Goal: Information Seeking & Learning: Check status

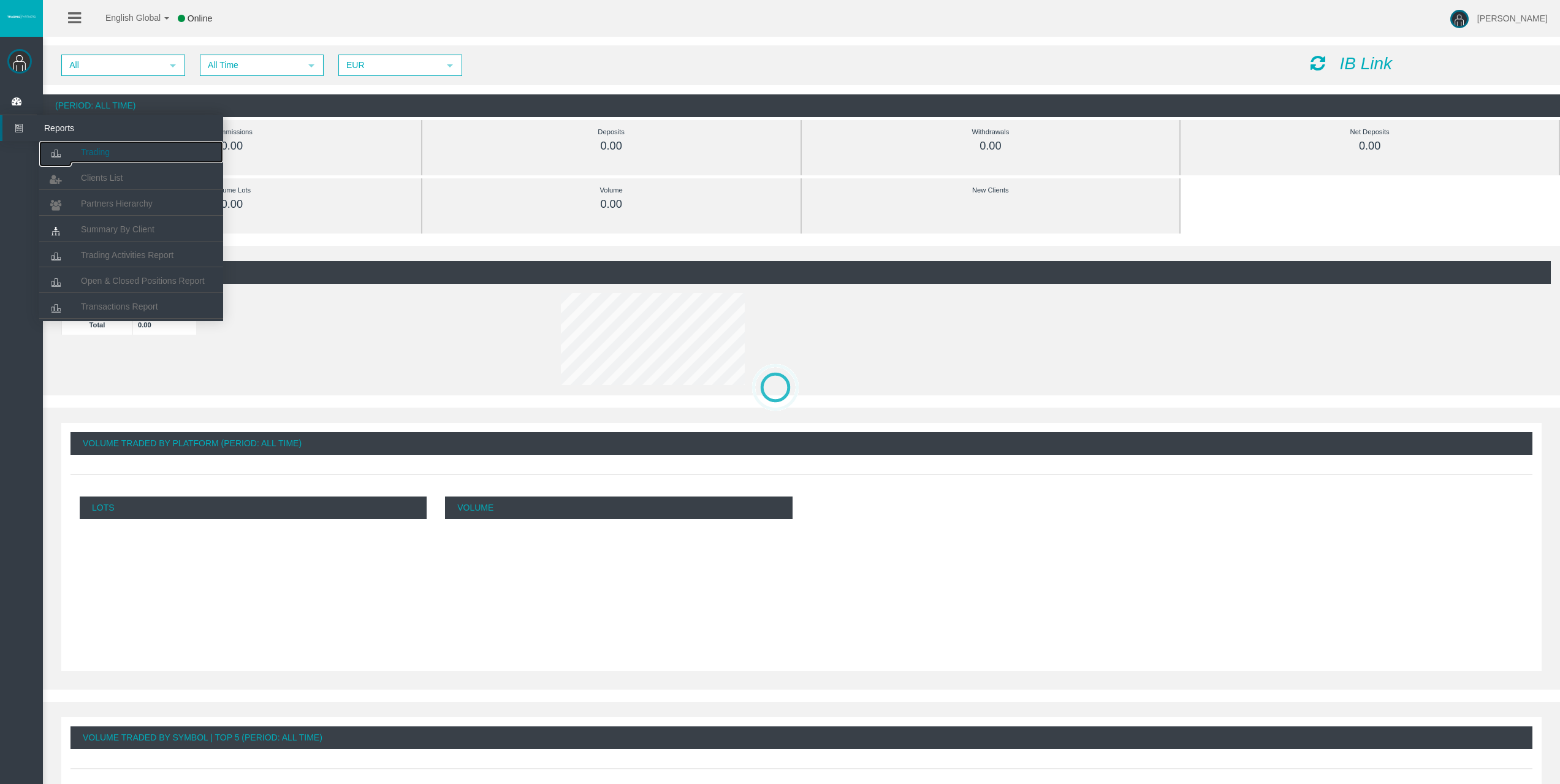
click at [76, 151] on link "Trading" at bounding box center [131, 151] width 184 height 22
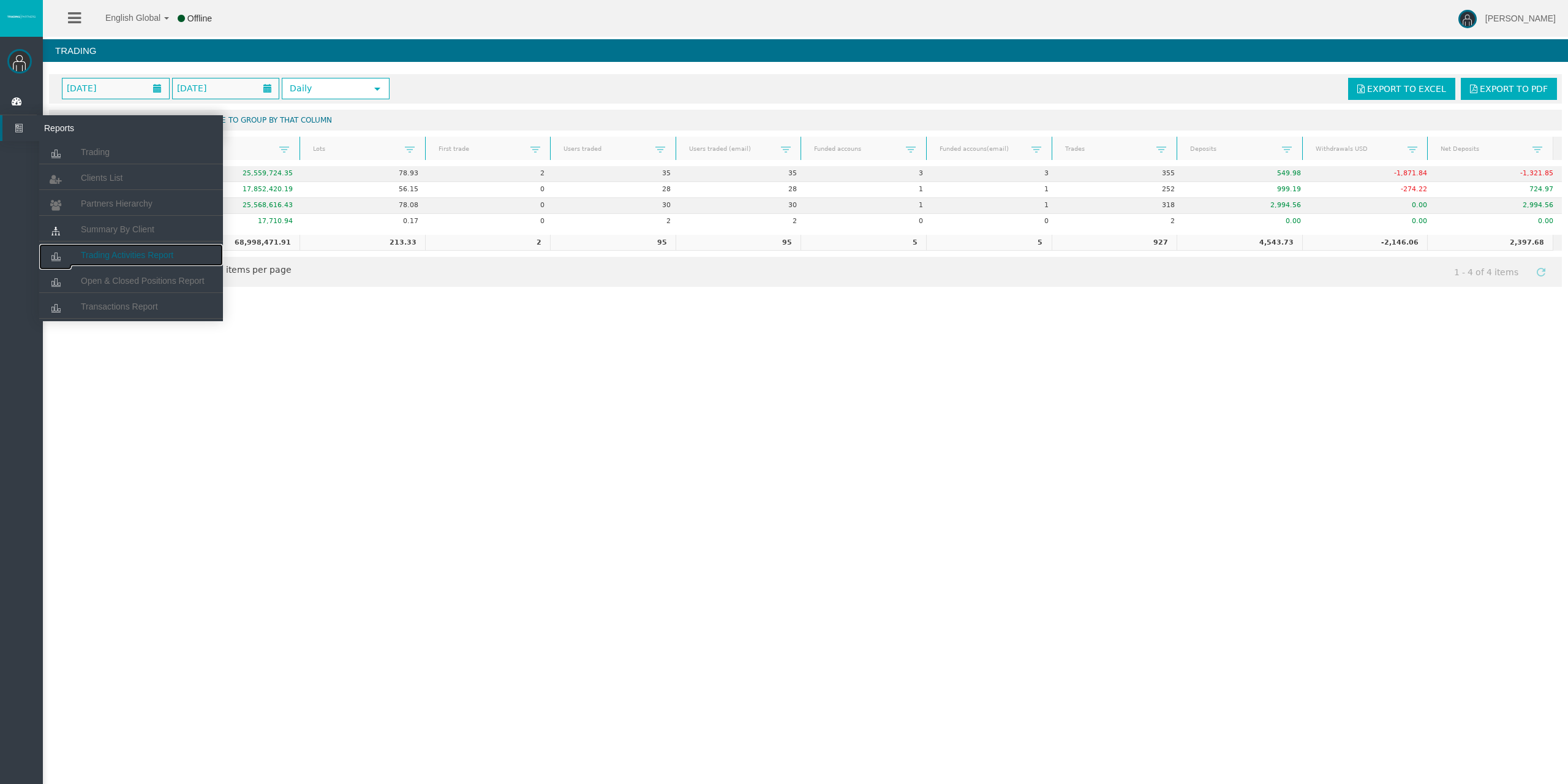
click at [132, 249] on link "Trading Activities Report" at bounding box center [131, 254] width 184 height 22
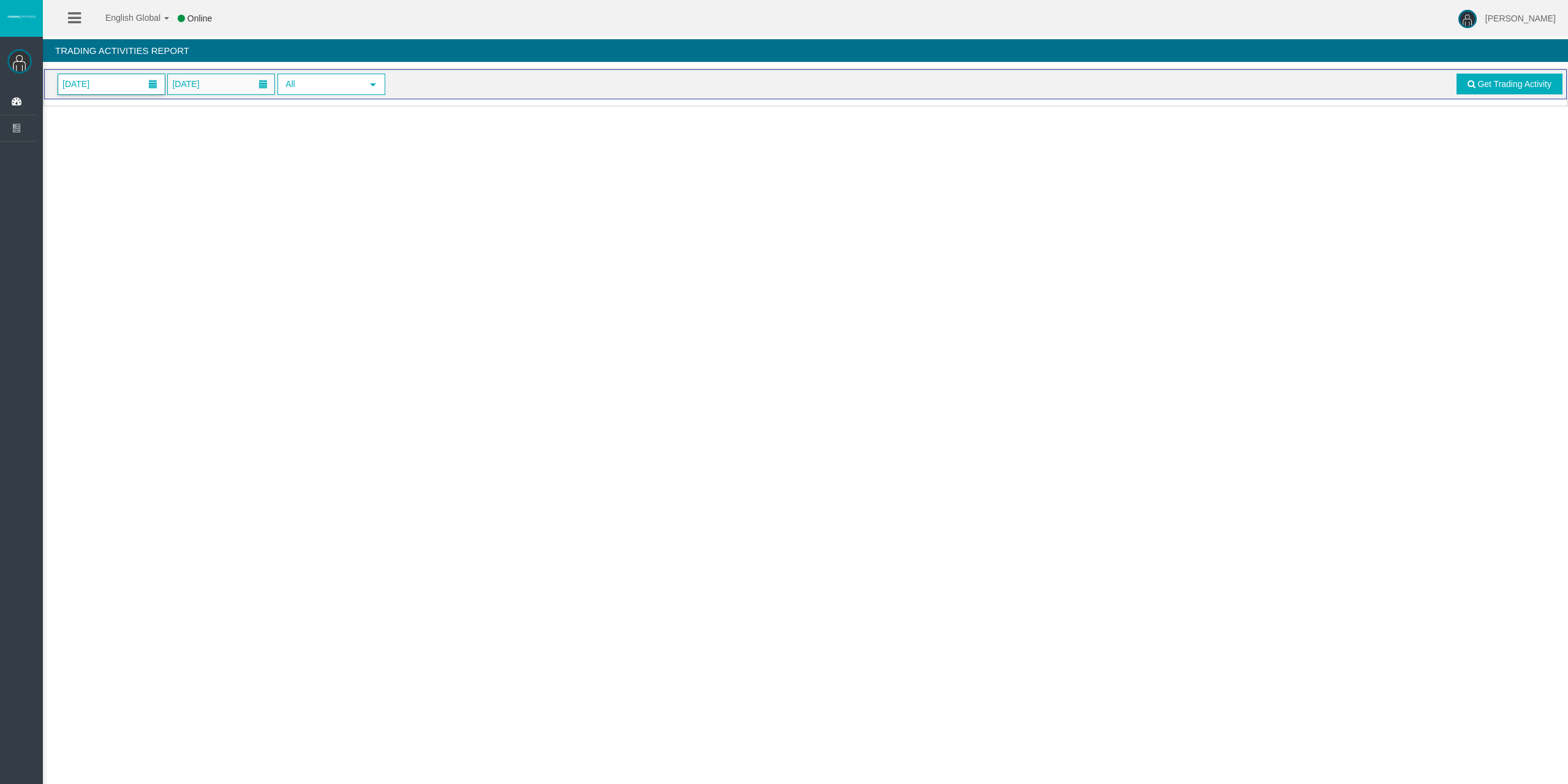
click at [125, 81] on span "01/10/2025" at bounding box center [111, 84] width 106 height 20
click at [203, 163] on link "4" at bounding box center [207, 165] width 23 height 22
click at [1503, 89] on link "Get Trading Activity" at bounding box center [1510, 84] width 106 height 21
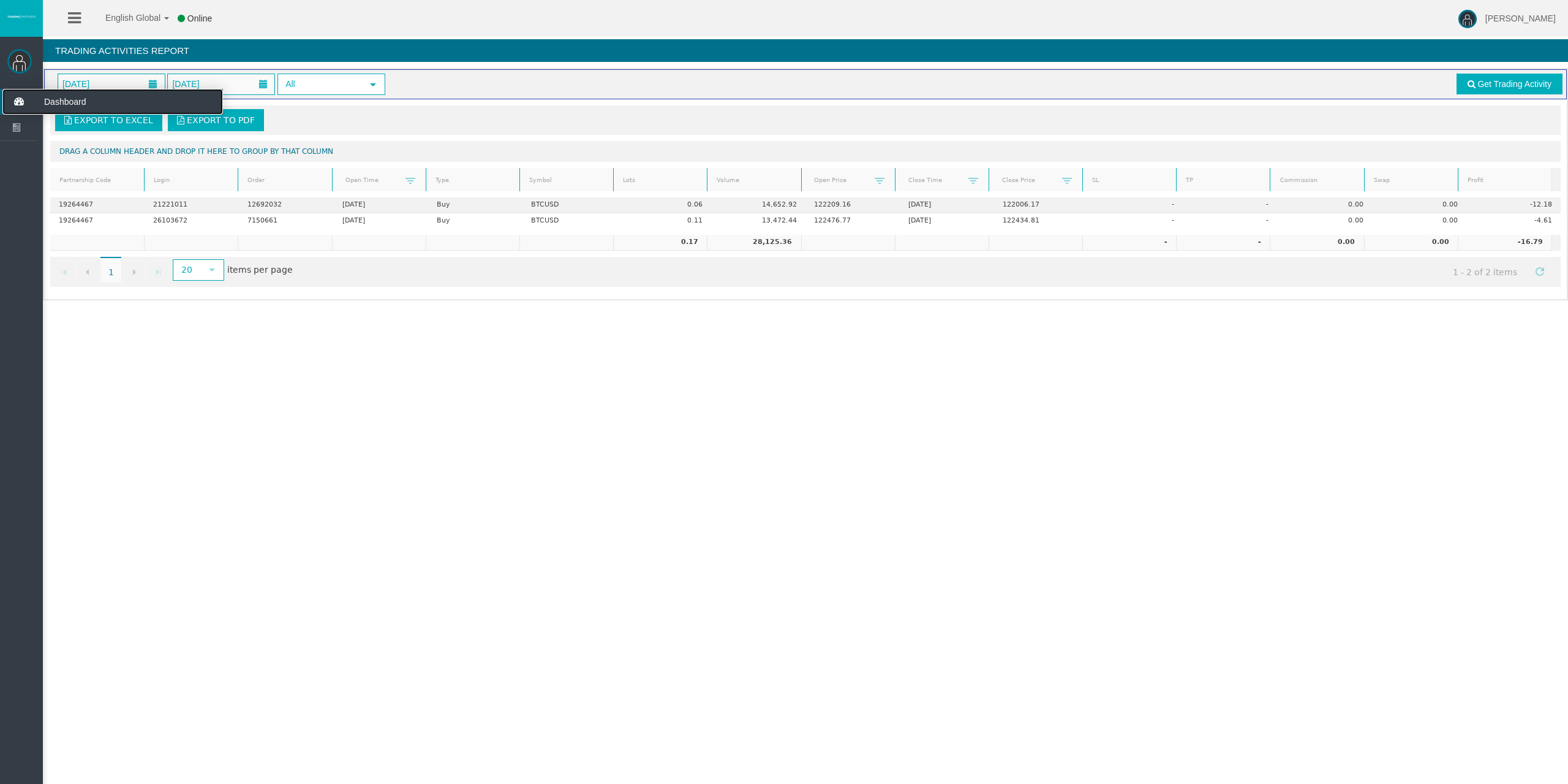
click at [22, 93] on icon at bounding box center [18, 101] width 32 height 26
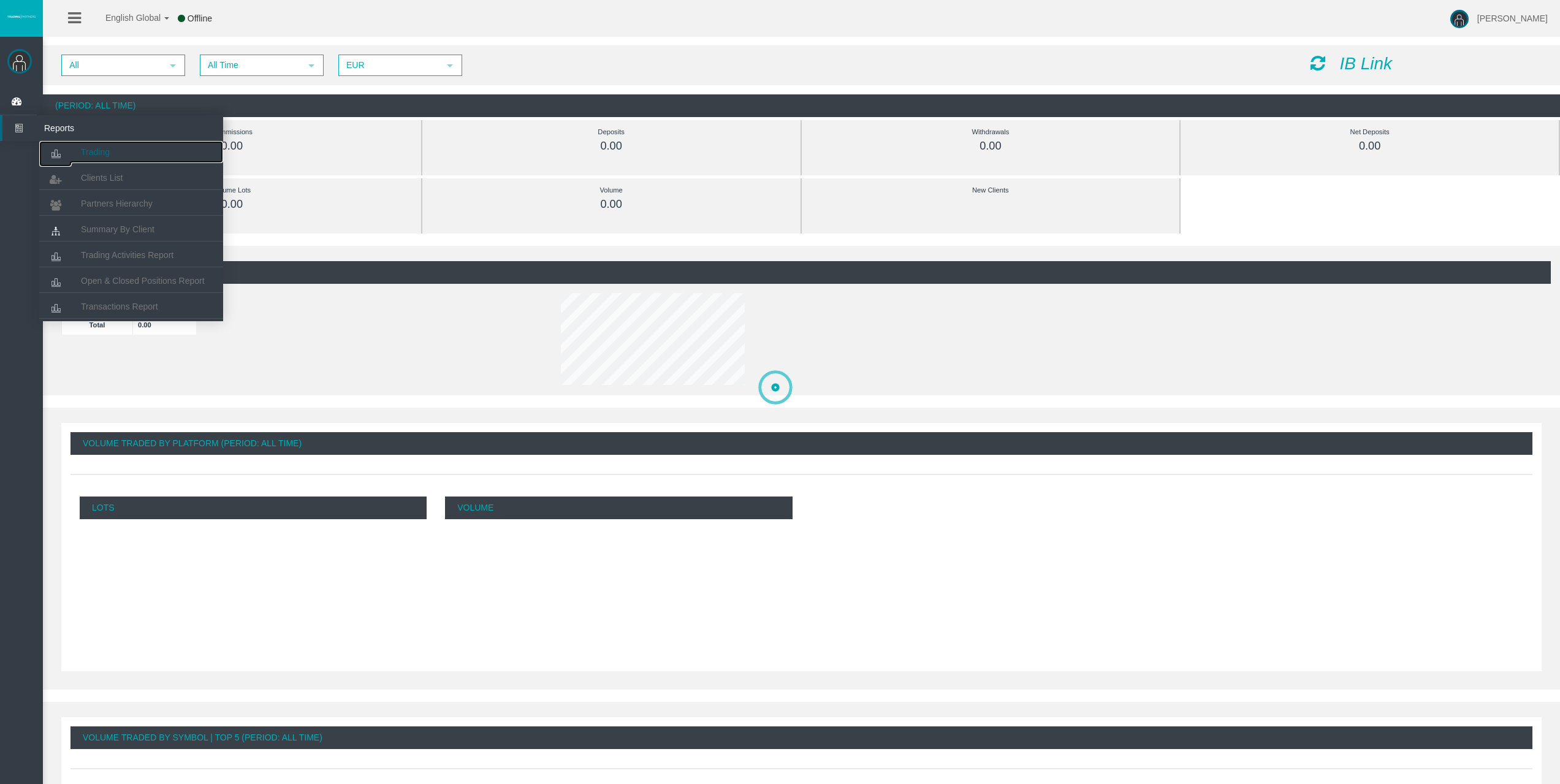
click at [79, 144] on link "Trading" at bounding box center [131, 151] width 184 height 22
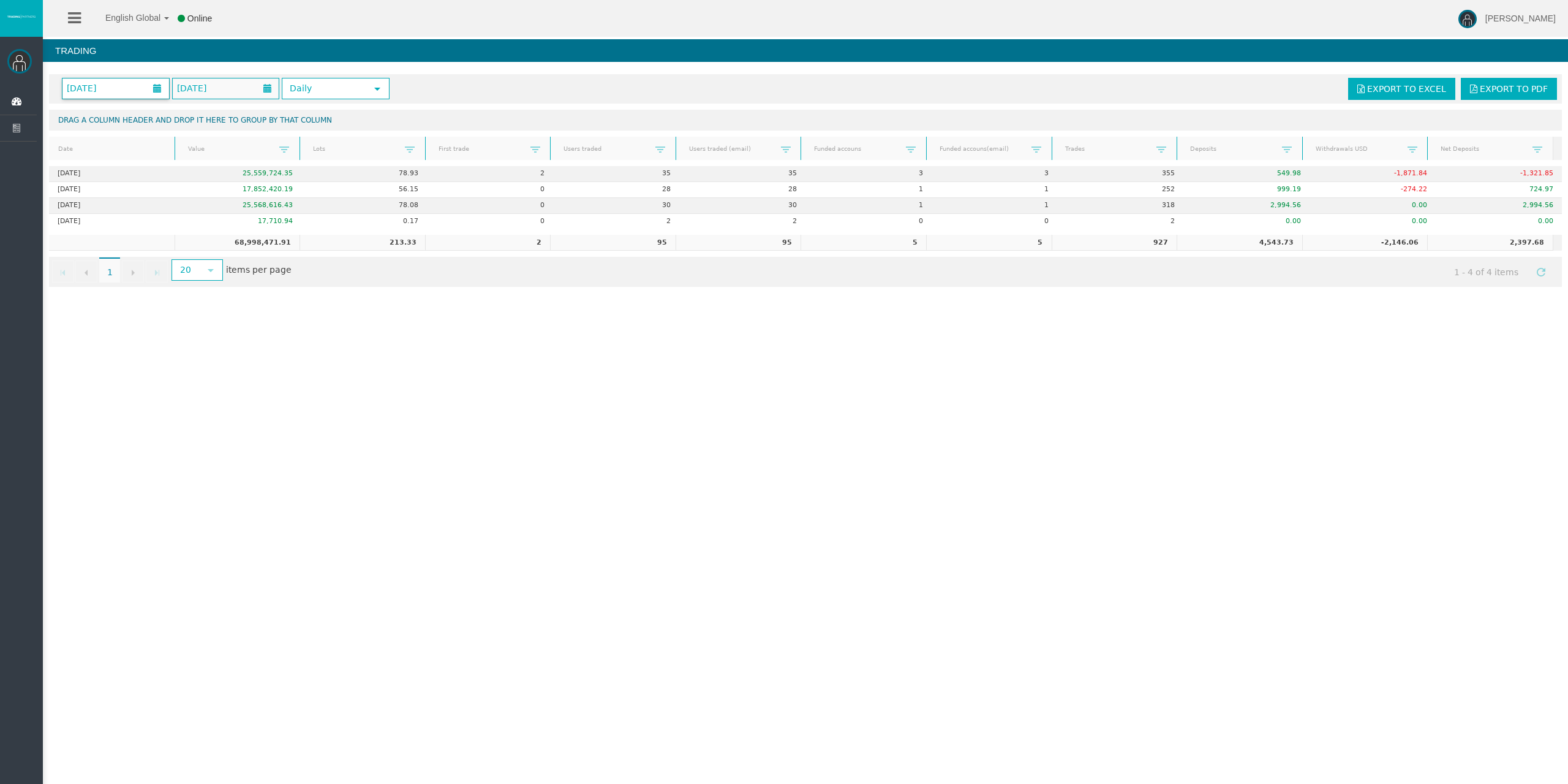
click at [100, 87] on span "October 2025" at bounding box center [82, 88] width 37 height 17
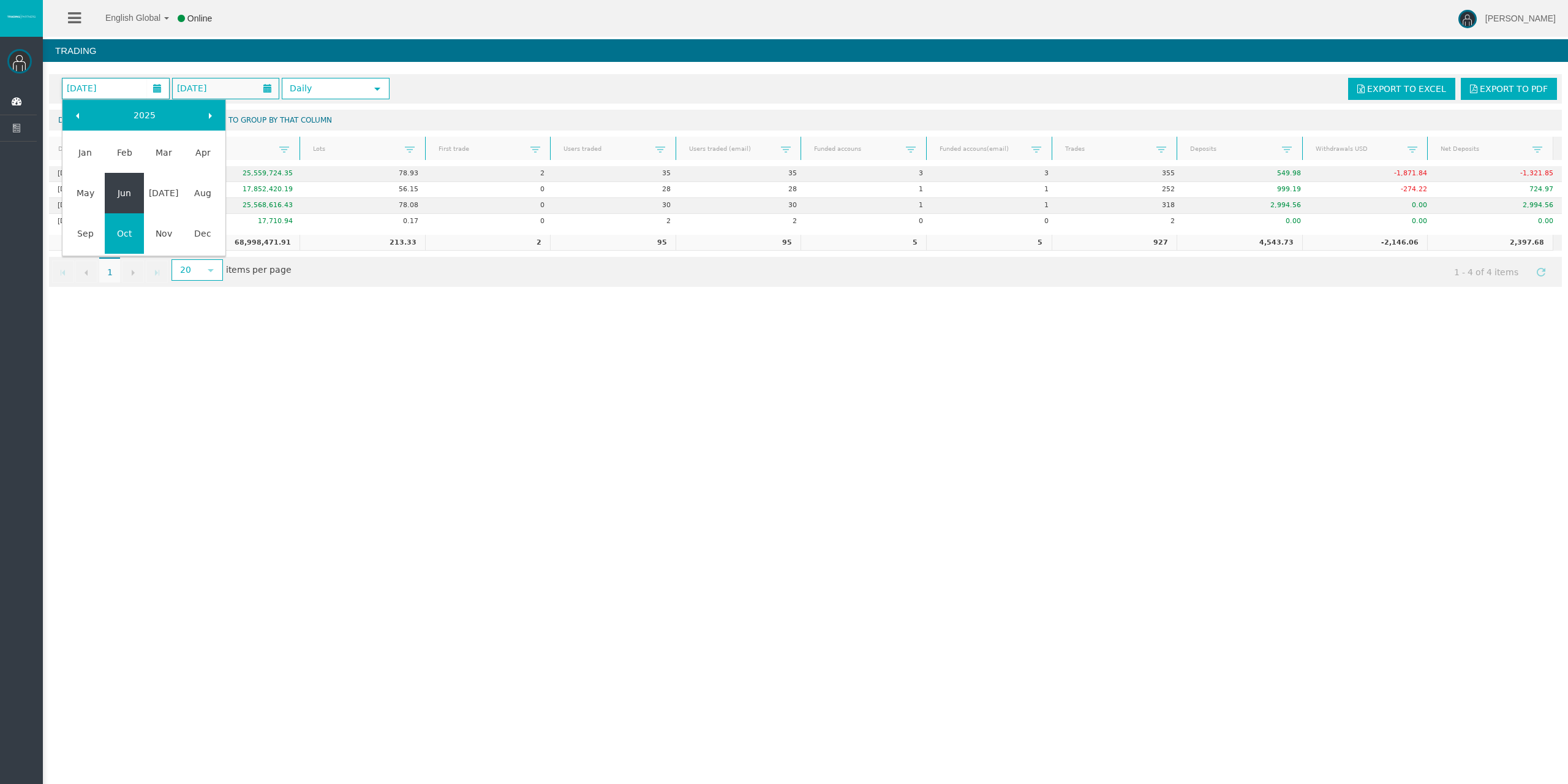
click at [130, 196] on link "Jun" at bounding box center [125, 192] width 39 height 22
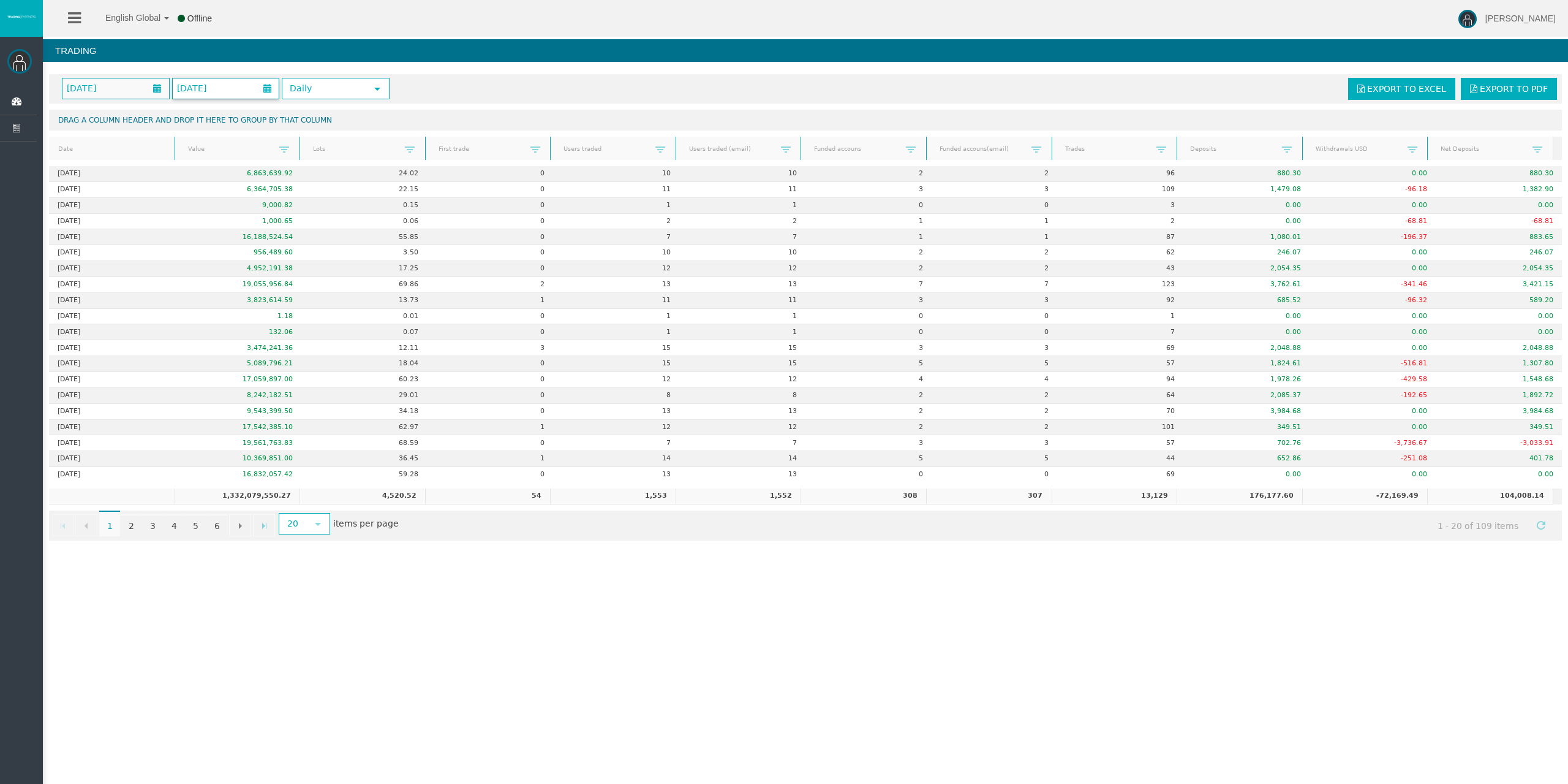
click at [201, 92] on span "[DATE]" at bounding box center [192, 88] width 37 height 17
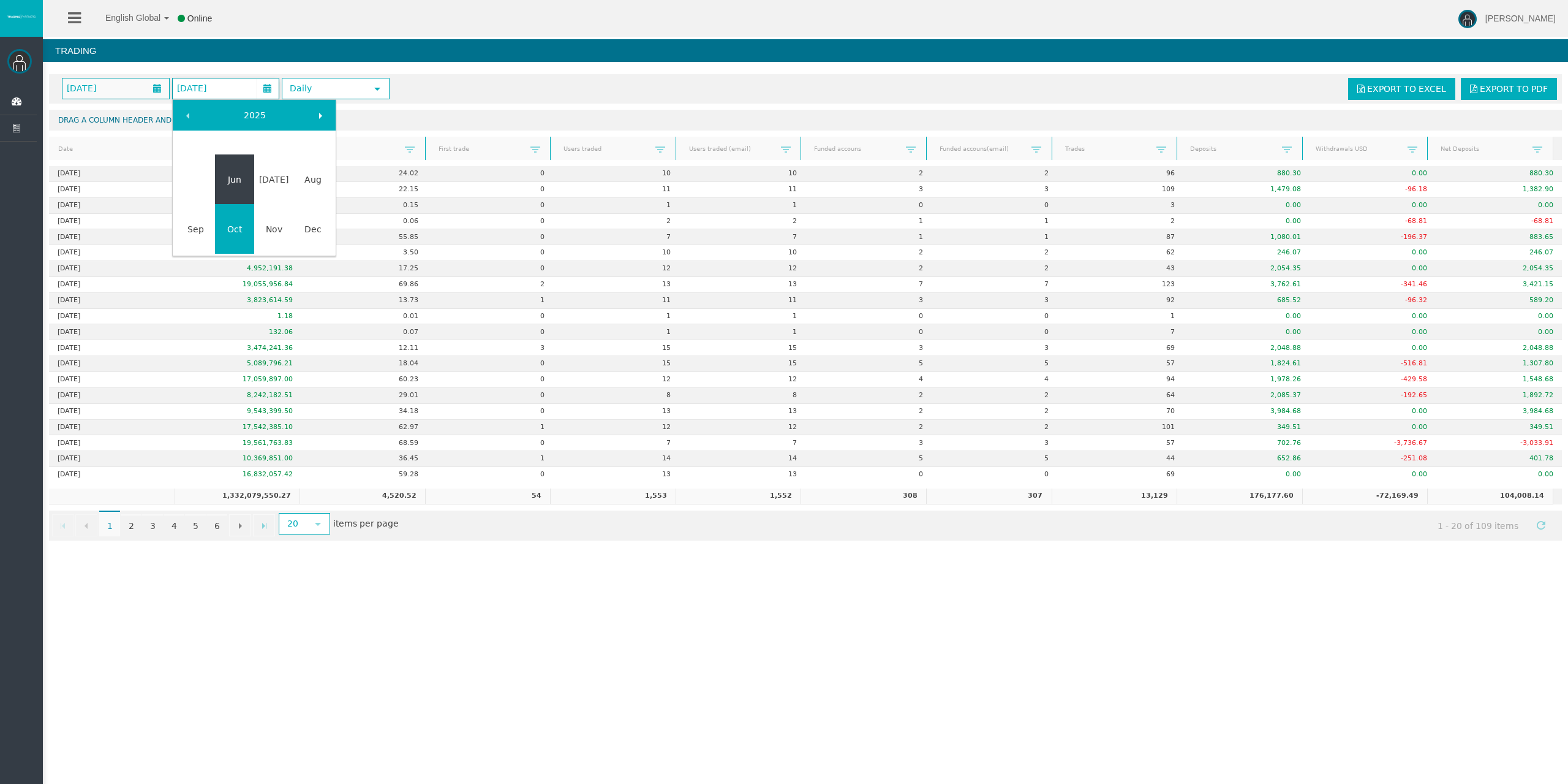
click at [234, 186] on link "Jun" at bounding box center [234, 179] width 39 height 22
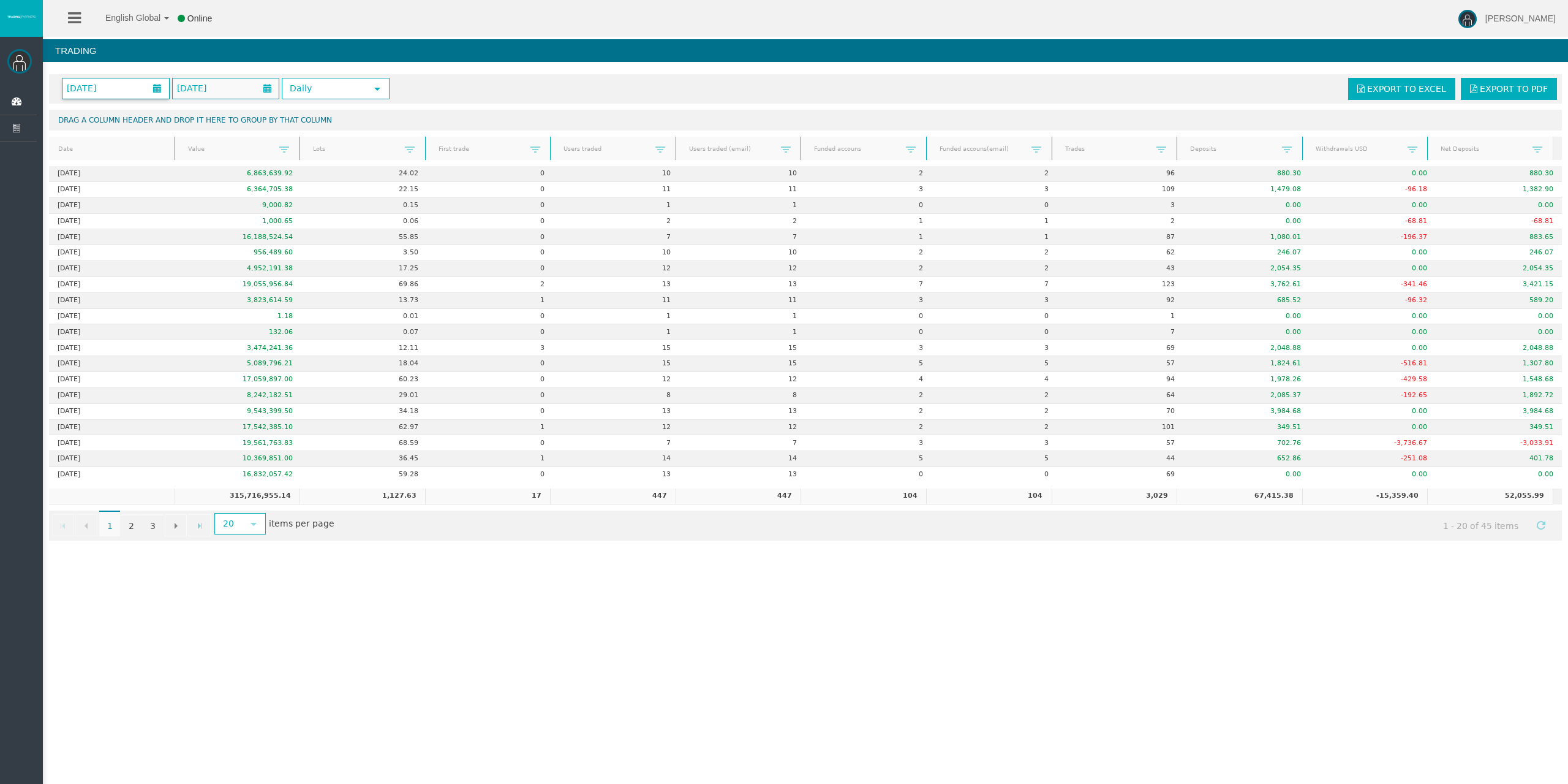
click at [96, 86] on span "June 2025" at bounding box center [82, 88] width 37 height 17
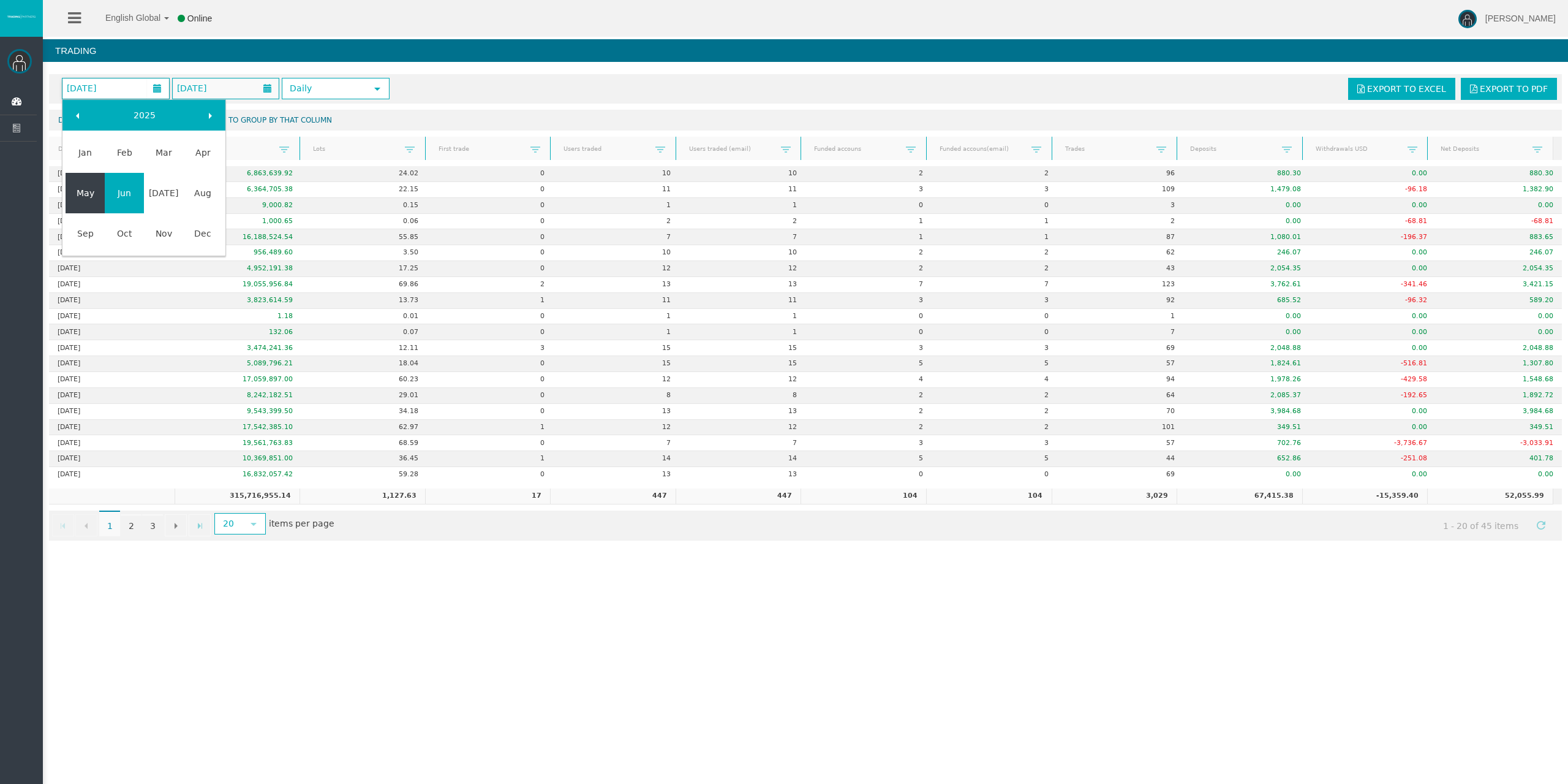
click at [92, 187] on link "May" at bounding box center [85, 192] width 39 height 22
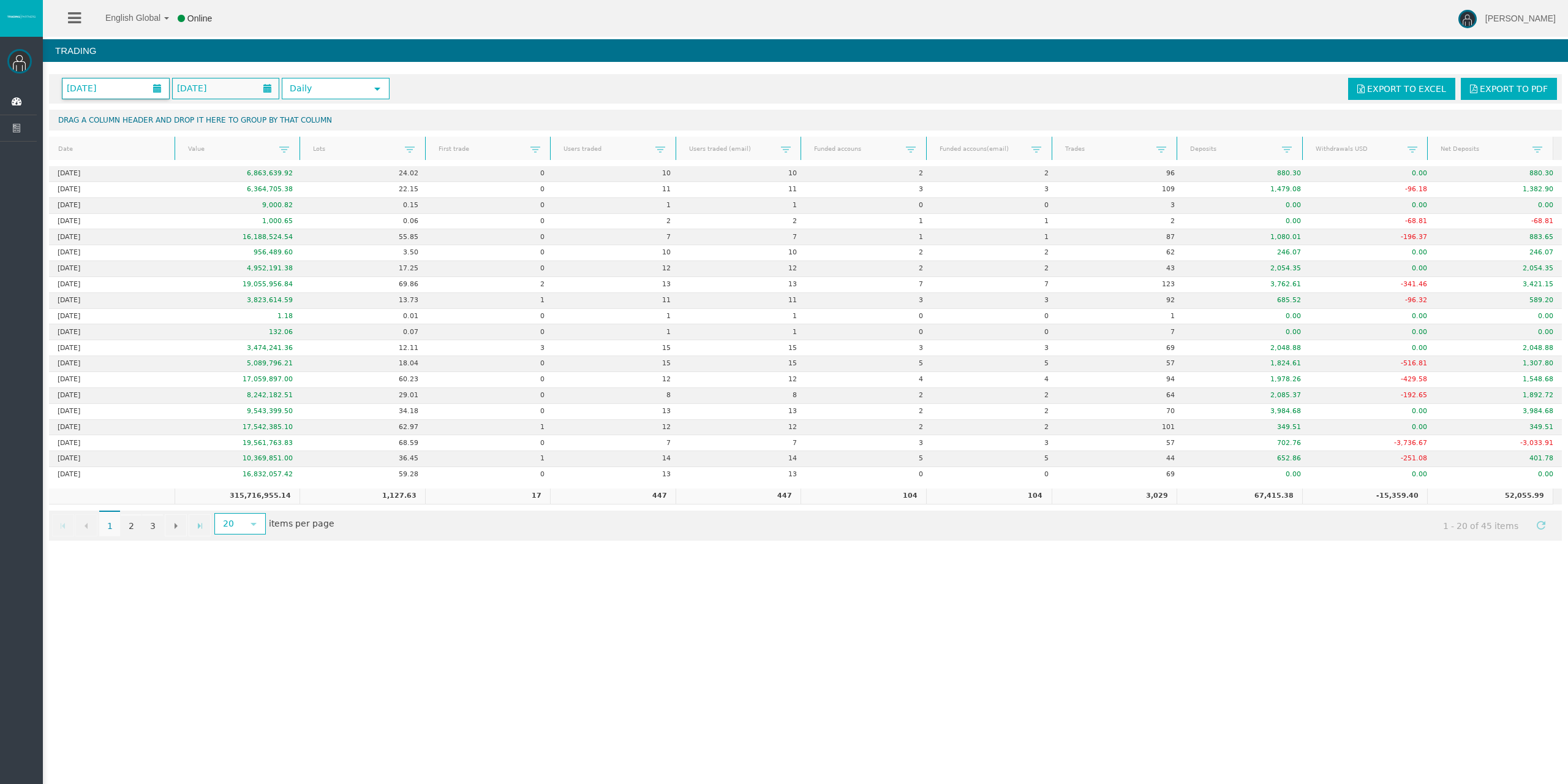
click at [100, 84] on span "May 2025" at bounding box center [82, 88] width 37 height 17
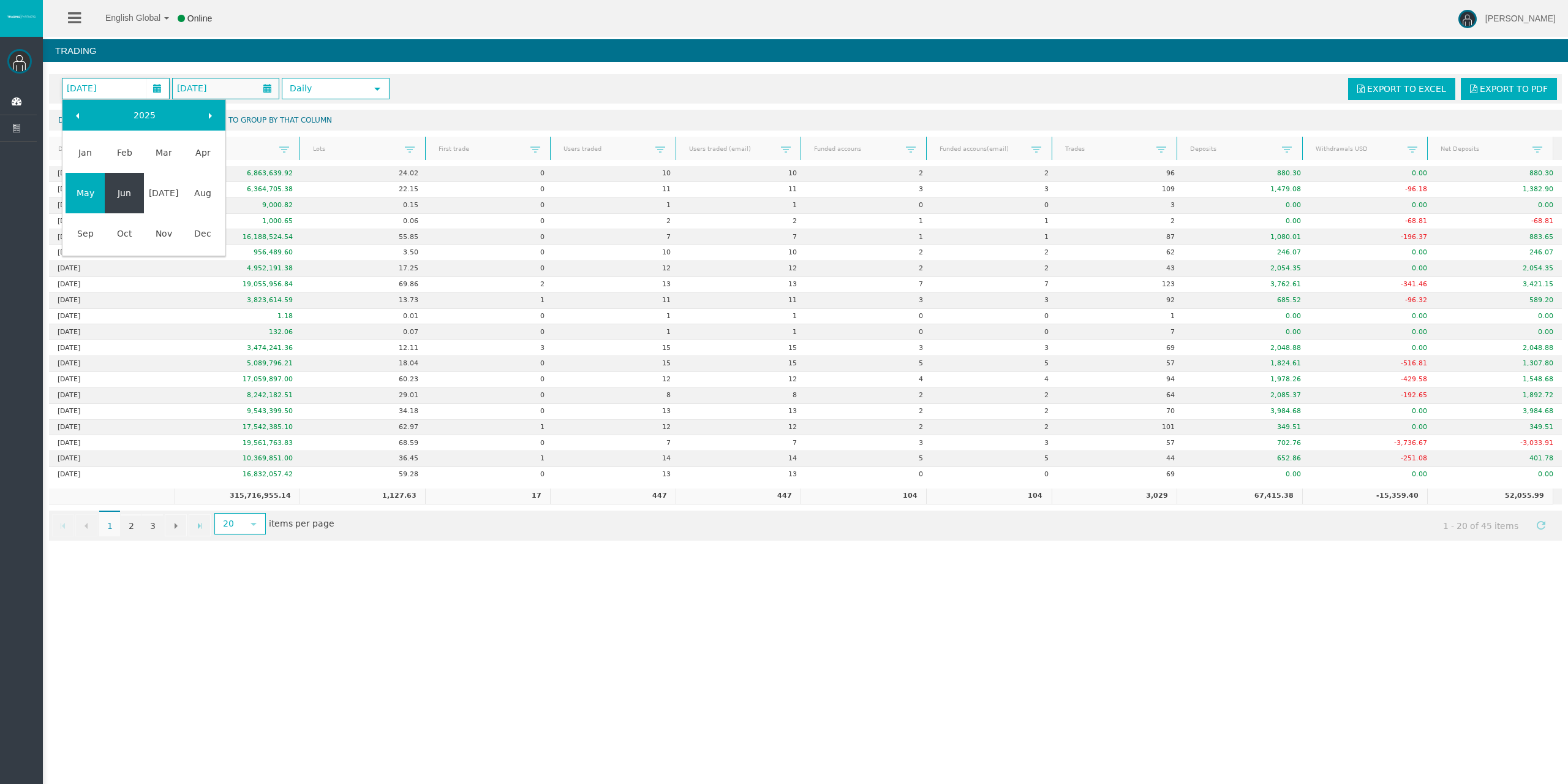
click at [116, 188] on link "Jun" at bounding box center [125, 192] width 39 height 22
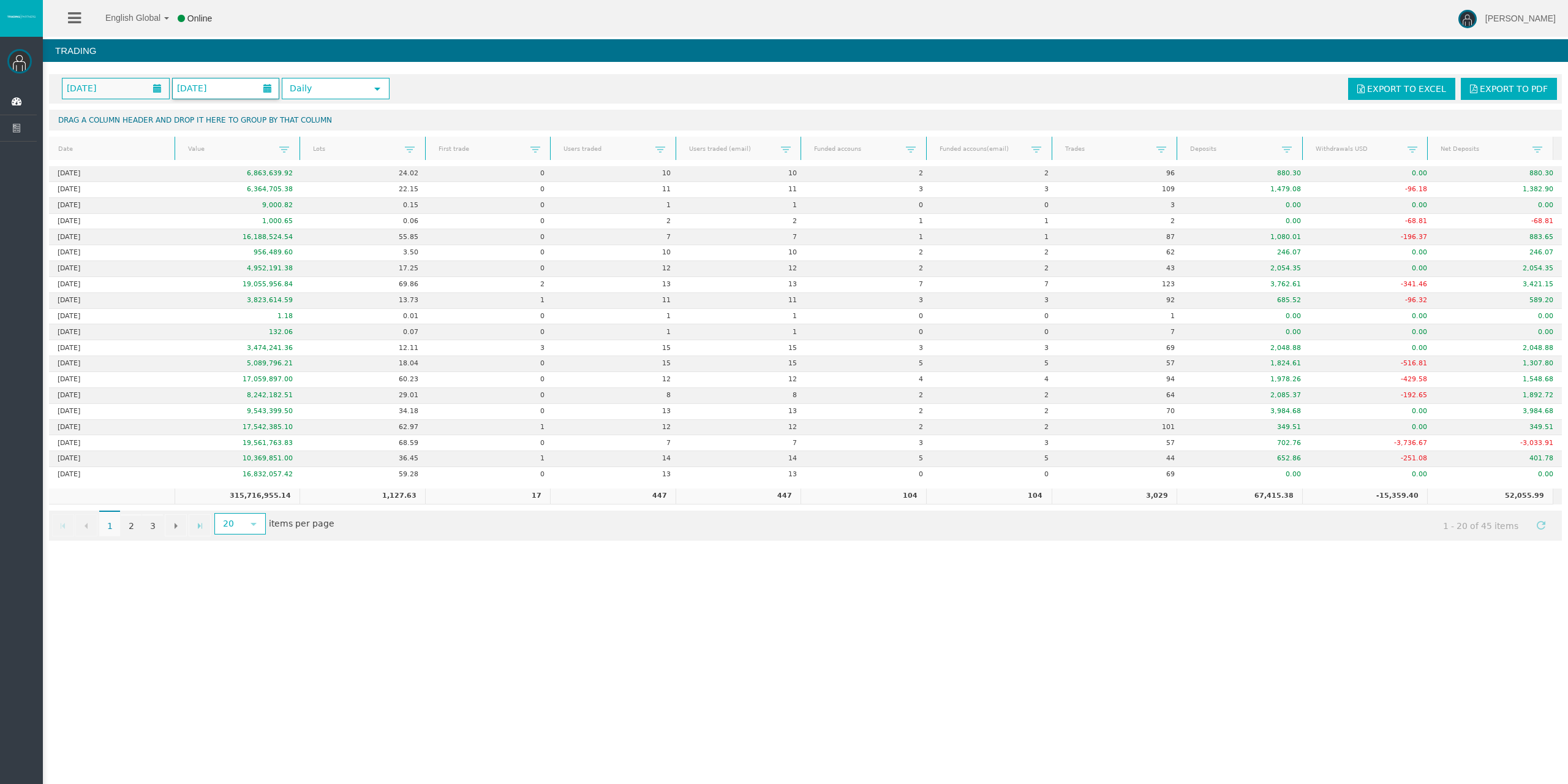
click at [204, 89] on span "June 2025" at bounding box center [192, 88] width 37 height 17
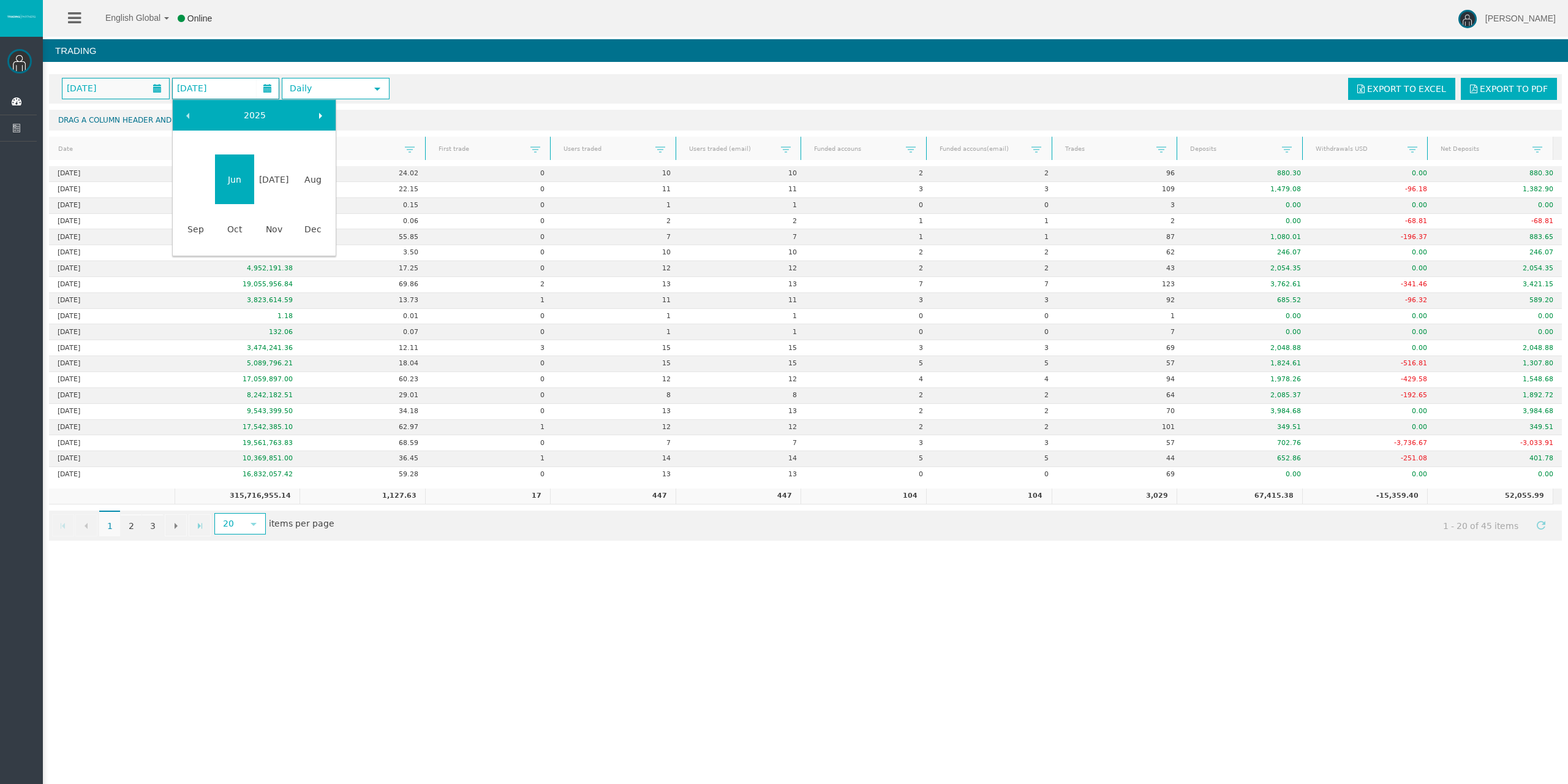
click at [232, 175] on link "Jun" at bounding box center [234, 179] width 39 height 22
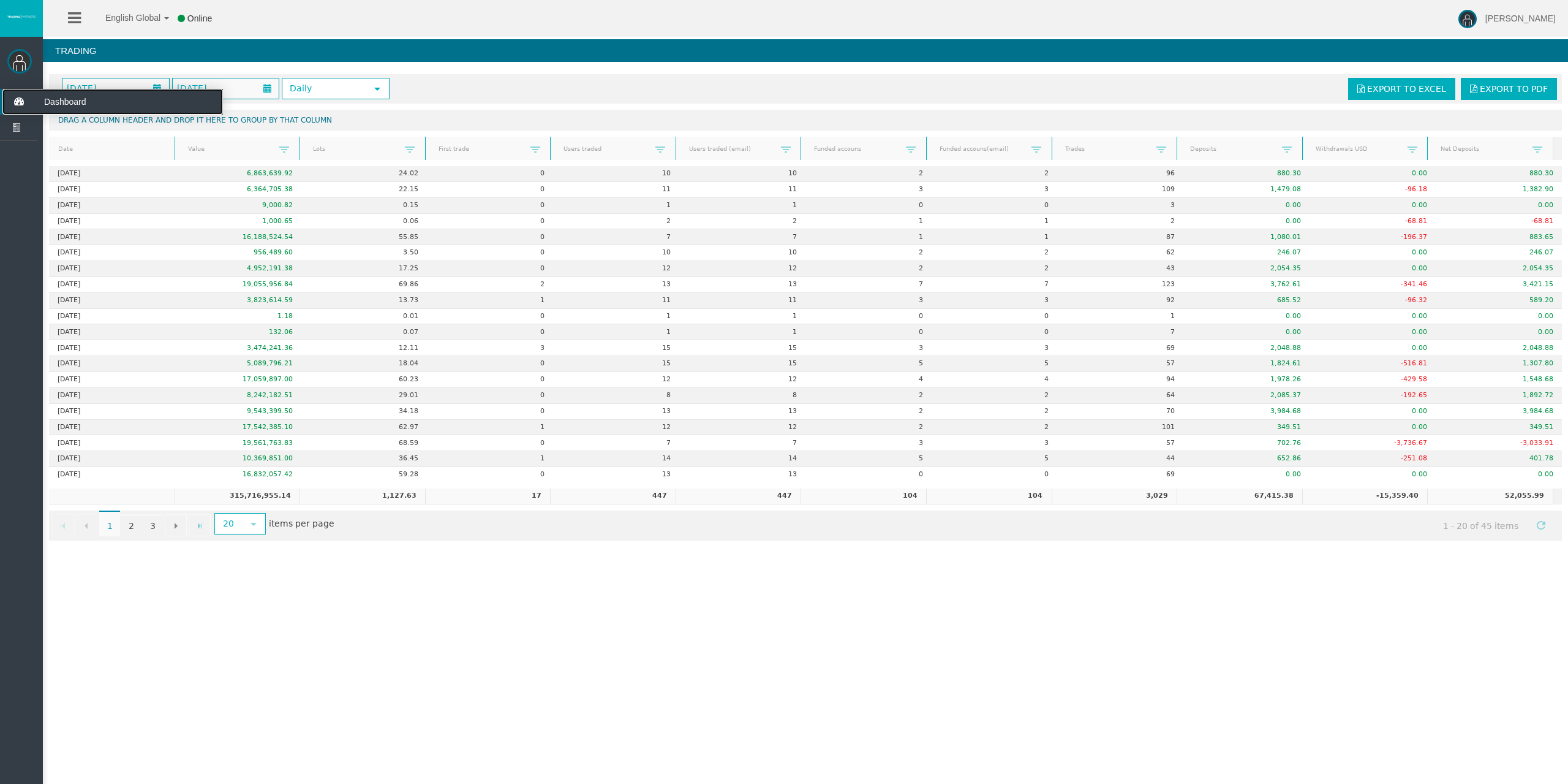
click at [18, 92] on icon at bounding box center [18, 101] width 32 height 26
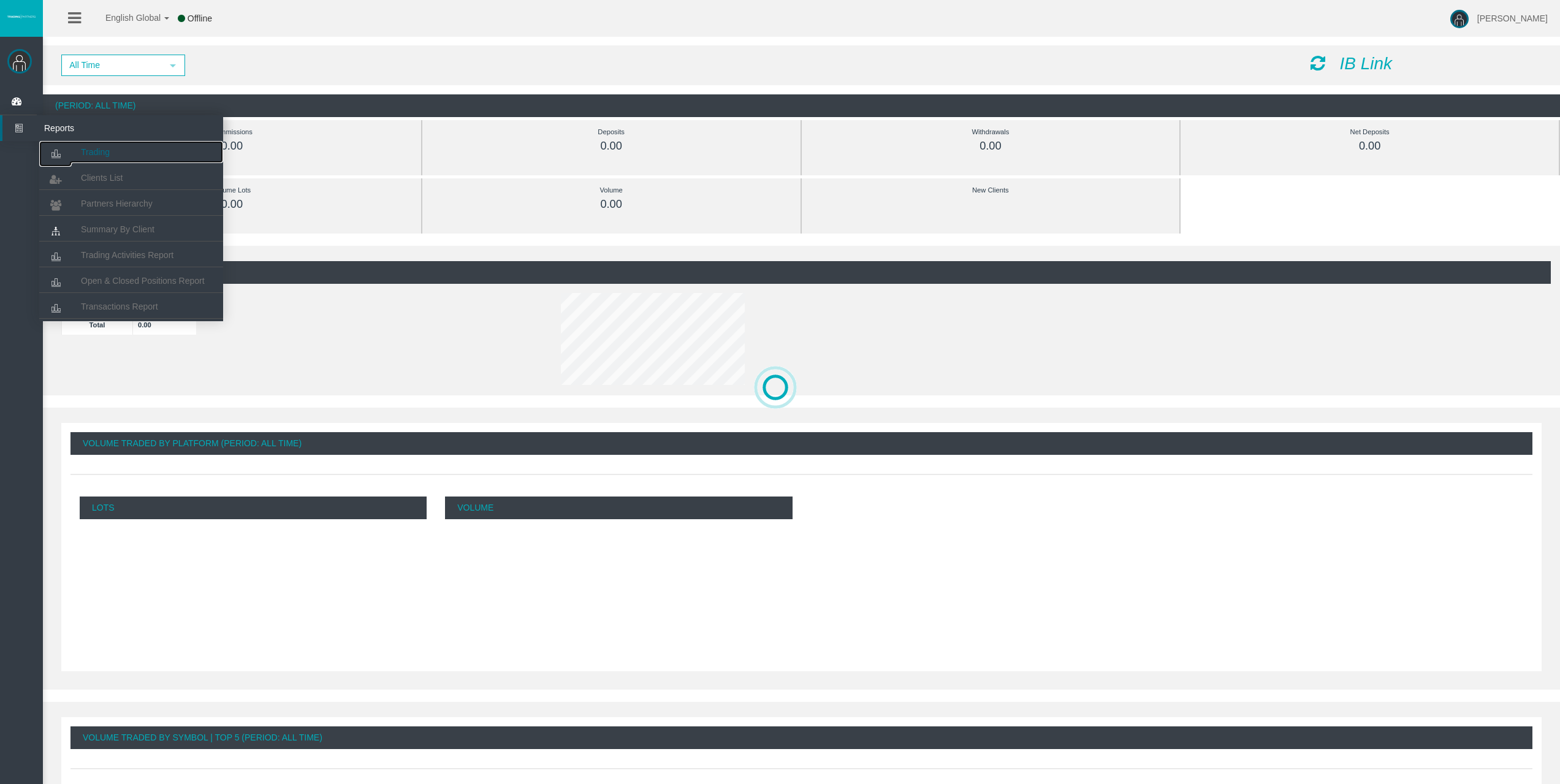
click at [114, 152] on link "Trading" at bounding box center [131, 151] width 184 height 22
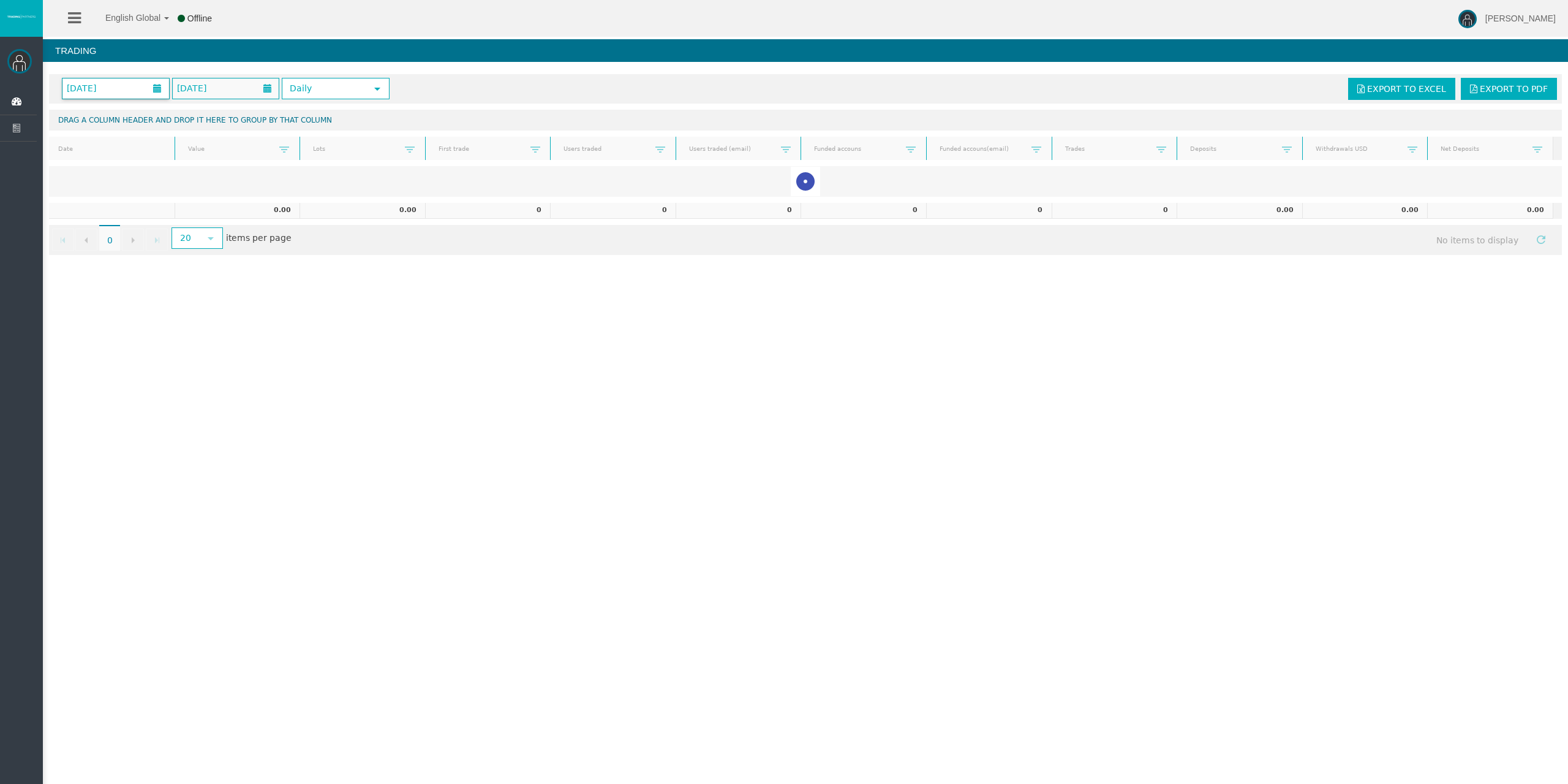
click at [100, 87] on span "[DATE]" at bounding box center [82, 88] width 37 height 17
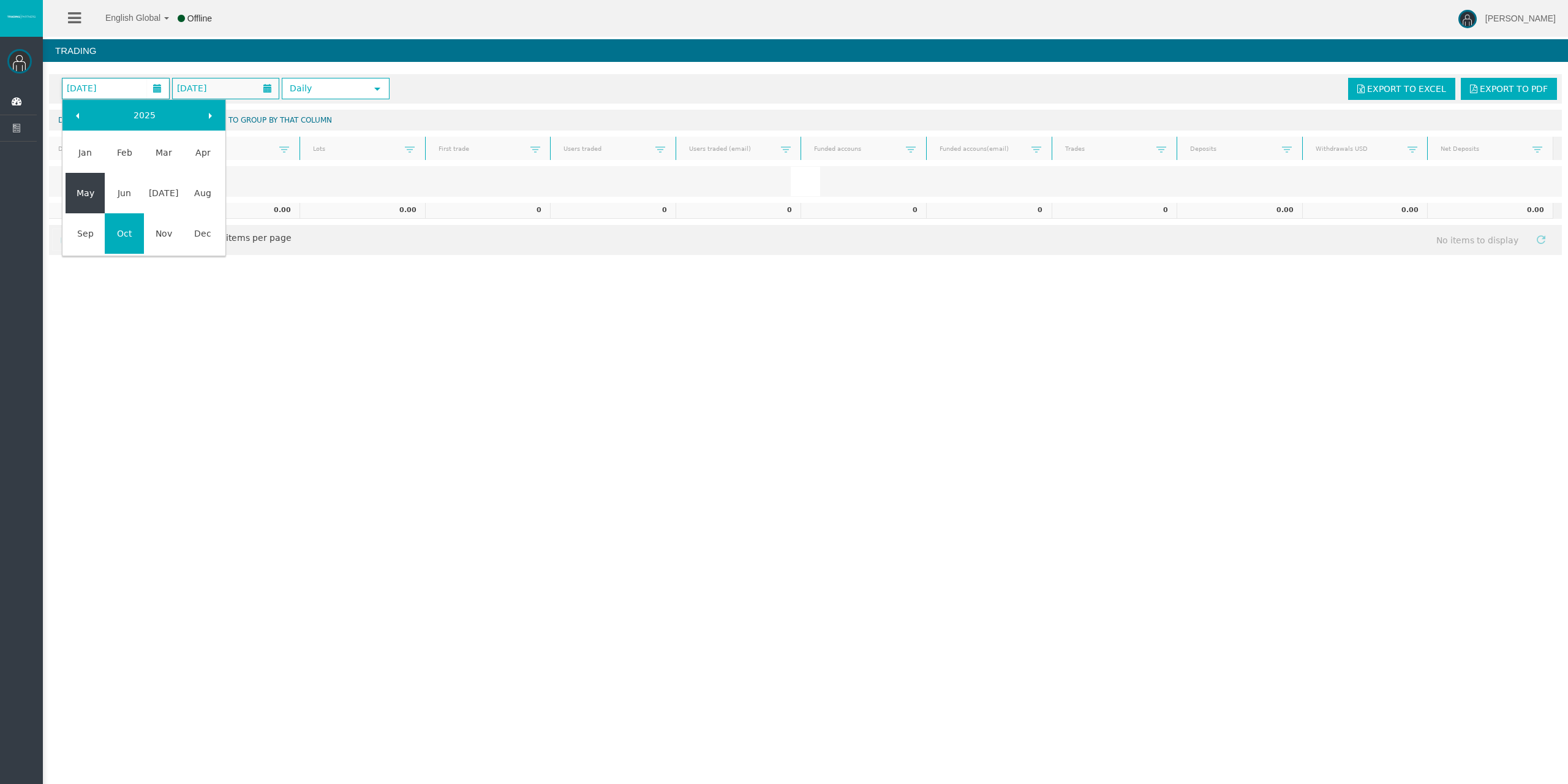
click at [84, 194] on link "May" at bounding box center [85, 192] width 39 height 22
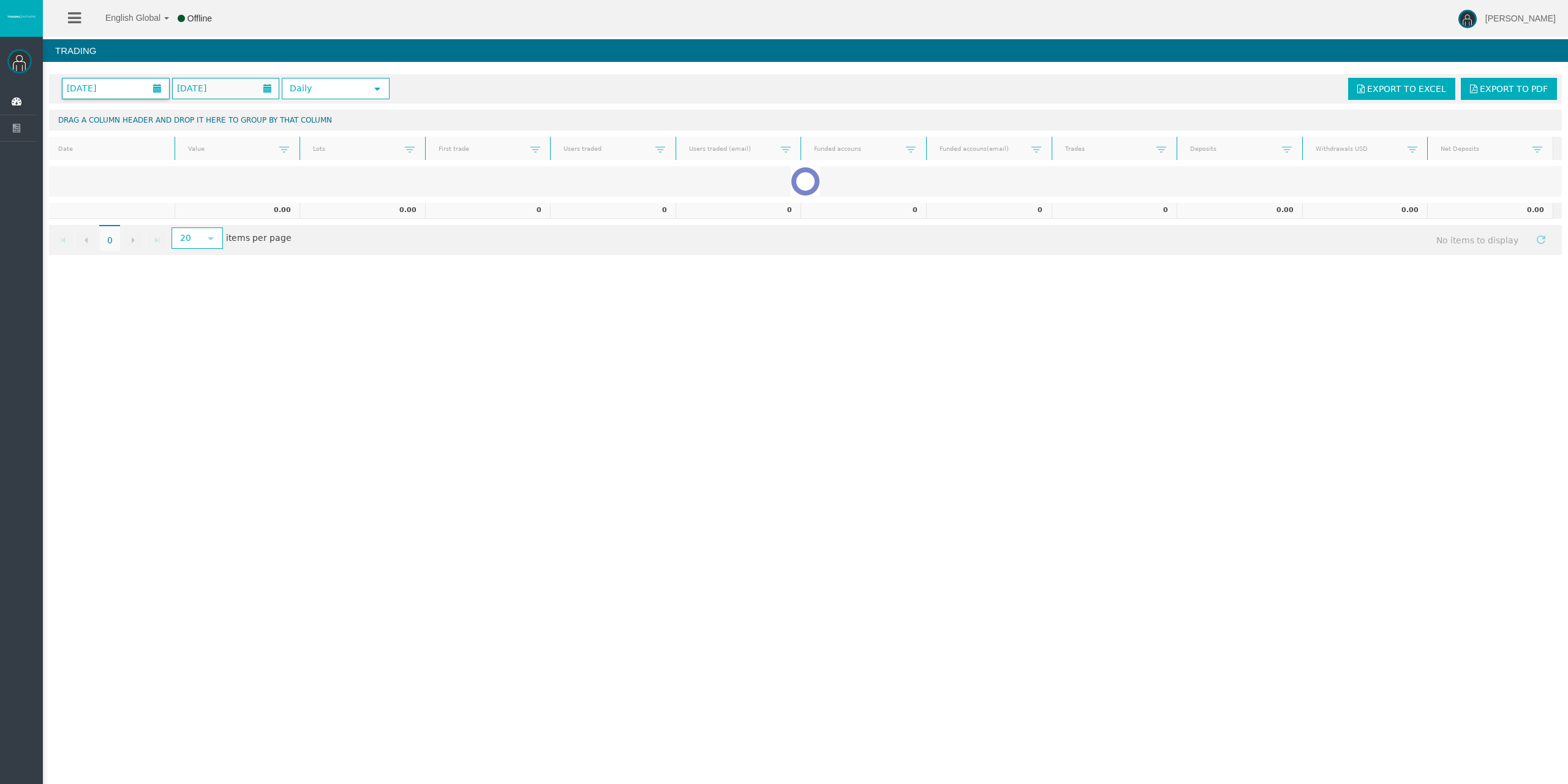
click at [124, 91] on span "May 2025" at bounding box center [115, 88] width 106 height 20
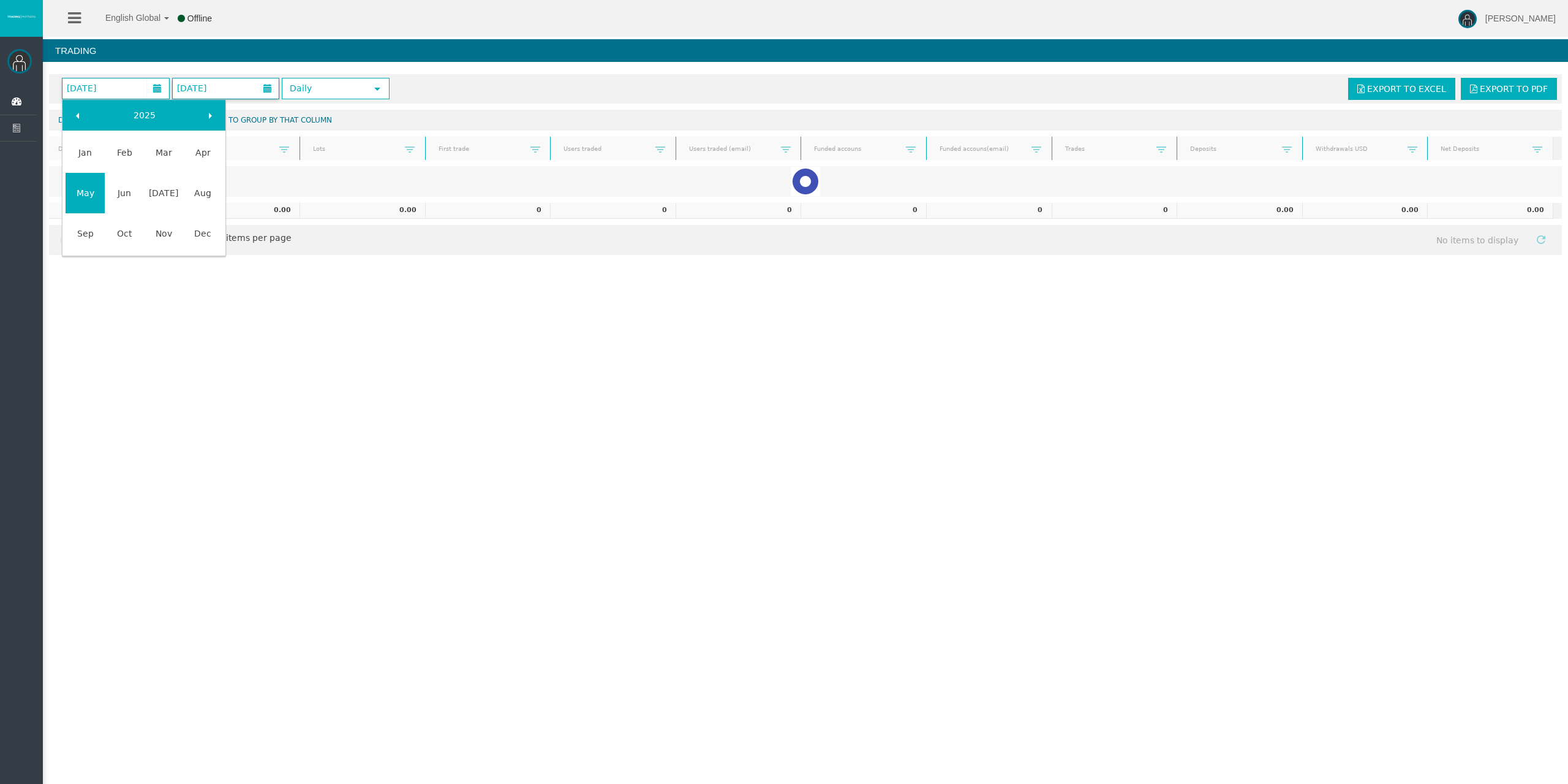
click at [210, 86] on span "[DATE]" at bounding box center [192, 88] width 37 height 17
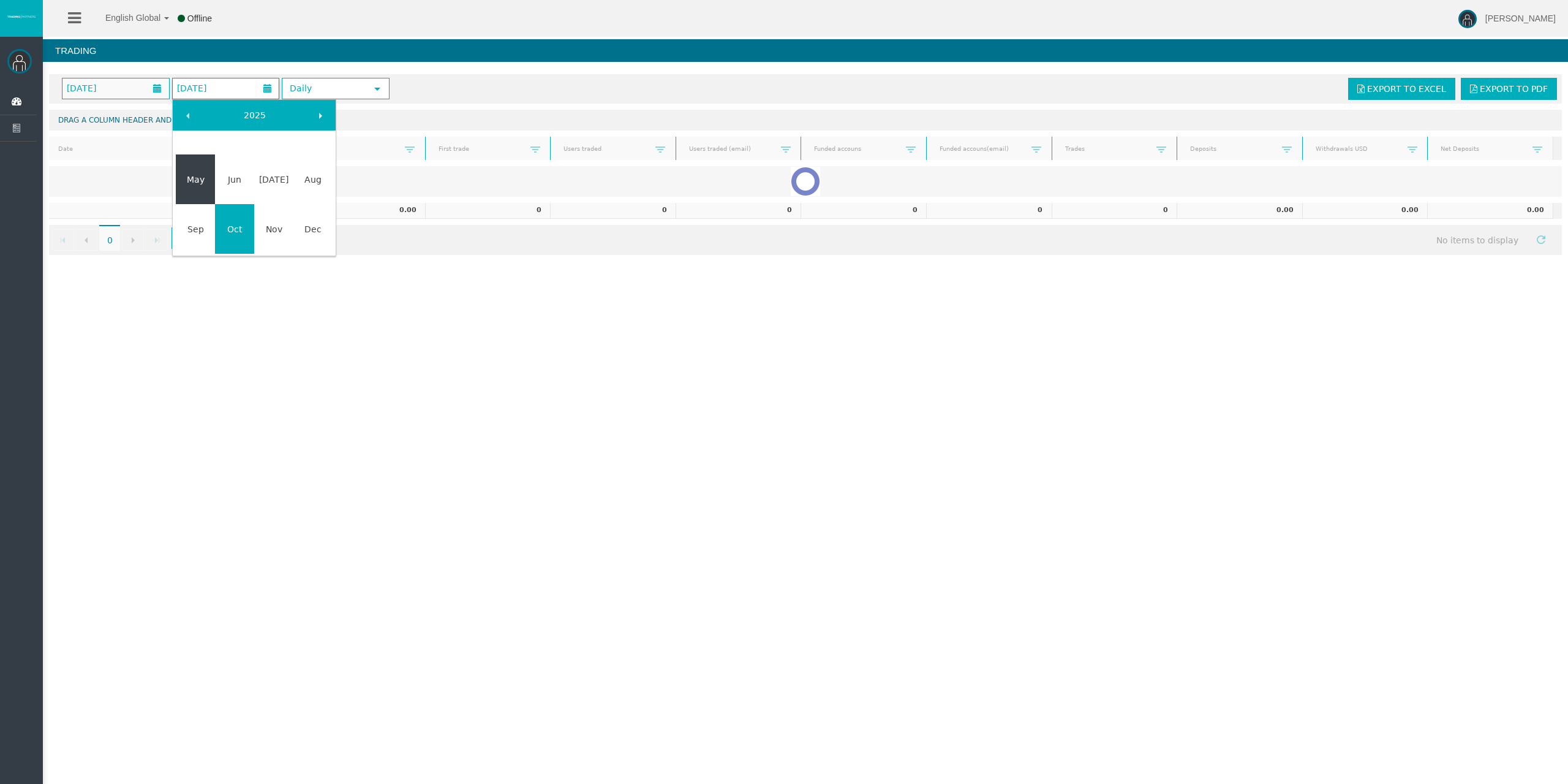
click at [206, 178] on link "May" at bounding box center [196, 179] width 39 height 22
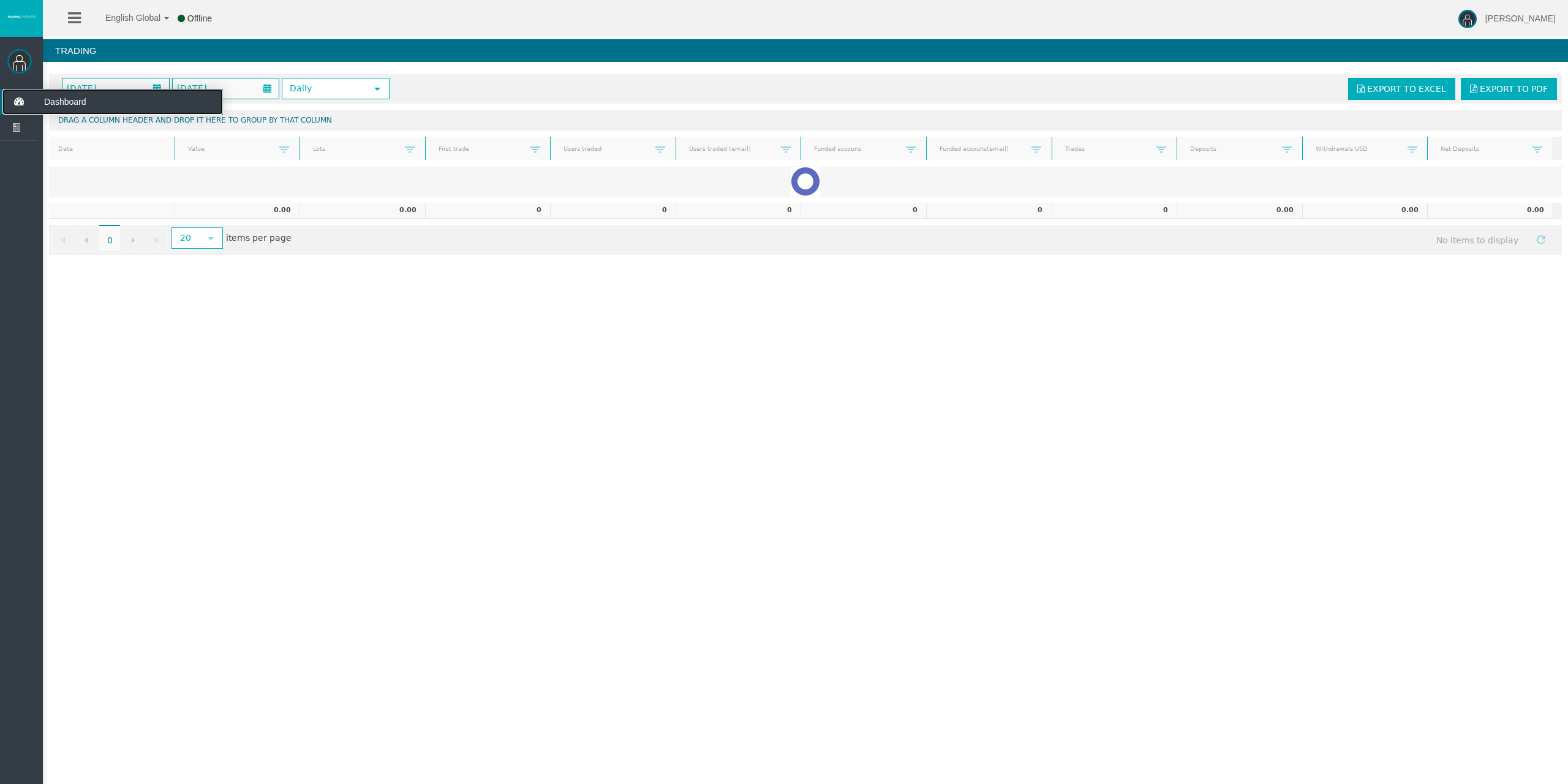
click at [25, 104] on icon at bounding box center [18, 101] width 32 height 26
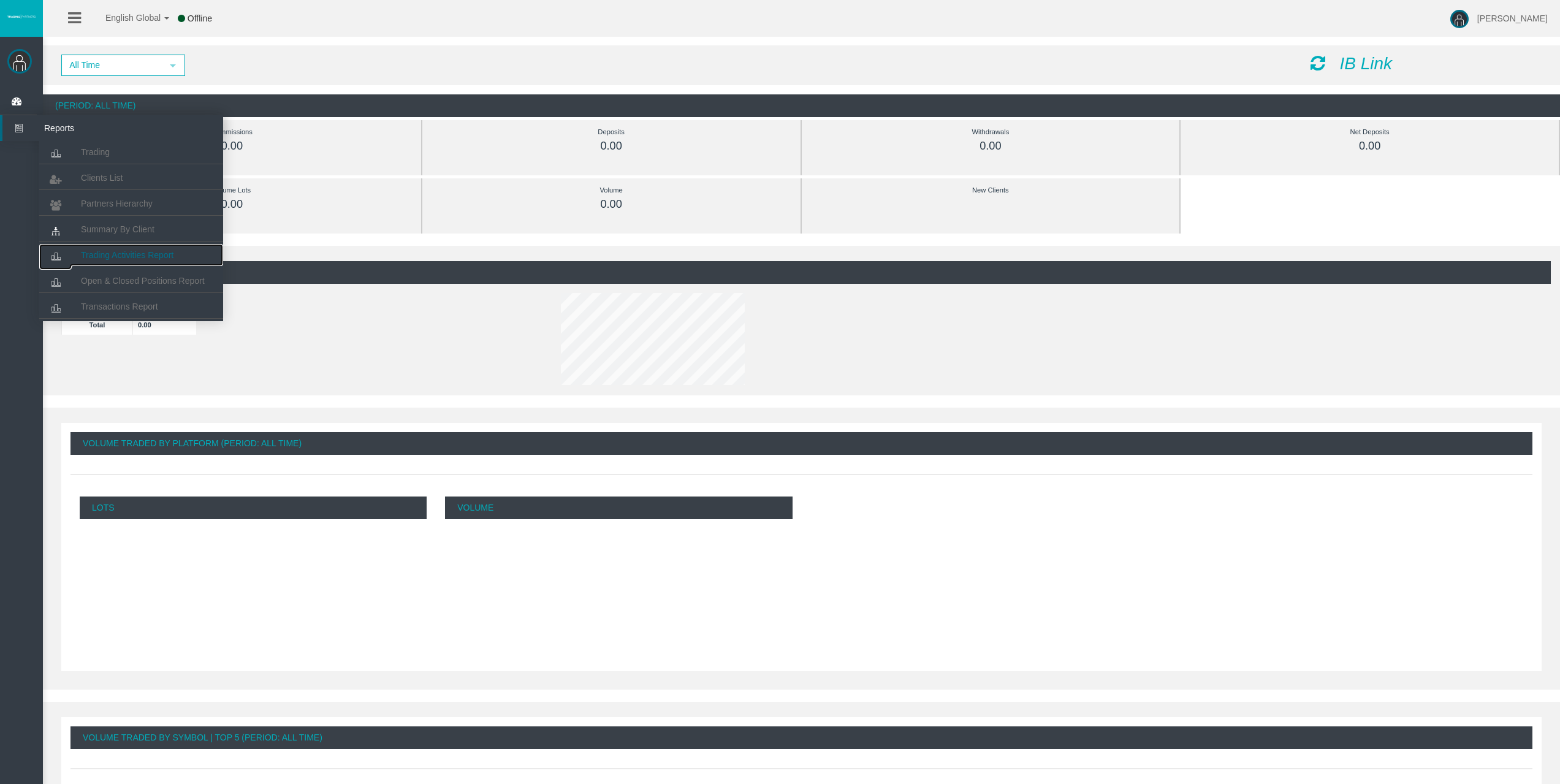
click at [142, 252] on span "Trading Activities Report" at bounding box center [127, 255] width 92 height 10
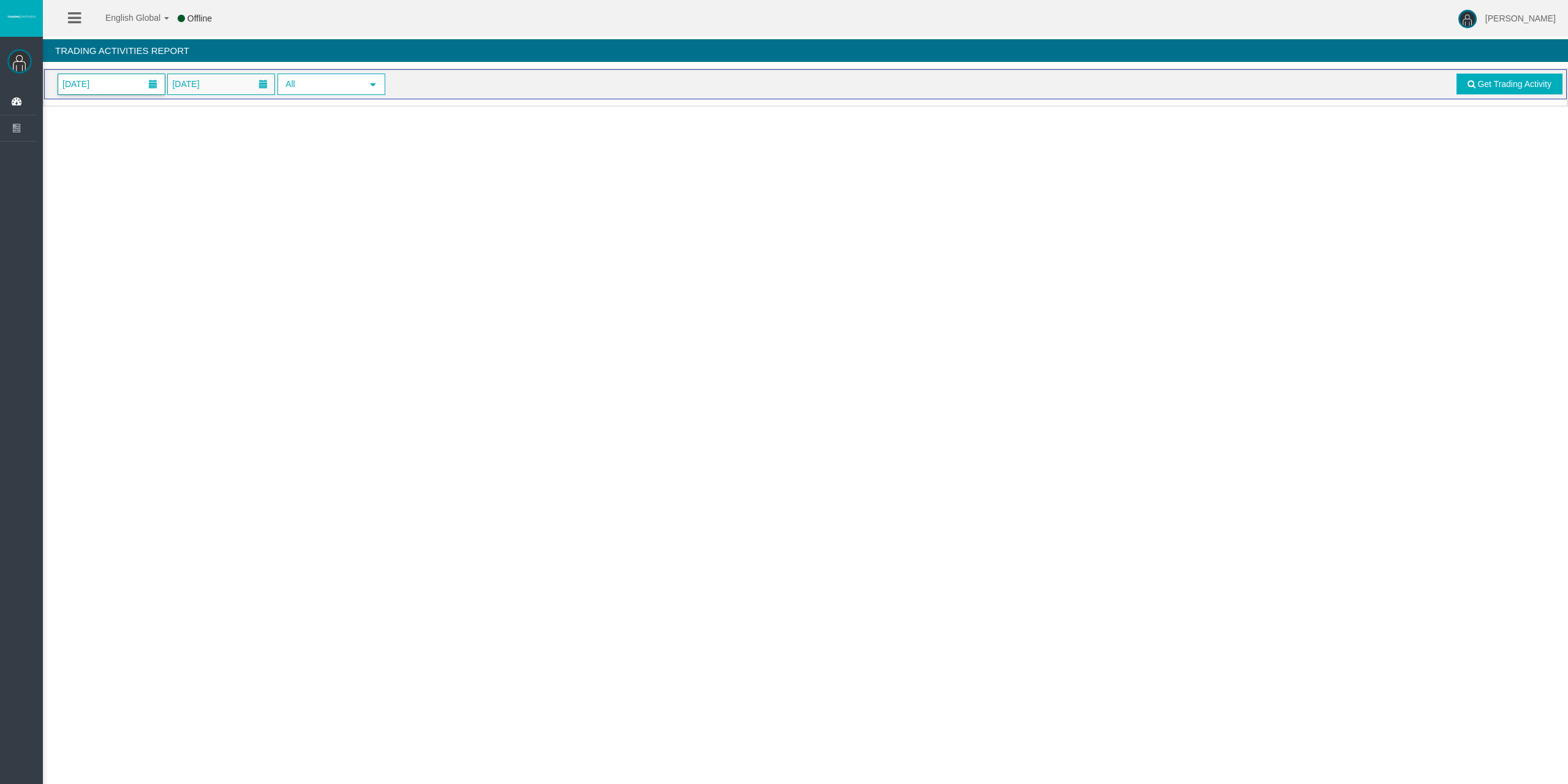
click at [115, 90] on span "[DATE]" at bounding box center [111, 84] width 106 height 20
click at [77, 114] on span at bounding box center [73, 111] width 10 height 10
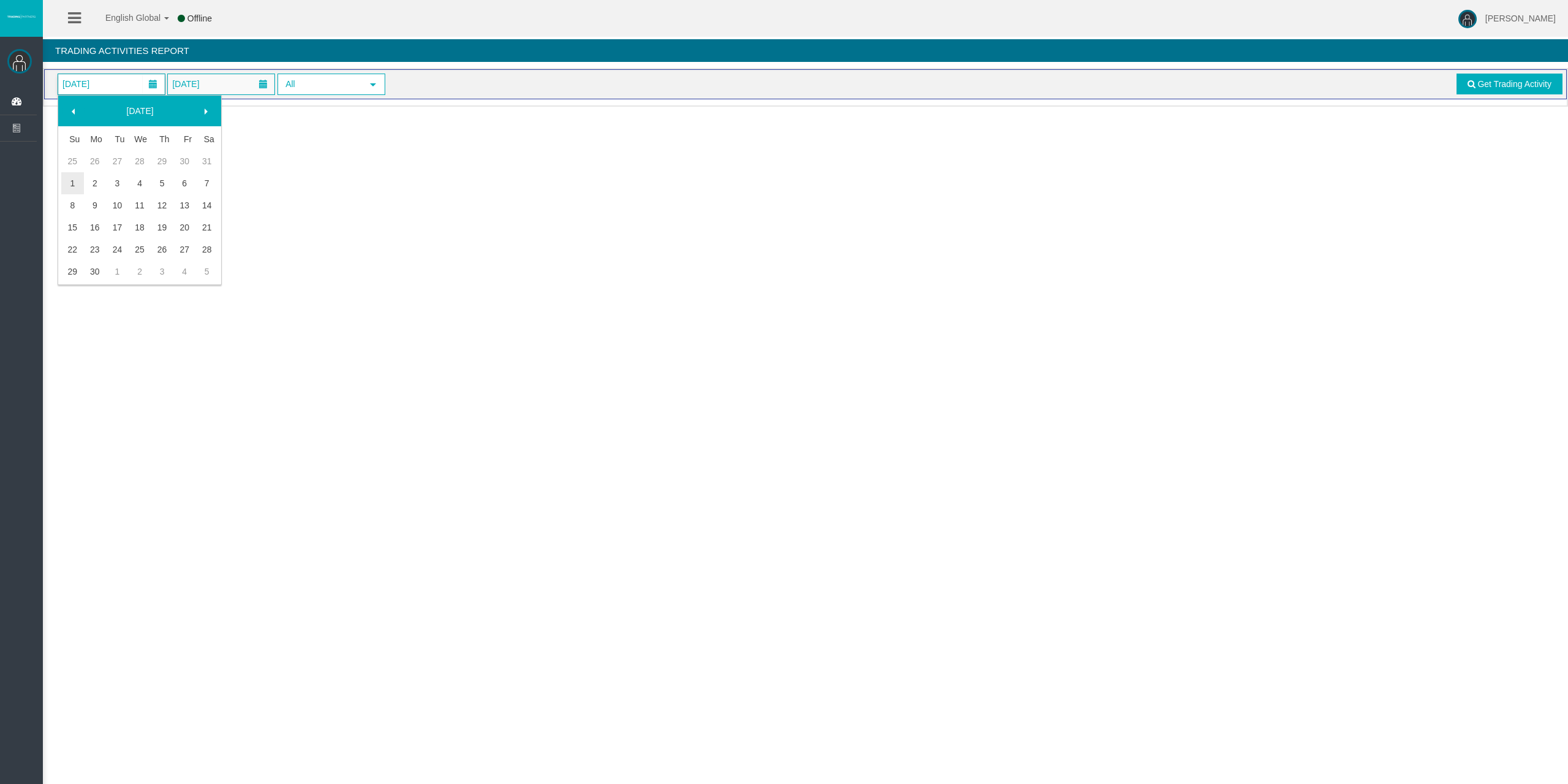
click at [77, 114] on span at bounding box center [73, 111] width 10 height 10
click at [164, 160] on link "1" at bounding box center [162, 161] width 23 height 22
click at [203, 82] on span "[DATE]" at bounding box center [185, 84] width 35 height 17
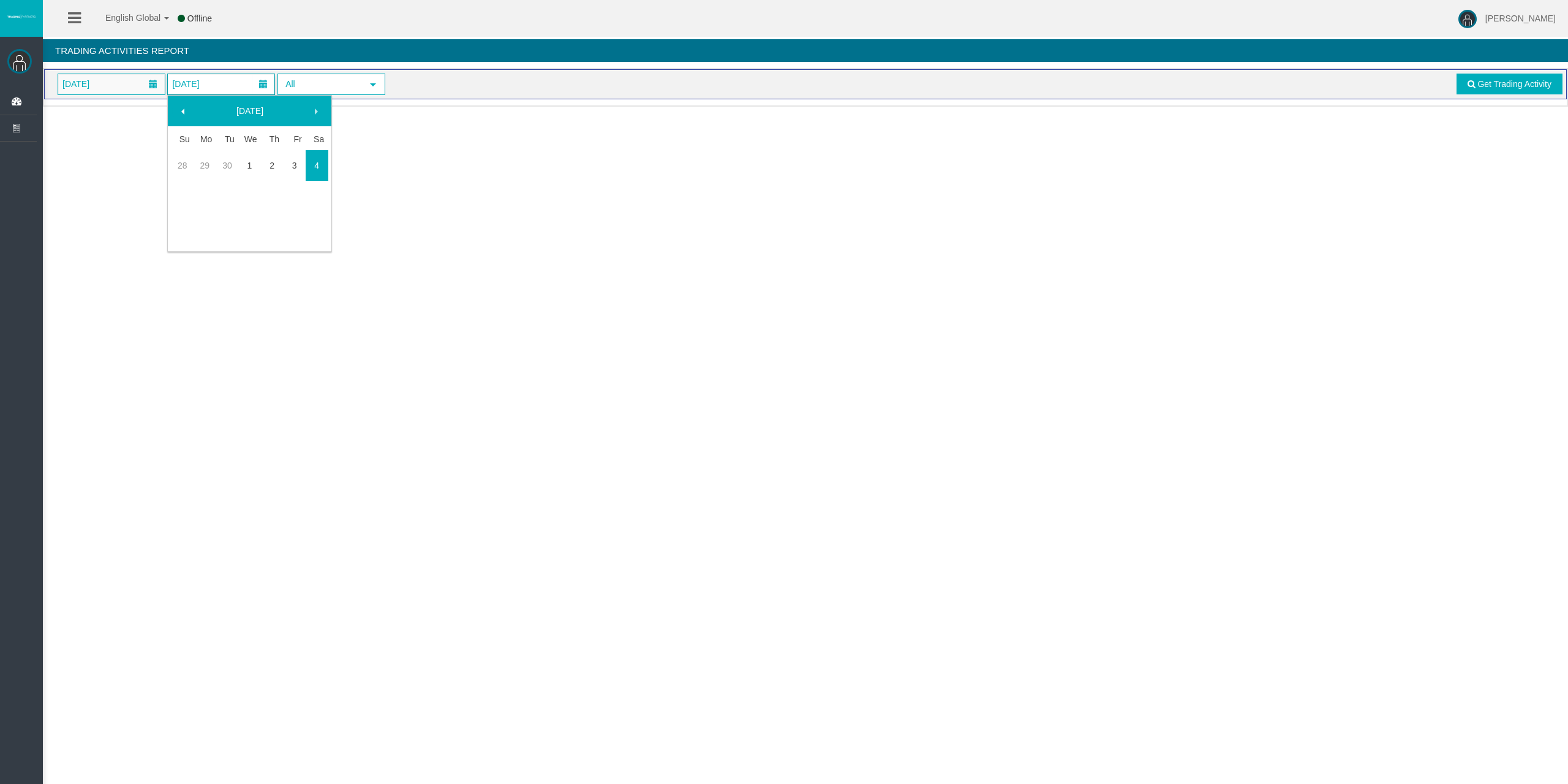
click at [182, 107] on span at bounding box center [183, 111] width 10 height 10
click at [182, 109] on span at bounding box center [183, 111] width 10 height 10
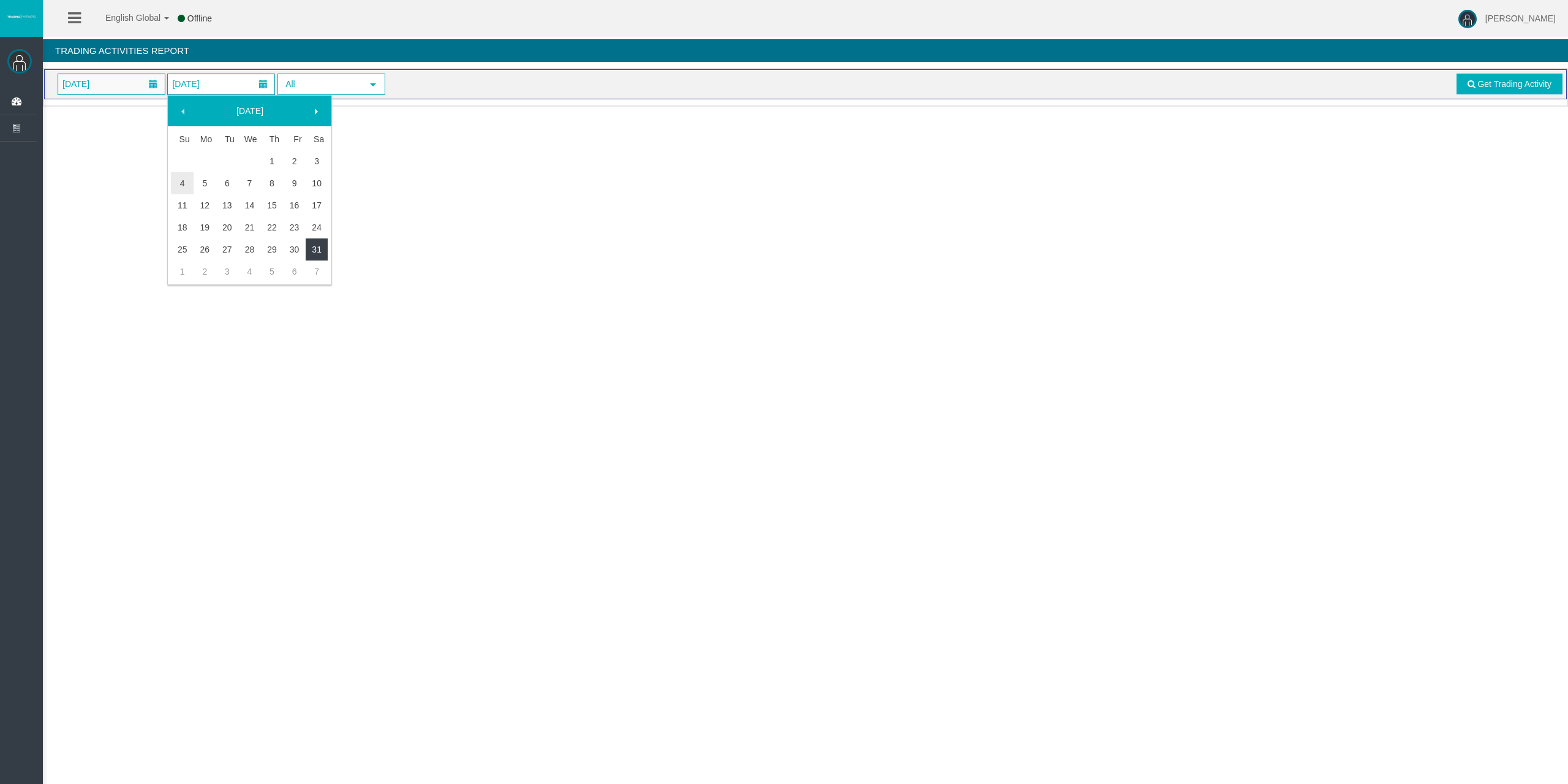
click at [318, 244] on link "31" at bounding box center [317, 249] width 23 height 22
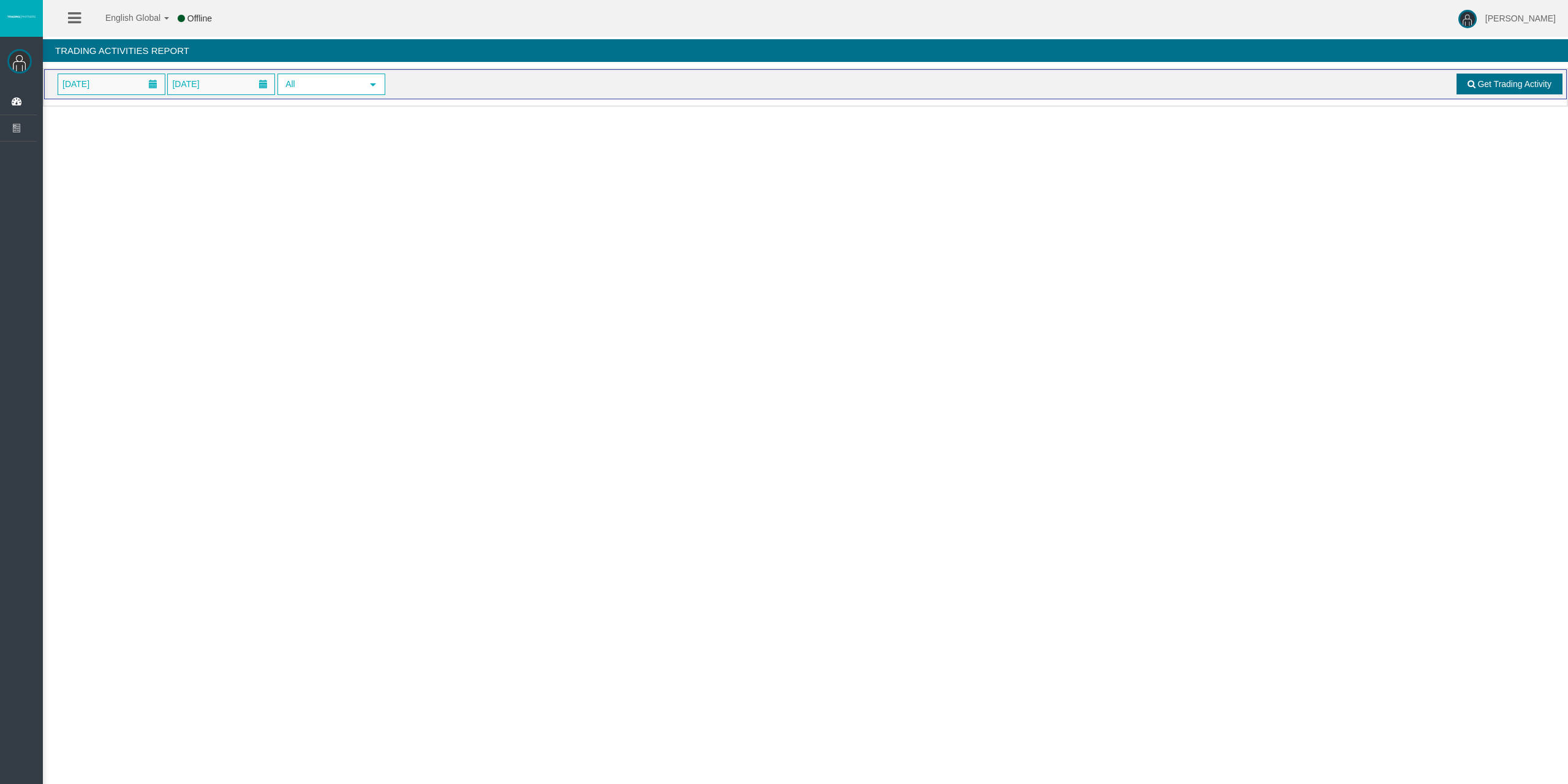
click at [1487, 92] on link "Get Trading Activity" at bounding box center [1510, 84] width 106 height 21
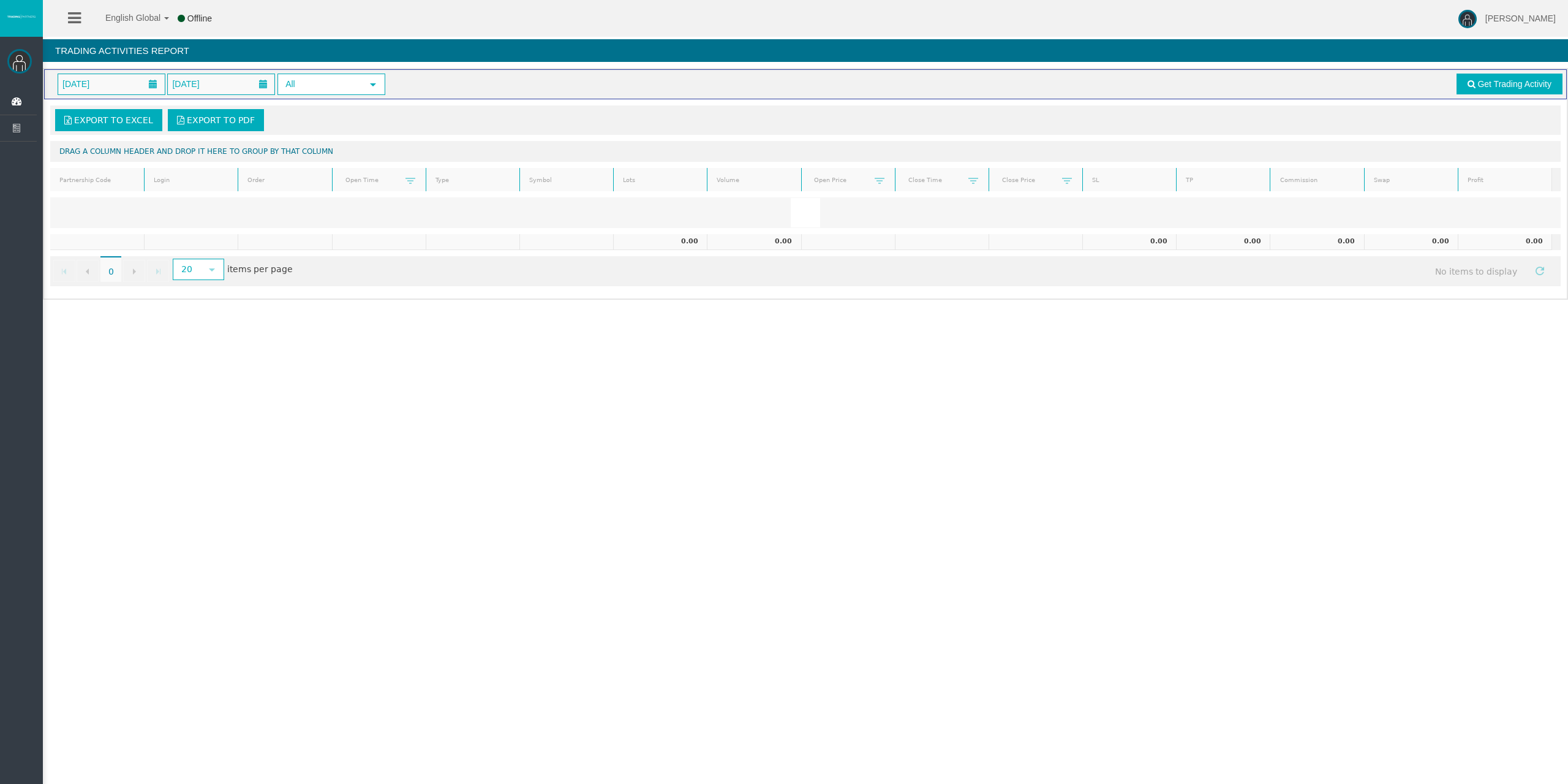
click at [500, 347] on div "English Global 简体中文 English Global 日本語 한국어 Offline [PERSON_NAME] Help Log Out […" at bounding box center [784, 392] width 1568 height 784
click at [6, 100] on icon at bounding box center [18, 101] width 32 height 26
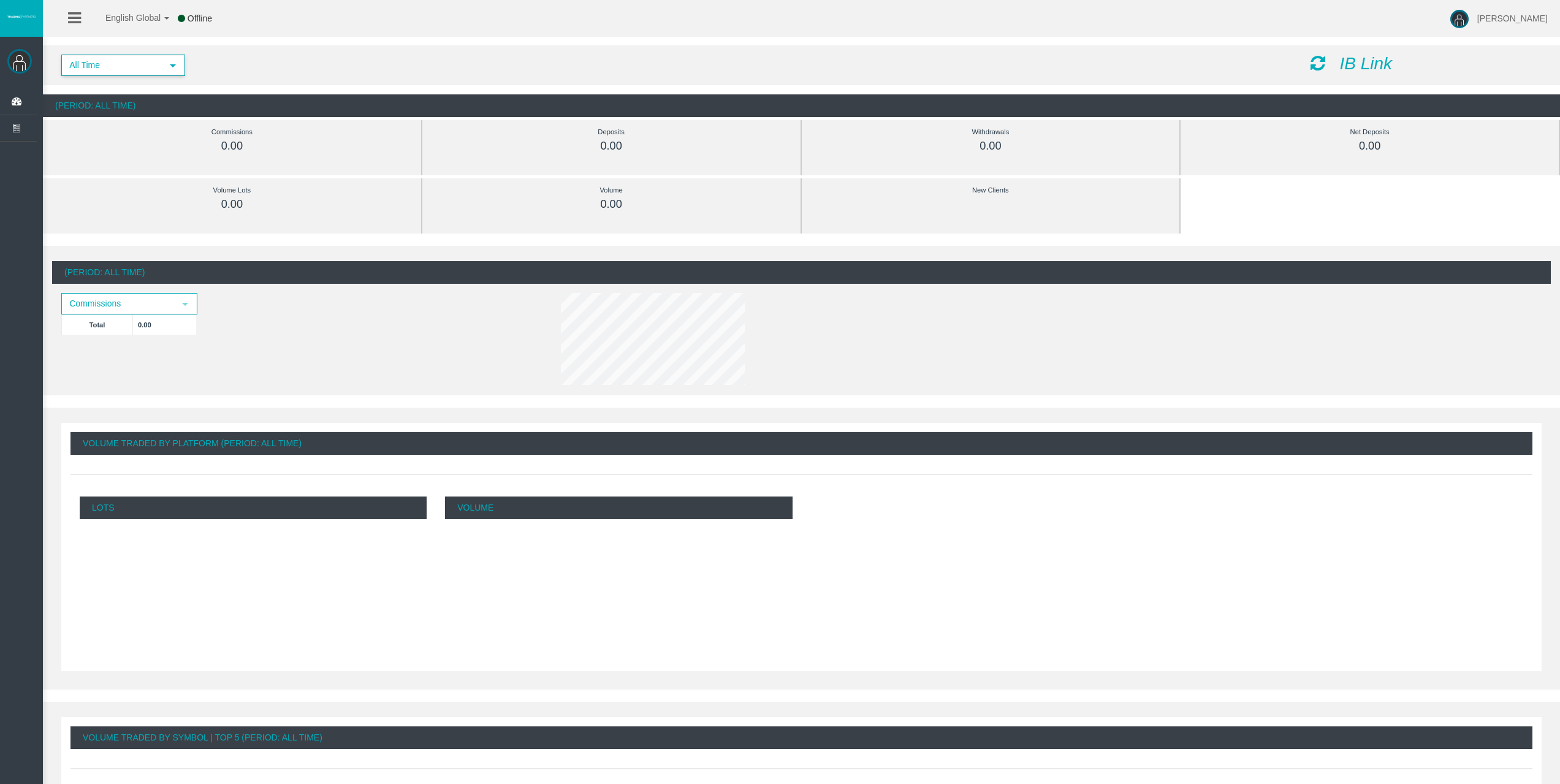
click at [178, 62] on span "select" at bounding box center [173, 65] width 22 height 19
click at [142, 106] on li "Monthly" at bounding box center [123, 106] width 121 height 20
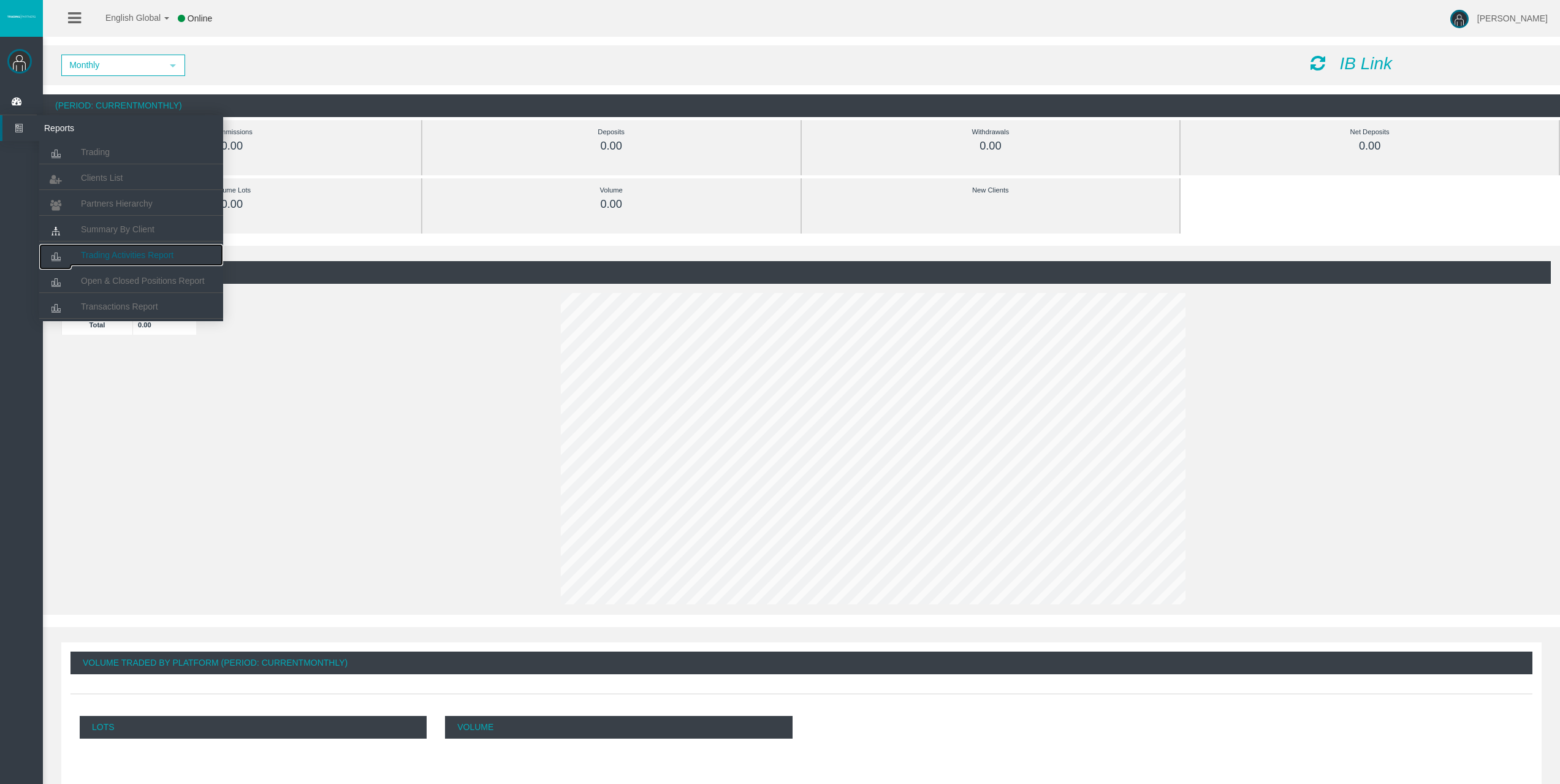
click at [173, 254] on span "Trading Activities Report" at bounding box center [127, 255] width 92 height 10
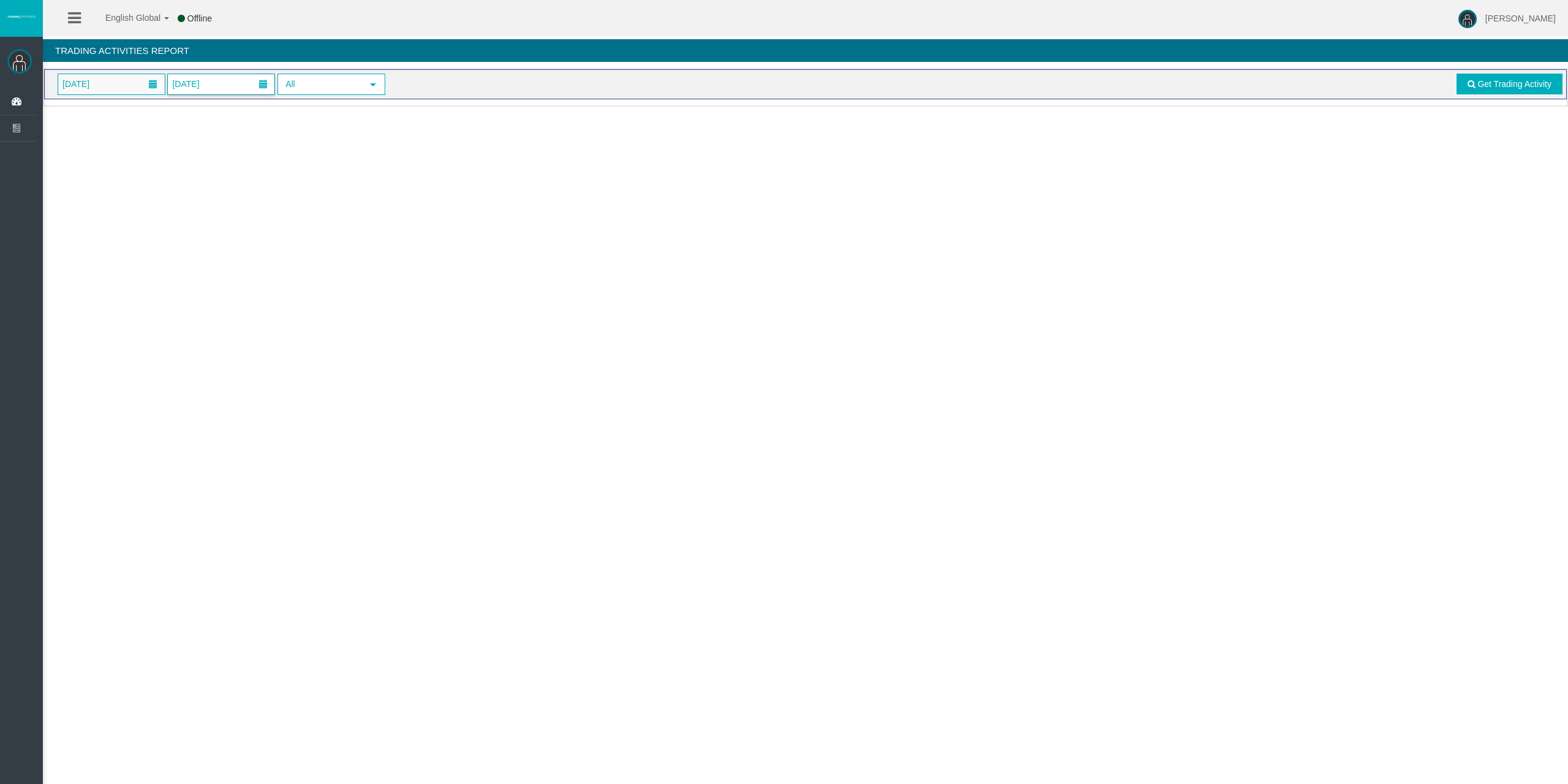
click at [148, 77] on span at bounding box center [153, 84] width 22 height 19
click at [70, 106] on link at bounding box center [73, 111] width 22 height 22
click at [71, 106] on link at bounding box center [73, 111] width 22 height 22
click at [73, 106] on link at bounding box center [73, 111] width 22 height 22
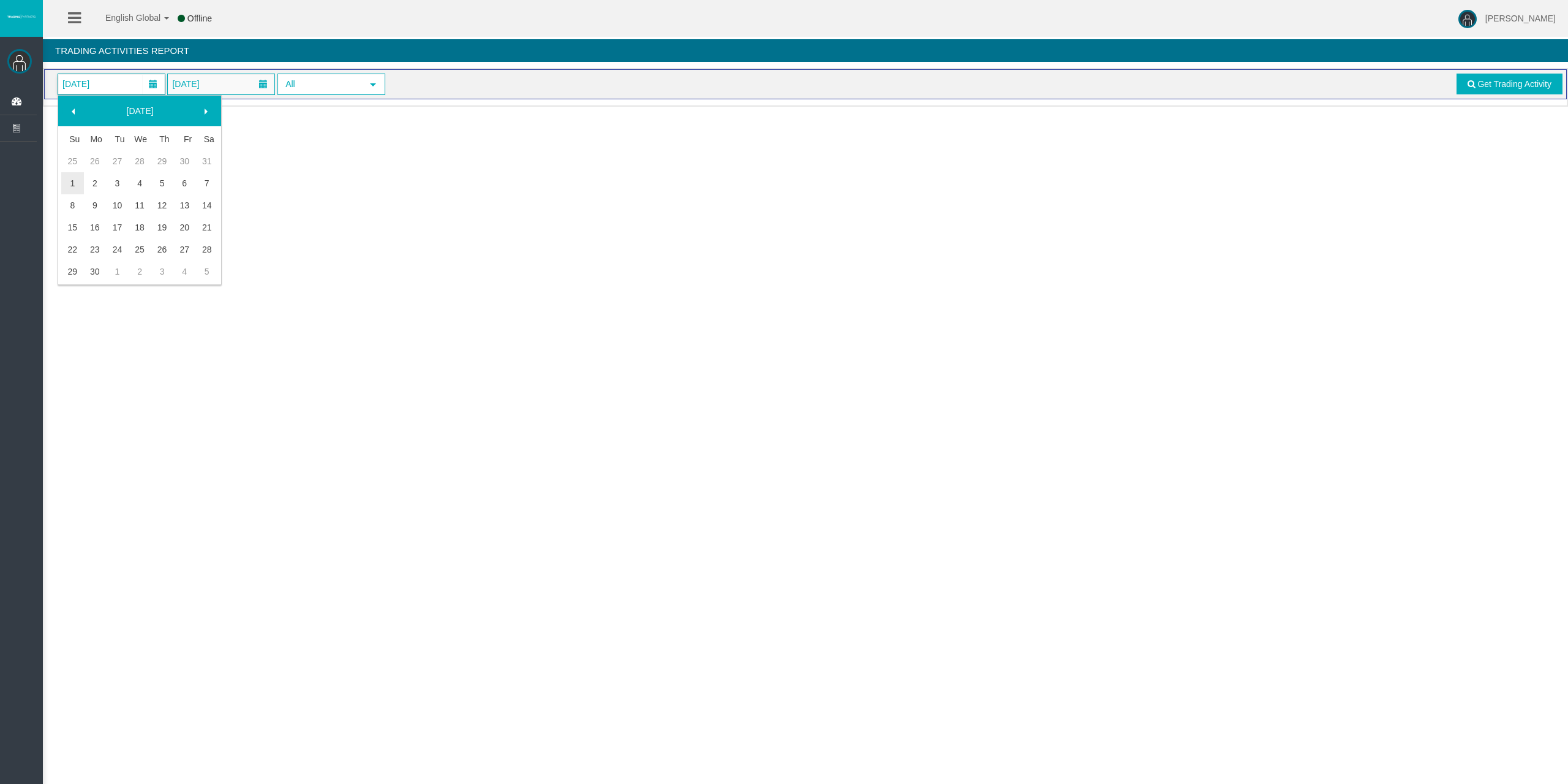
click at [75, 106] on link at bounding box center [73, 111] width 22 height 22
click at [156, 158] on link "1" at bounding box center [162, 161] width 23 height 22
click at [189, 85] on span "[DATE]" at bounding box center [185, 84] width 35 height 17
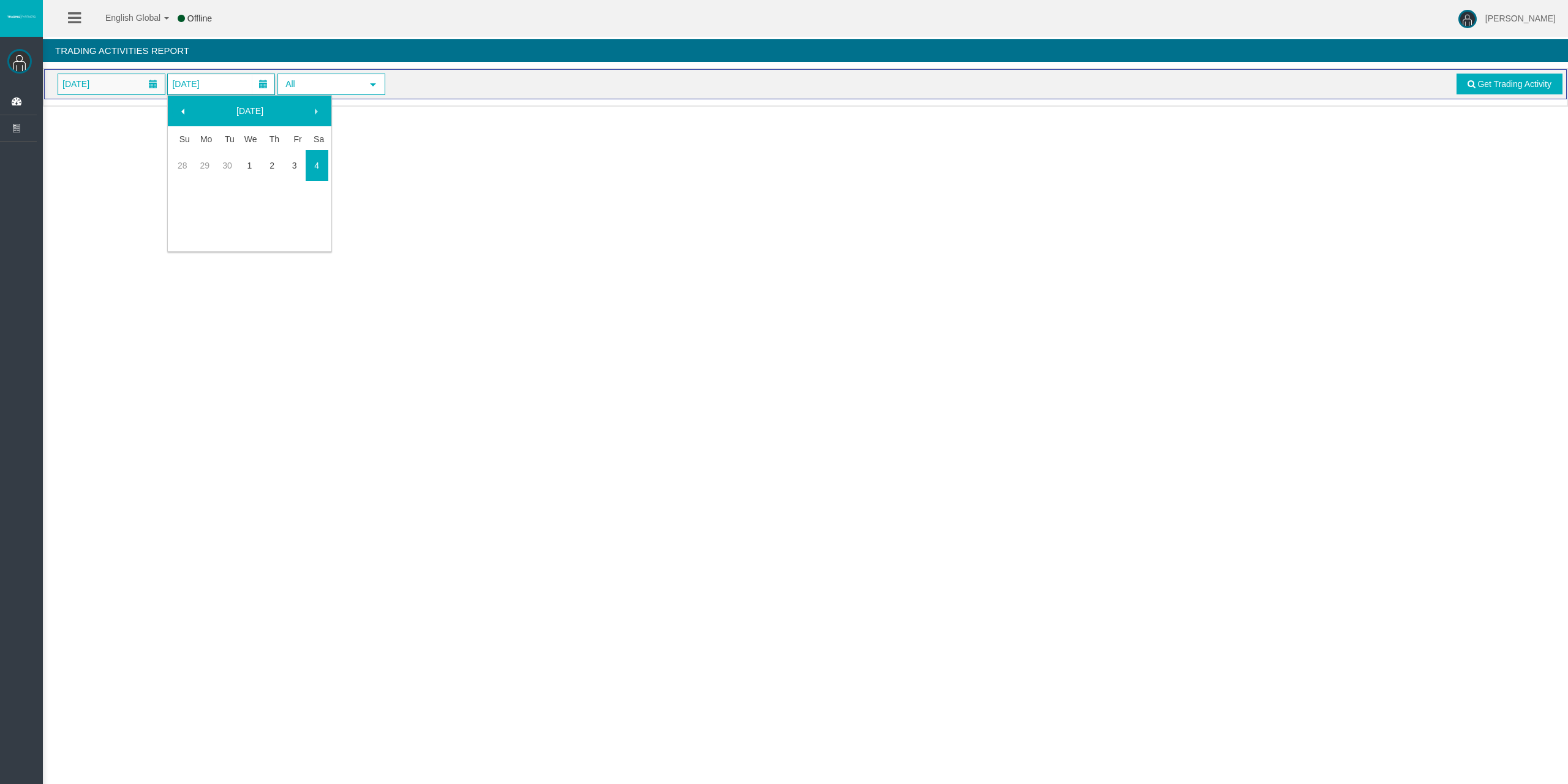
click at [182, 110] on span at bounding box center [183, 111] width 10 height 10
click at [182, 111] on span at bounding box center [183, 111] width 10 height 10
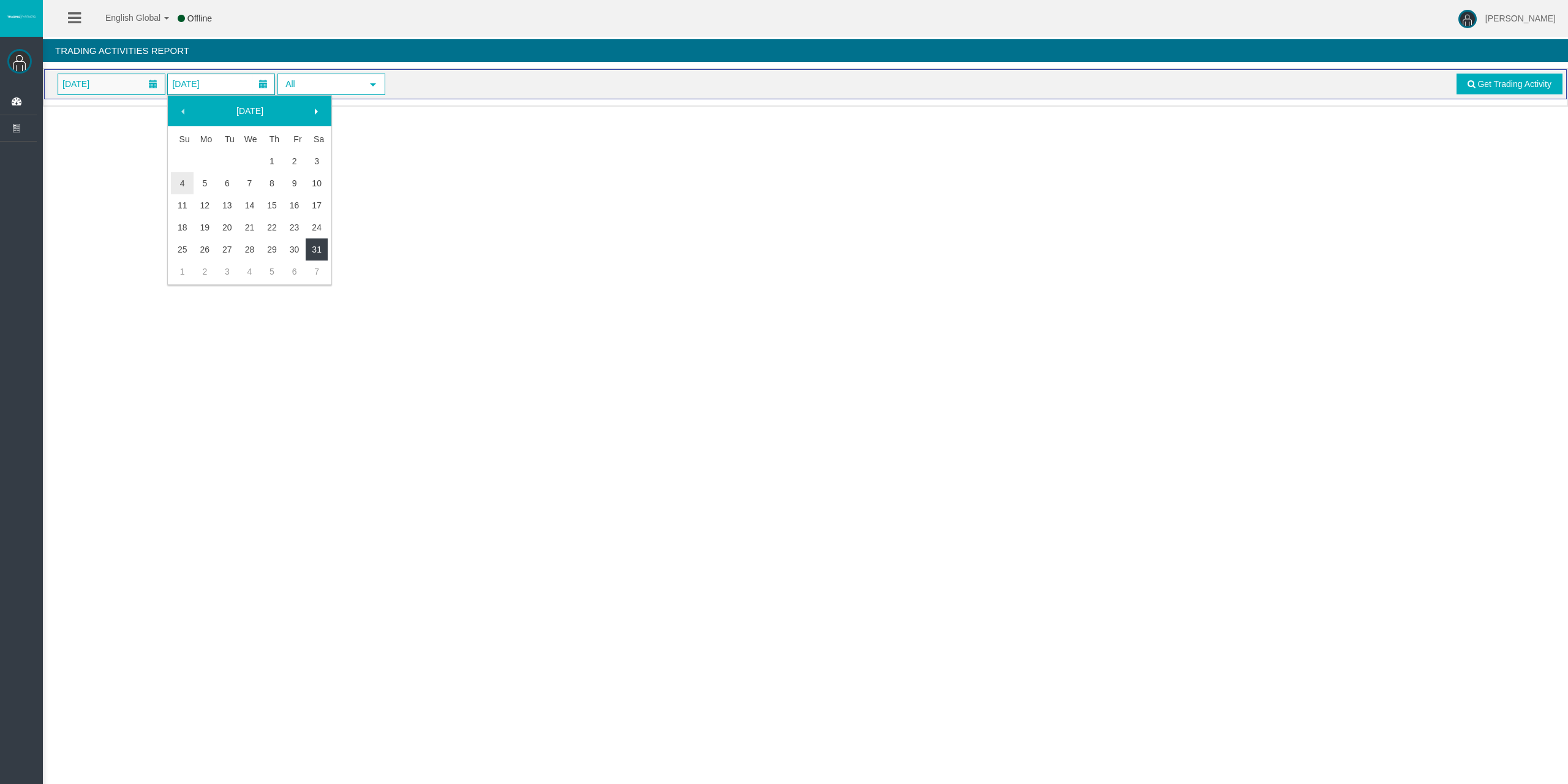
click at [311, 247] on link "31" at bounding box center [317, 249] width 23 height 22
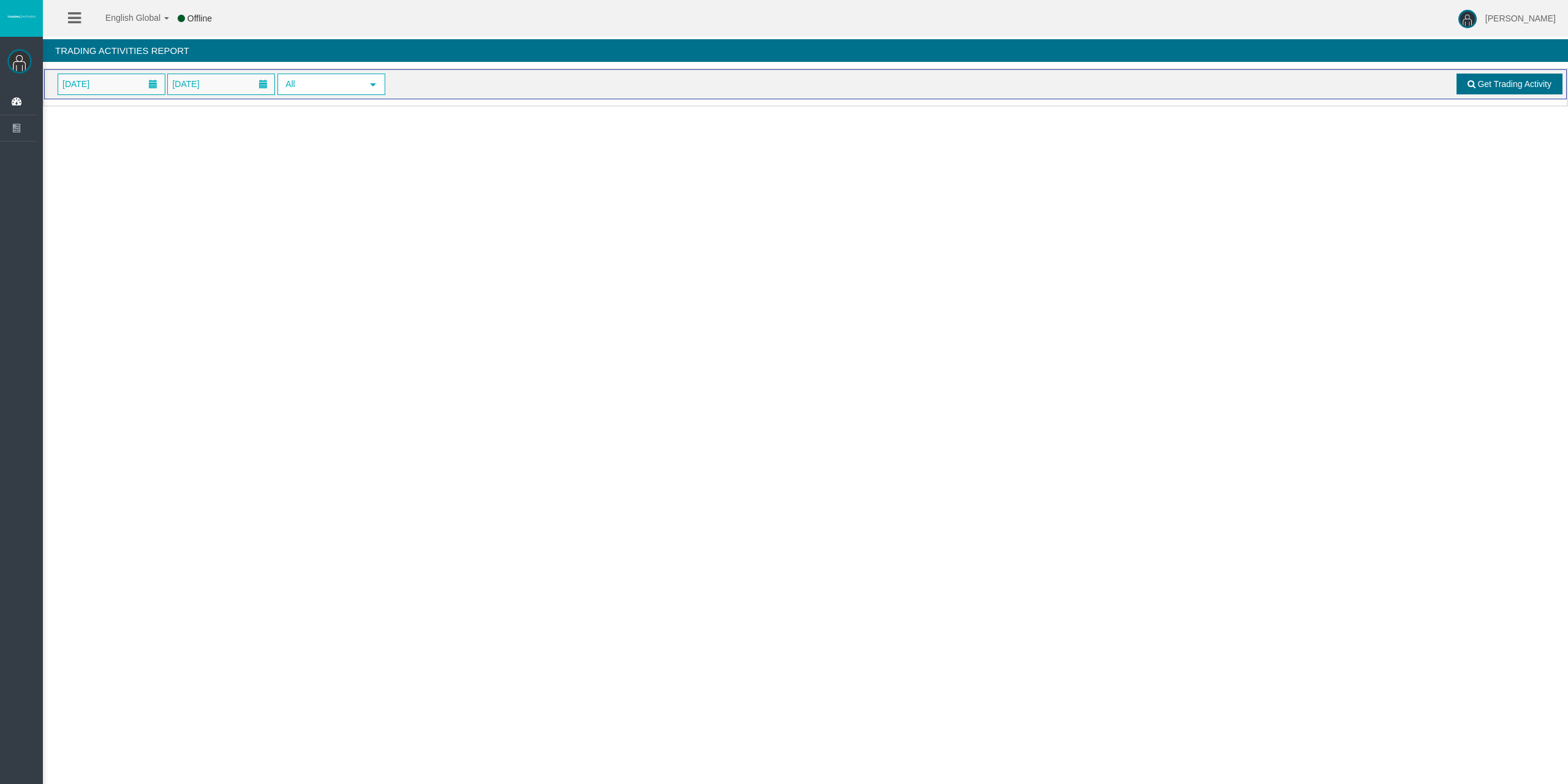
click at [1491, 77] on link "Get Trading Activity" at bounding box center [1510, 84] width 106 height 21
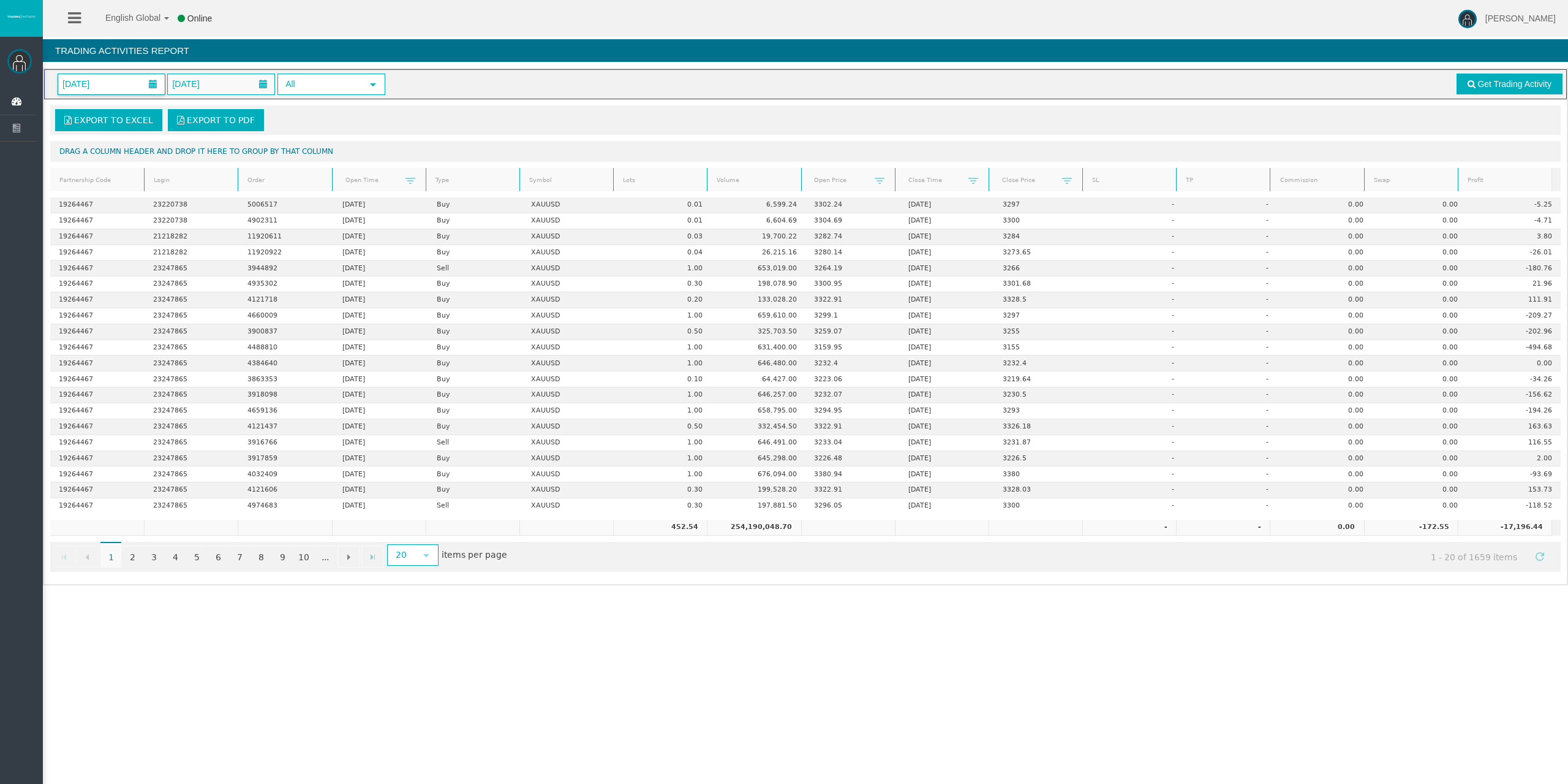
click at [126, 82] on span "01/05/2025" at bounding box center [111, 84] width 106 height 20
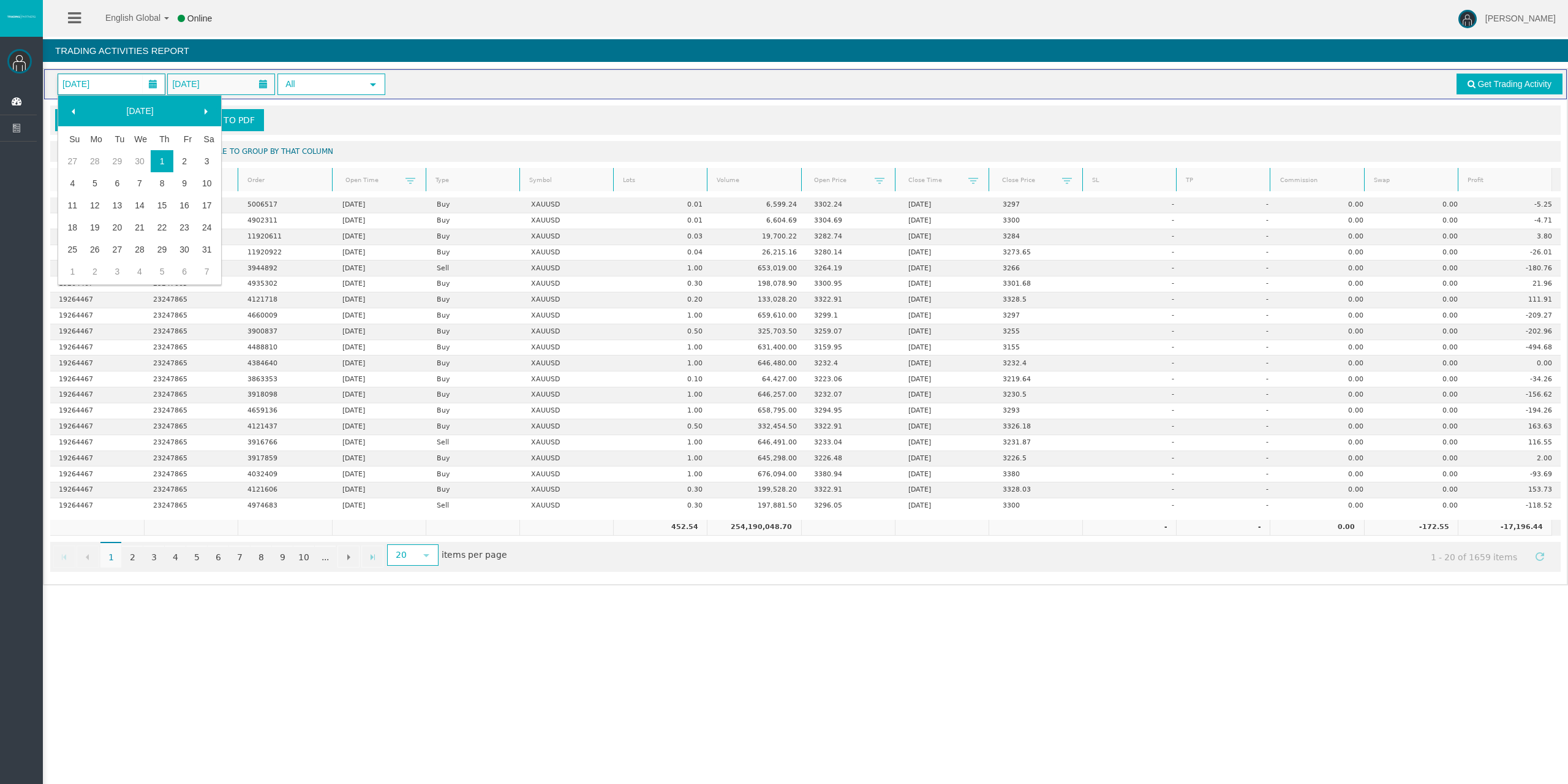
click at [202, 109] on span at bounding box center [206, 111] width 10 height 10
click at [73, 183] on link "1" at bounding box center [73, 182] width 23 height 22
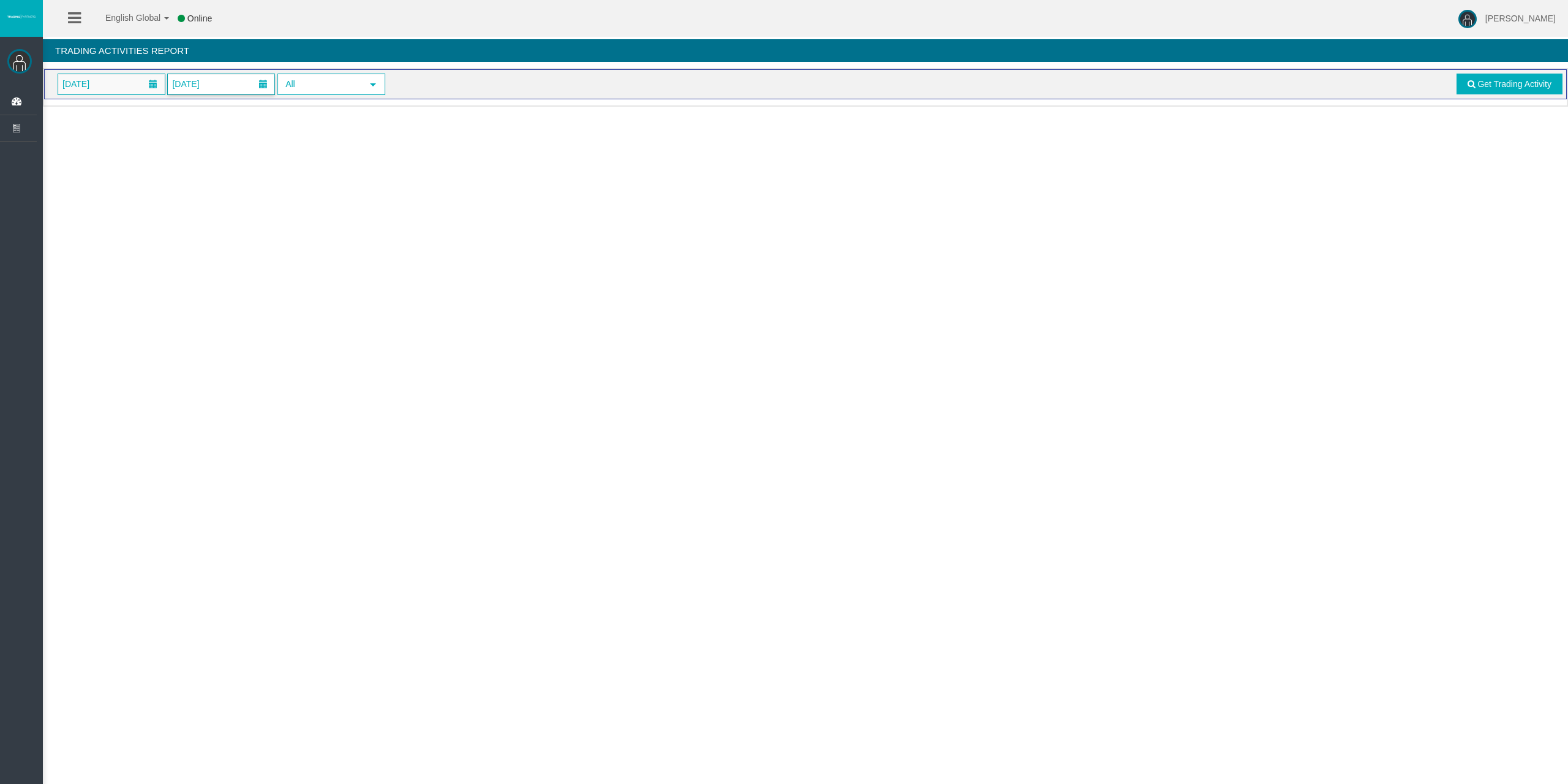
click at [260, 85] on span at bounding box center [263, 84] width 8 height 8
click at [211, 257] on link "30" at bounding box center [205, 259] width 23 height 22
click at [1472, 77] on link "Get Trading Activity" at bounding box center [1510, 84] width 106 height 21
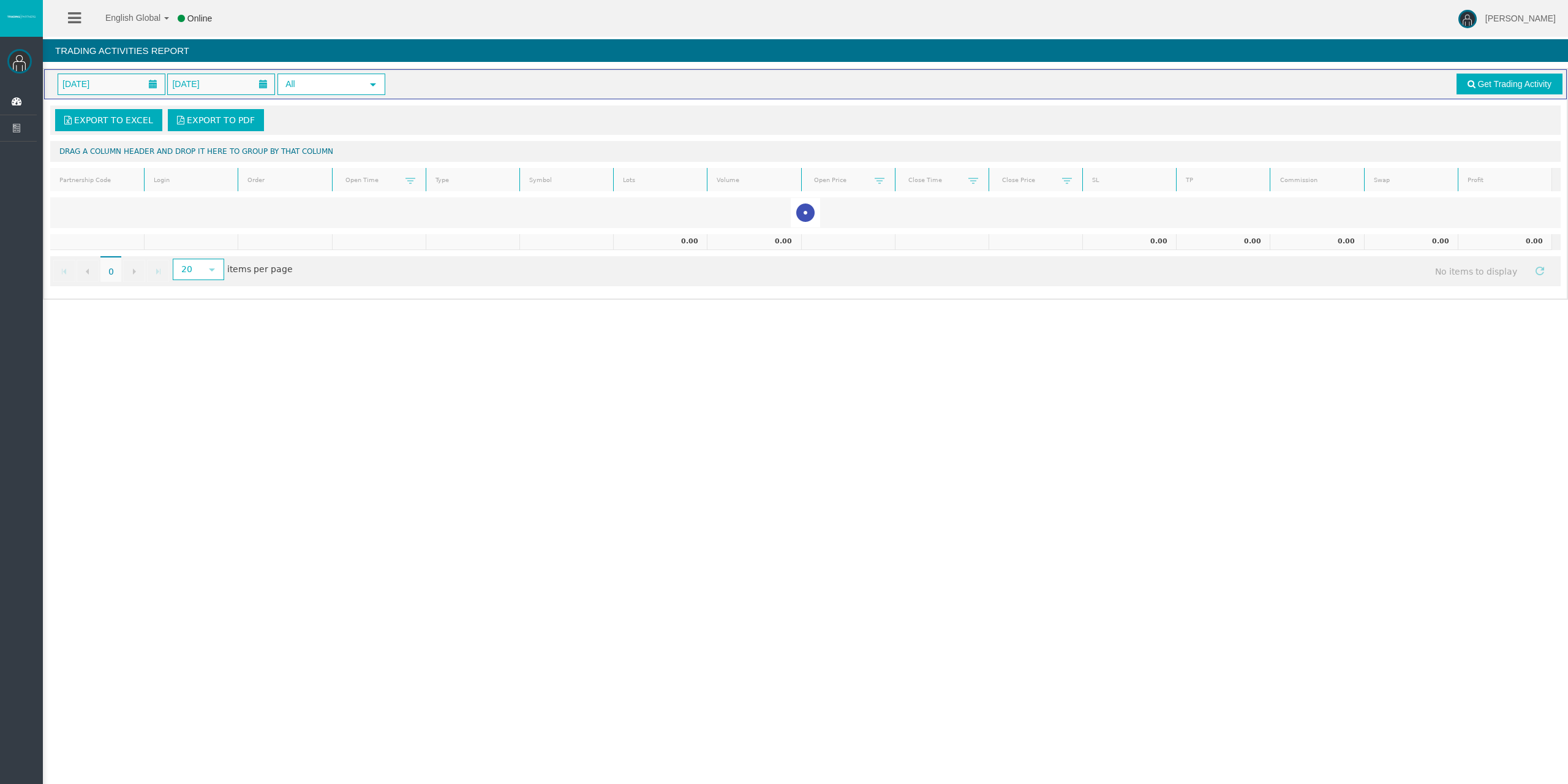
click at [950, 579] on div "English Global 简体中文 English Global 日本語 한국어 Online [PERSON_NAME] Help Log Out [P…" at bounding box center [784, 392] width 1568 height 784
drag, startPoint x: 1300, startPoint y: 413, endPoint x: 1291, endPoint y: 413, distance: 9.0
click at [1300, 413] on div "English Global 简体中文 English Global 日本語 한국어 Online [PERSON_NAME] Help Log Out [P…" at bounding box center [784, 392] width 1568 height 784
click at [1519, 77] on link "Get Trading Activity" at bounding box center [1510, 84] width 106 height 21
click at [182, 121] on span at bounding box center [180, 120] width 7 height 8
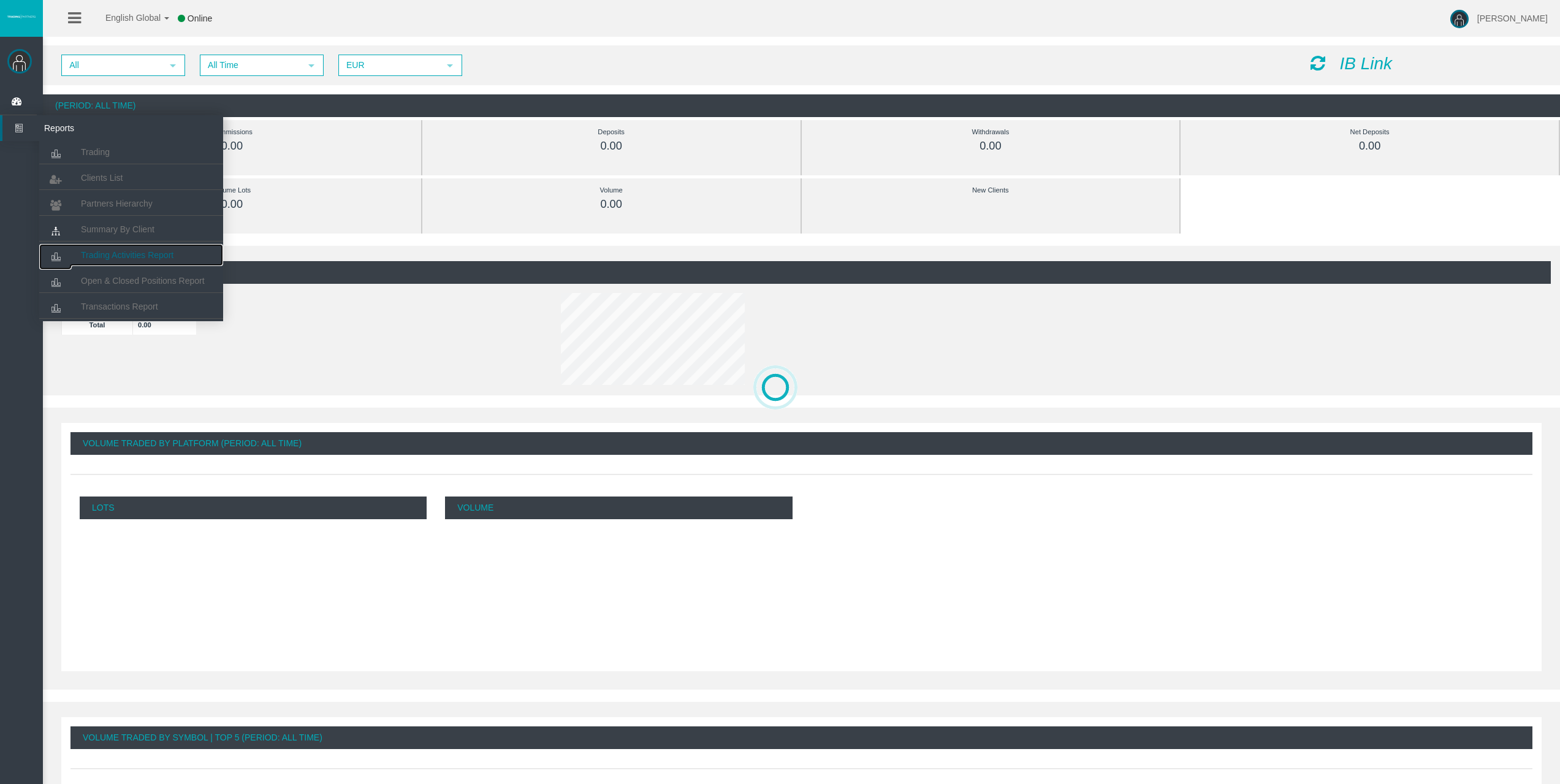
click at [116, 250] on span "Trading Activities Report" at bounding box center [127, 255] width 92 height 10
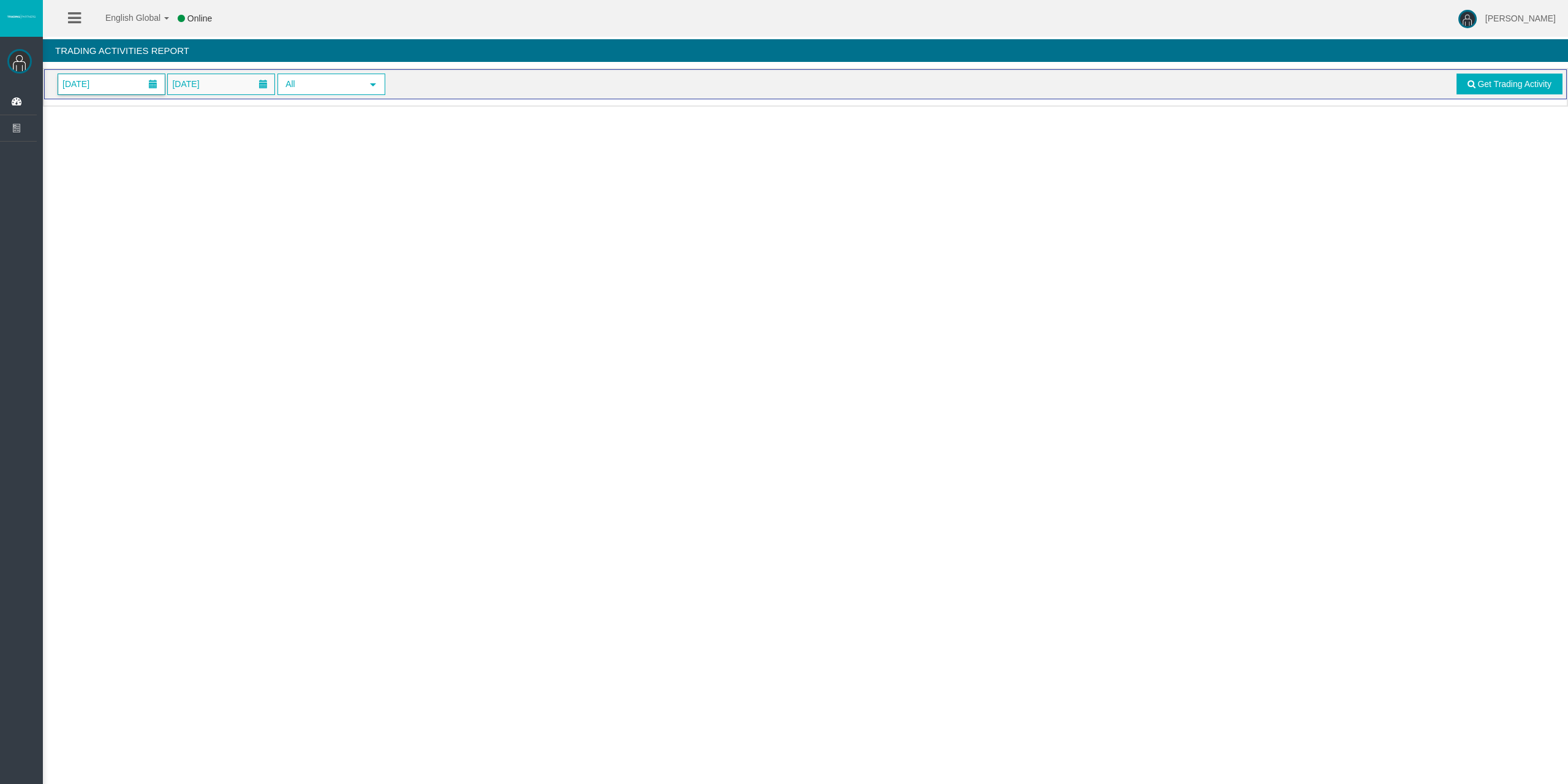
click at [115, 92] on span "[DATE]" at bounding box center [111, 84] width 106 height 20
click at [79, 118] on link at bounding box center [73, 111] width 22 height 22
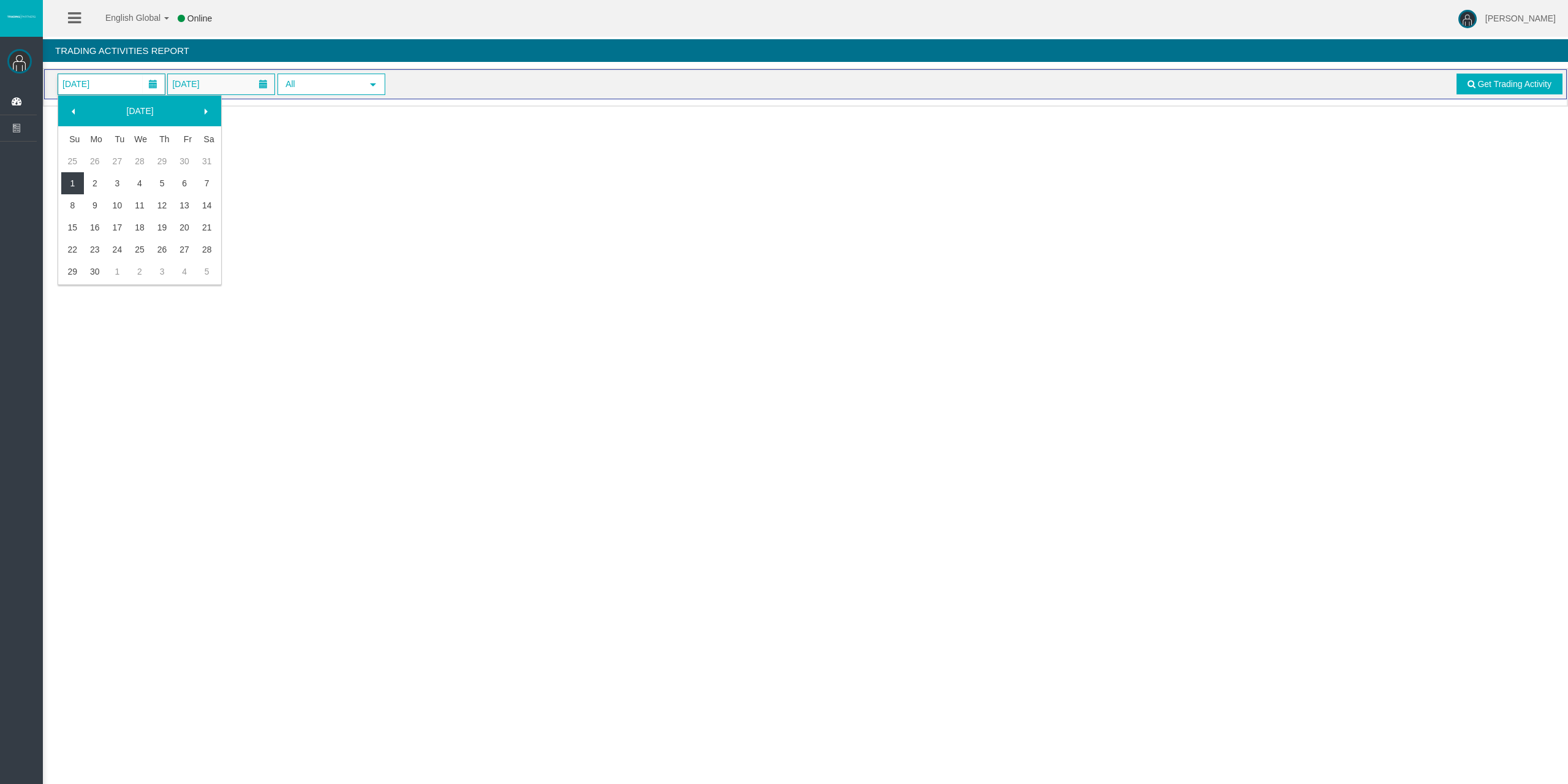
click at [78, 185] on link "1" at bounding box center [73, 182] width 23 height 22
click at [203, 83] on span "[DATE]" at bounding box center [185, 84] width 35 height 17
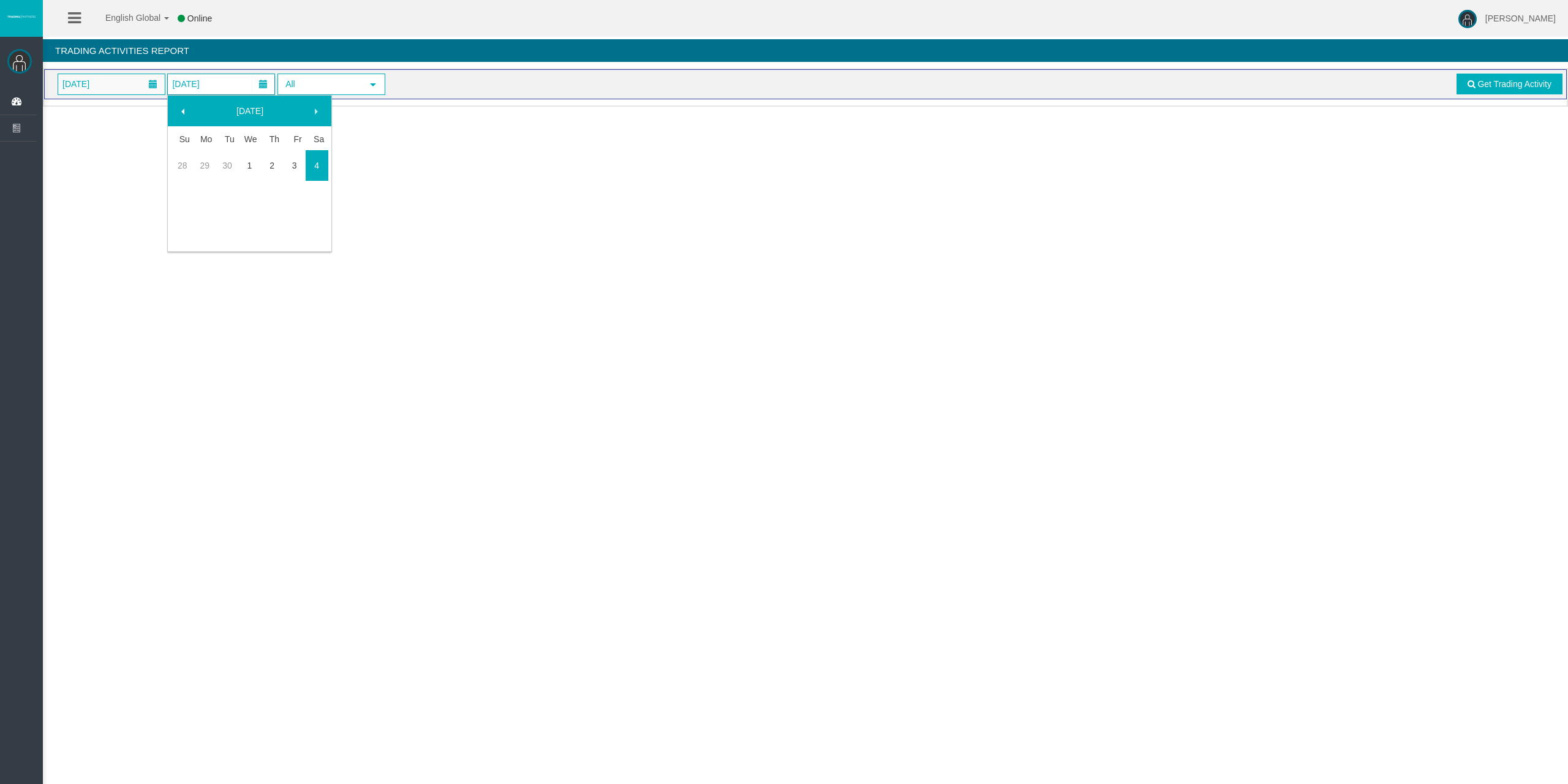
click at [181, 116] on span at bounding box center [183, 111] width 10 height 10
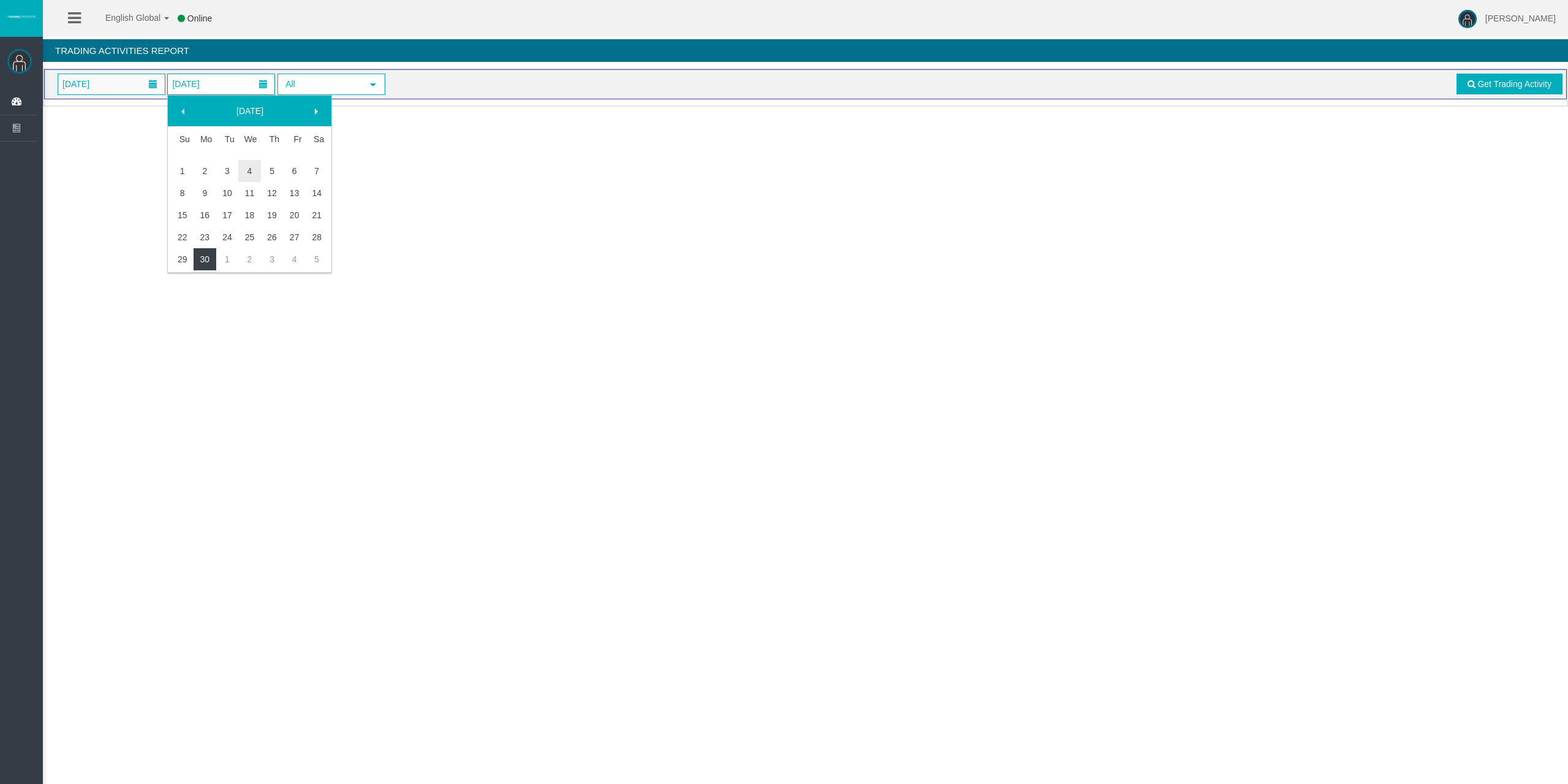
drag, startPoint x: 203, startPoint y: 260, endPoint x: 209, endPoint y: 257, distance: 6.7
click at [204, 260] on link "30" at bounding box center [205, 259] width 23 height 22
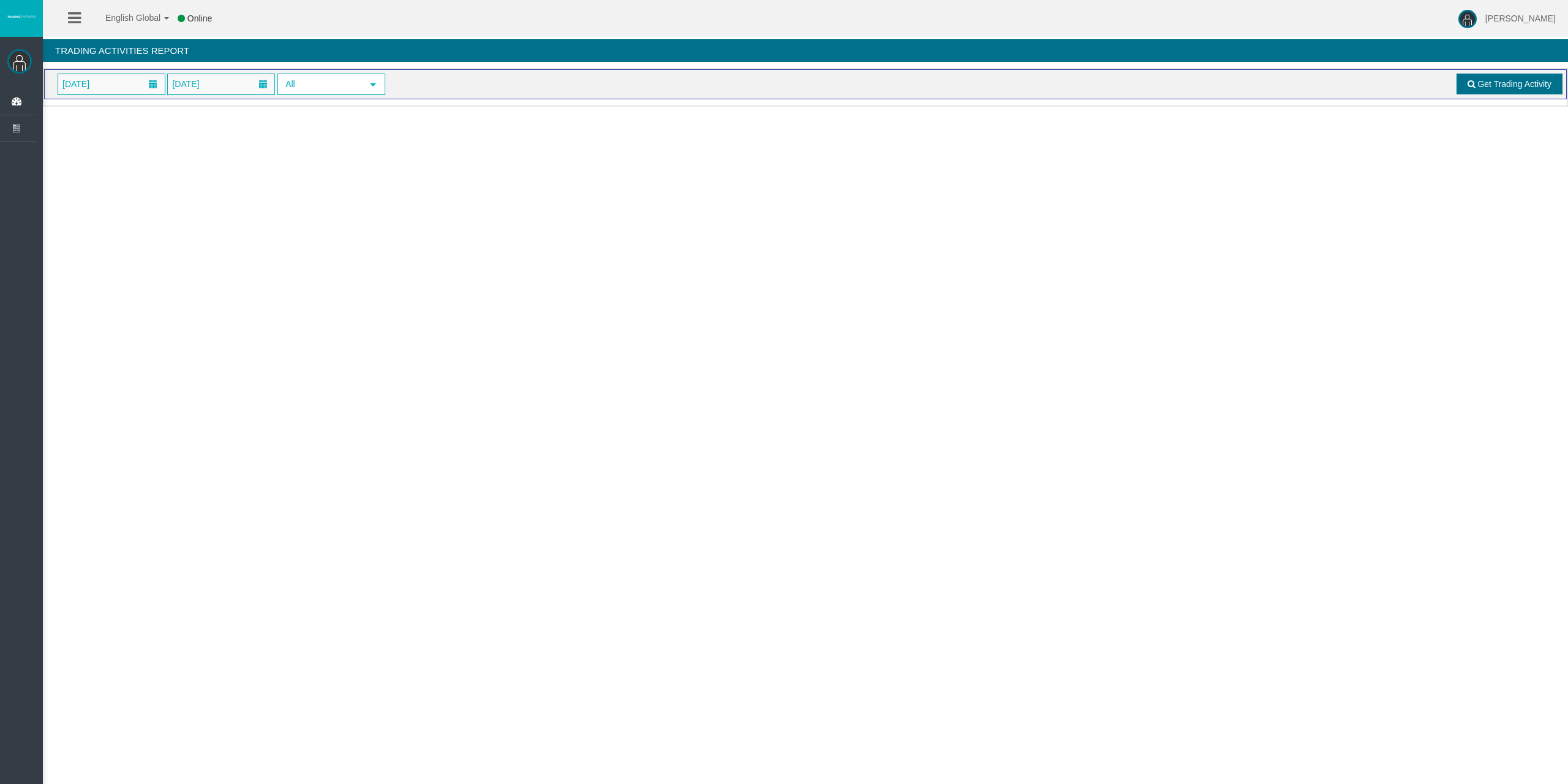
click at [1496, 85] on span "Get Trading Activity" at bounding box center [1514, 84] width 74 height 10
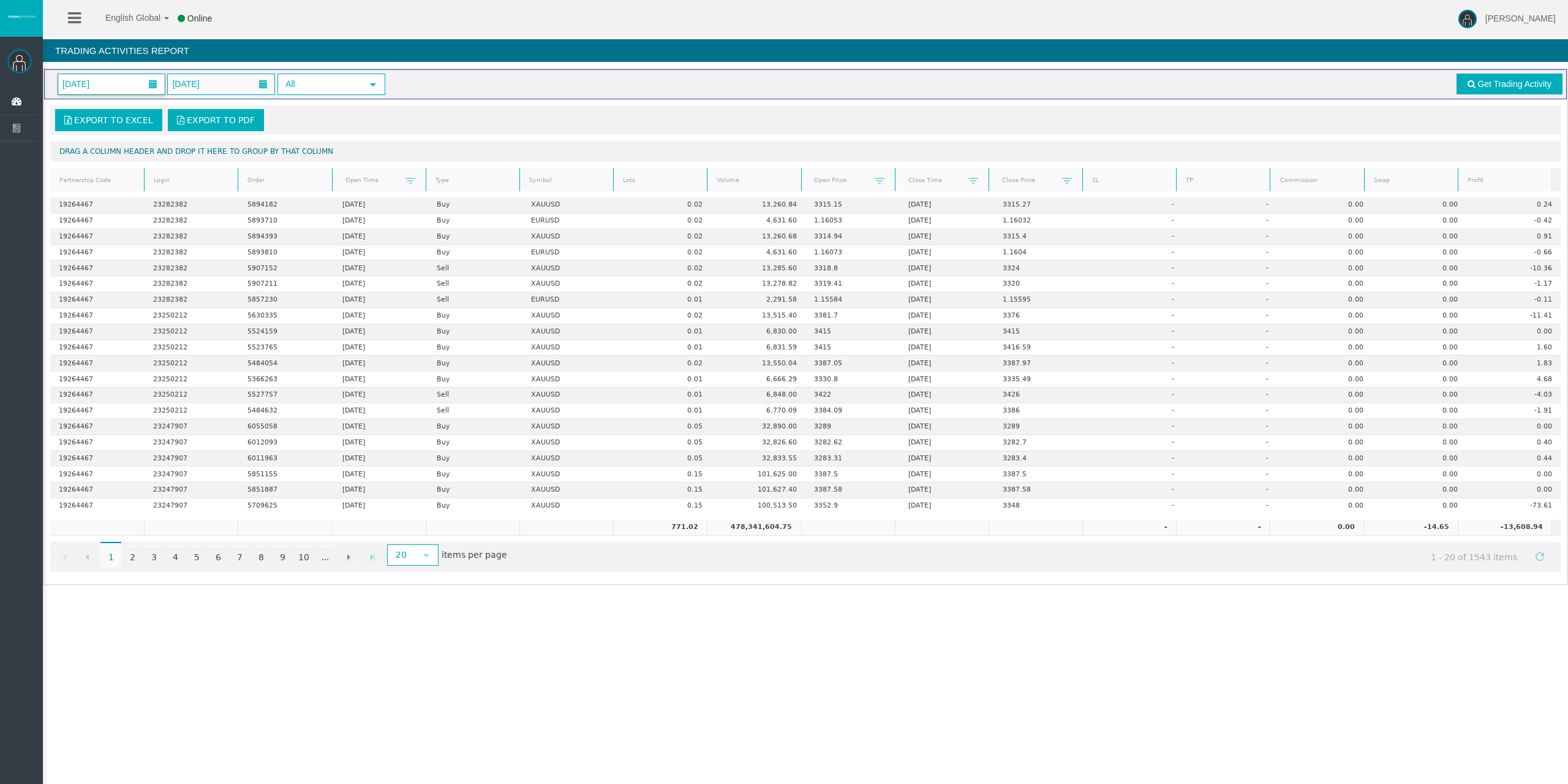
click at [84, 80] on span "01/06/2025" at bounding box center [76, 84] width 35 height 17
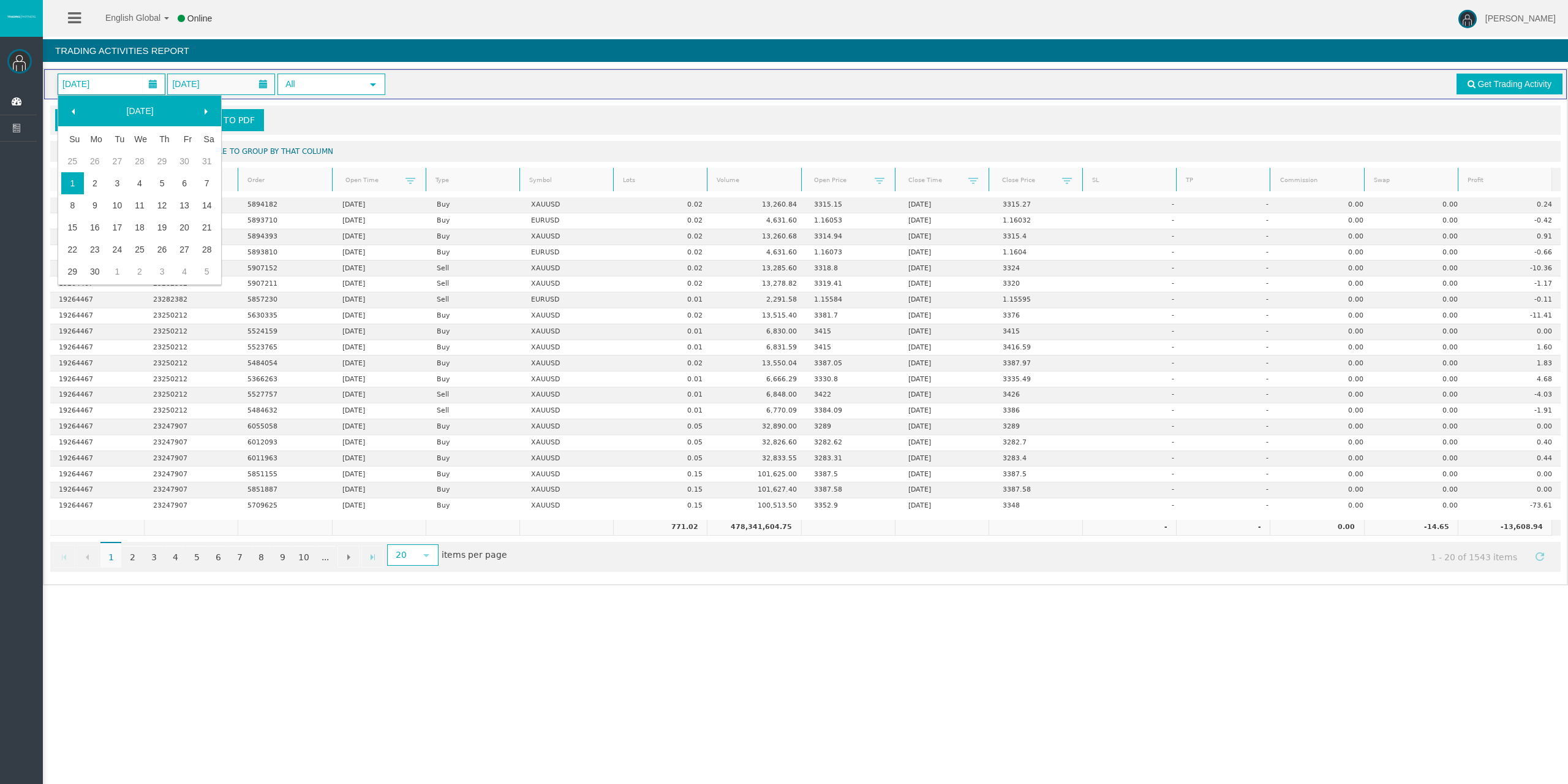
click at [202, 111] on span at bounding box center [206, 111] width 10 height 10
click at [120, 157] on link "1" at bounding box center [118, 161] width 23 height 22
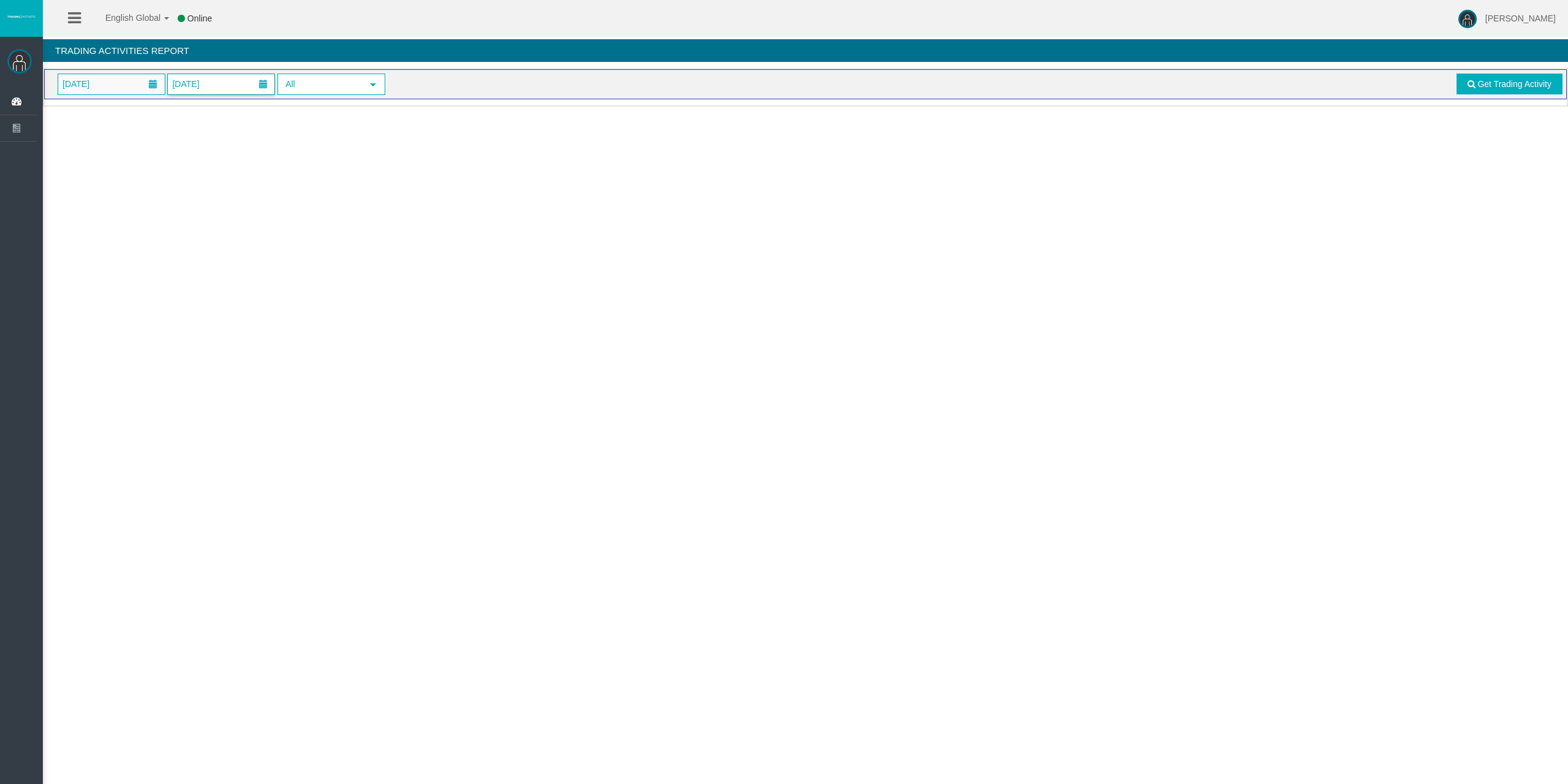
click at [203, 85] on span "01/07/2025" at bounding box center [185, 84] width 35 height 17
click at [267, 245] on link "31" at bounding box center [272, 249] width 23 height 22
click at [1473, 87] on span at bounding box center [1472, 84] width 8 height 8
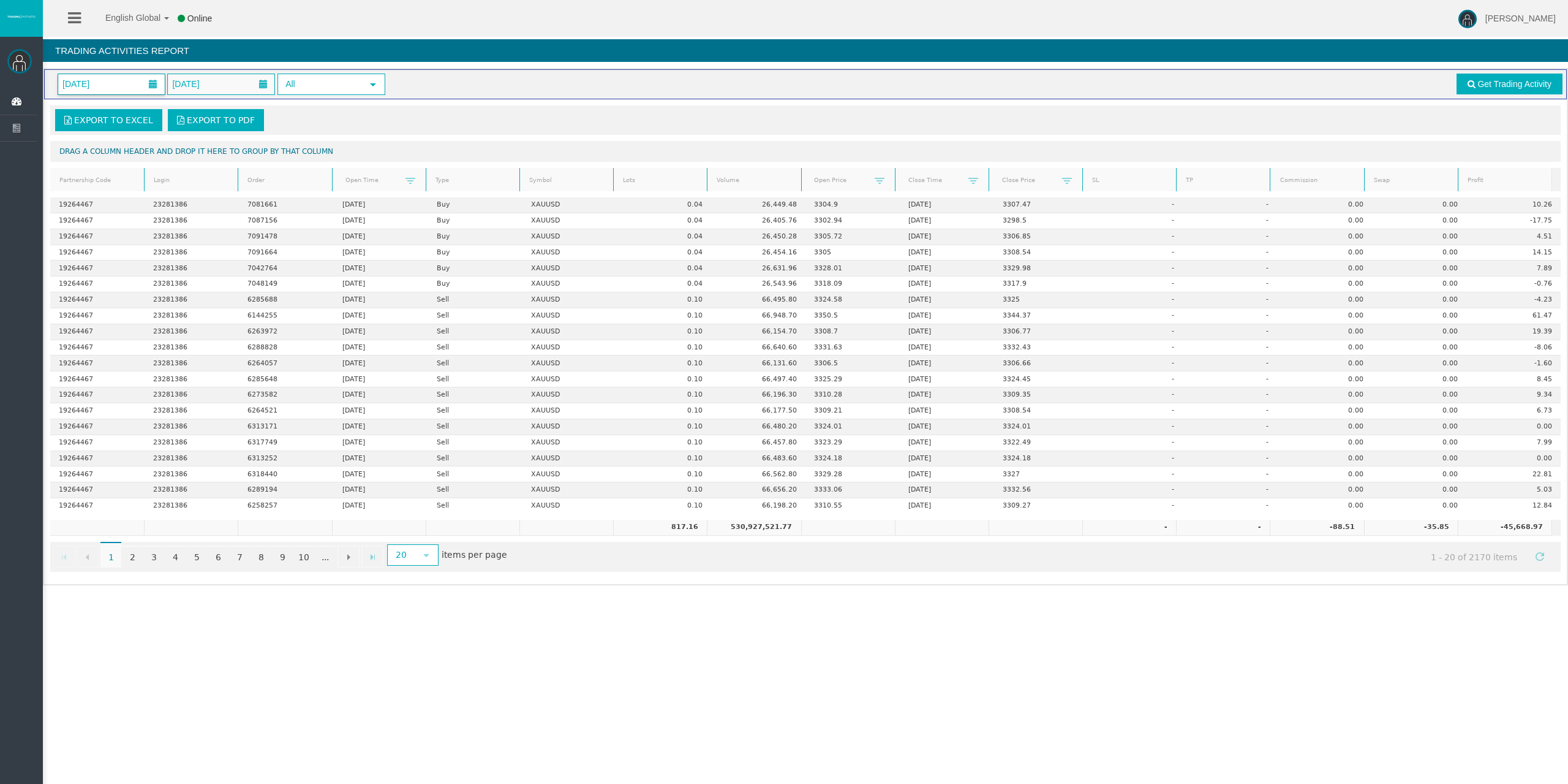
click at [115, 91] on span "01/07/2025" at bounding box center [111, 84] width 106 height 20
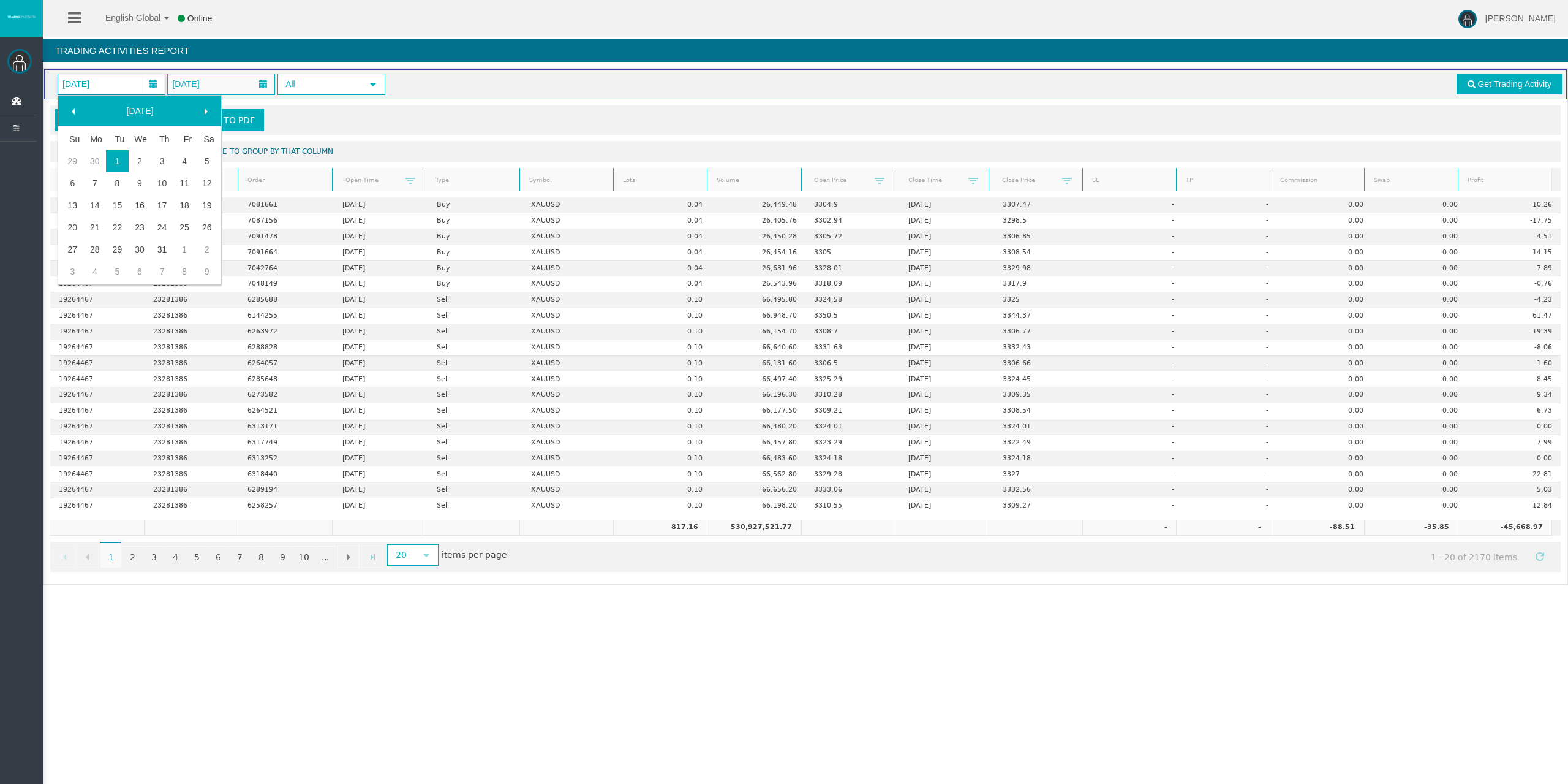
click at [208, 108] on span at bounding box center [206, 111] width 10 height 10
click at [183, 154] on link "1" at bounding box center [184, 161] width 23 height 22
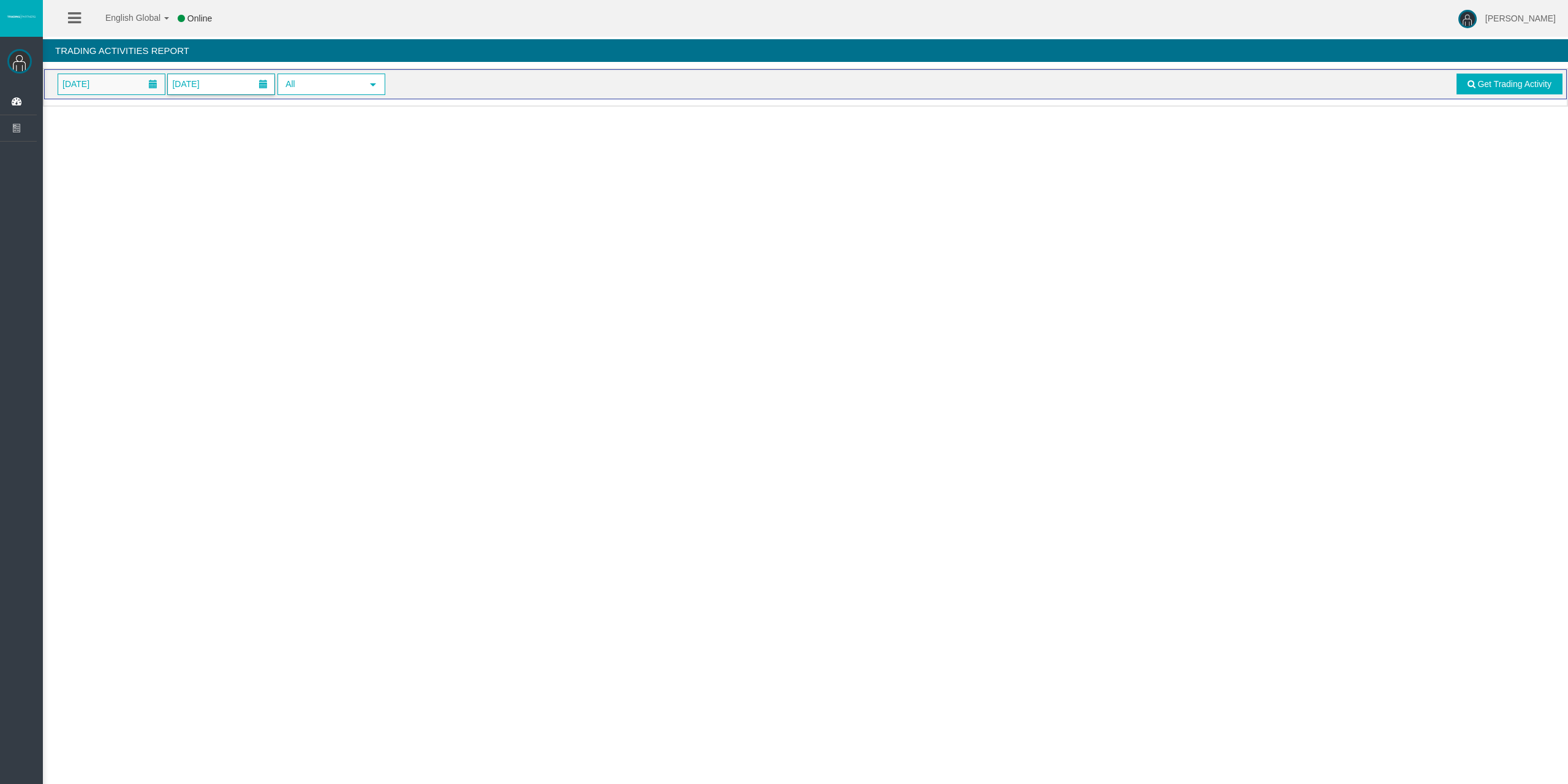
click at [199, 87] on span "01/08/2025" at bounding box center [185, 84] width 35 height 17
click at [182, 271] on link "31" at bounding box center [182, 271] width 23 height 22
click at [1490, 85] on span "Get Trading Activity" at bounding box center [1514, 84] width 74 height 10
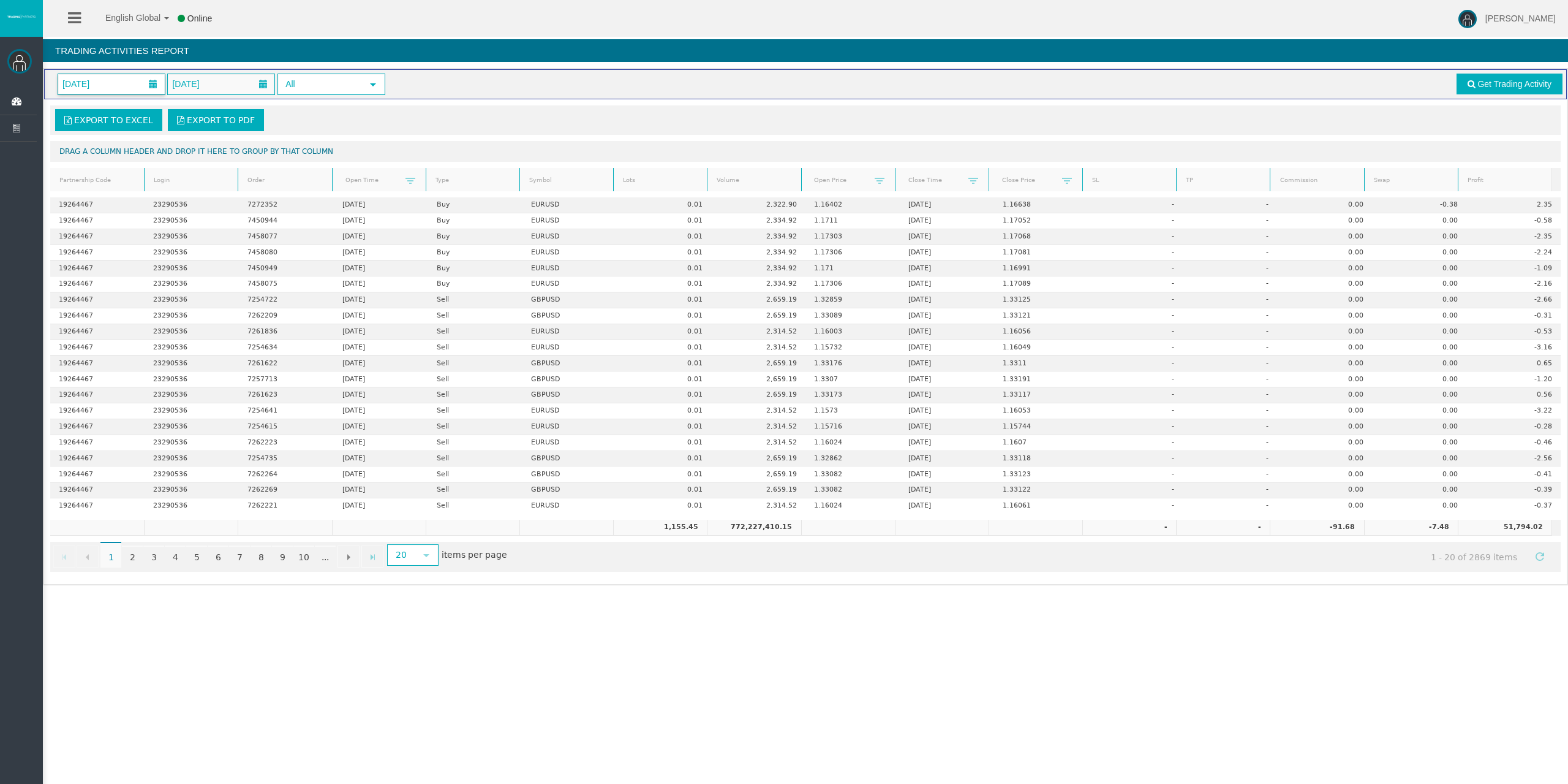
click at [93, 87] on span "01/08/2025" at bounding box center [76, 84] width 35 height 17
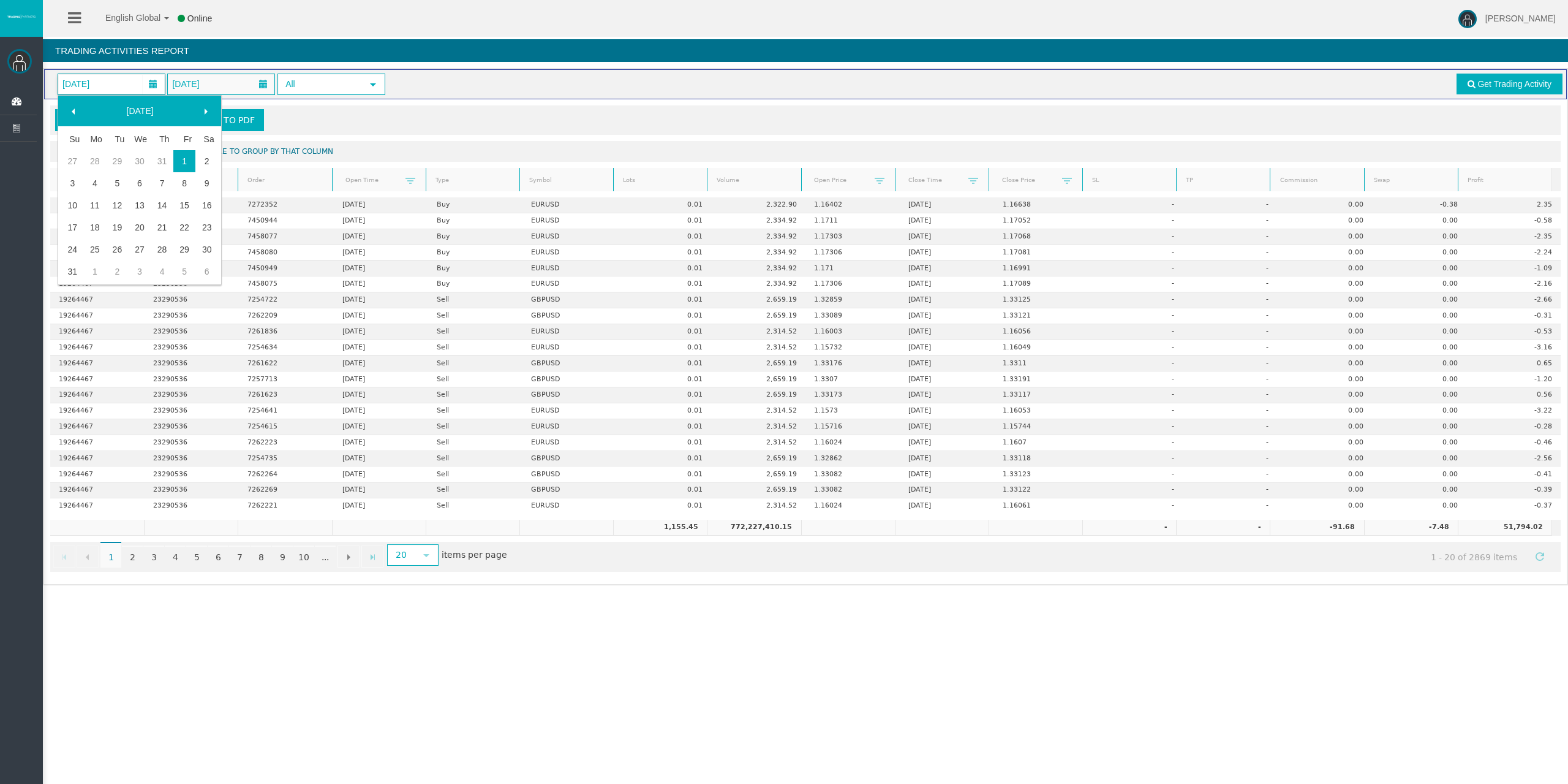
click at [200, 113] on link at bounding box center [206, 111] width 22 height 22
click at [94, 158] on link "1" at bounding box center [95, 161] width 23 height 22
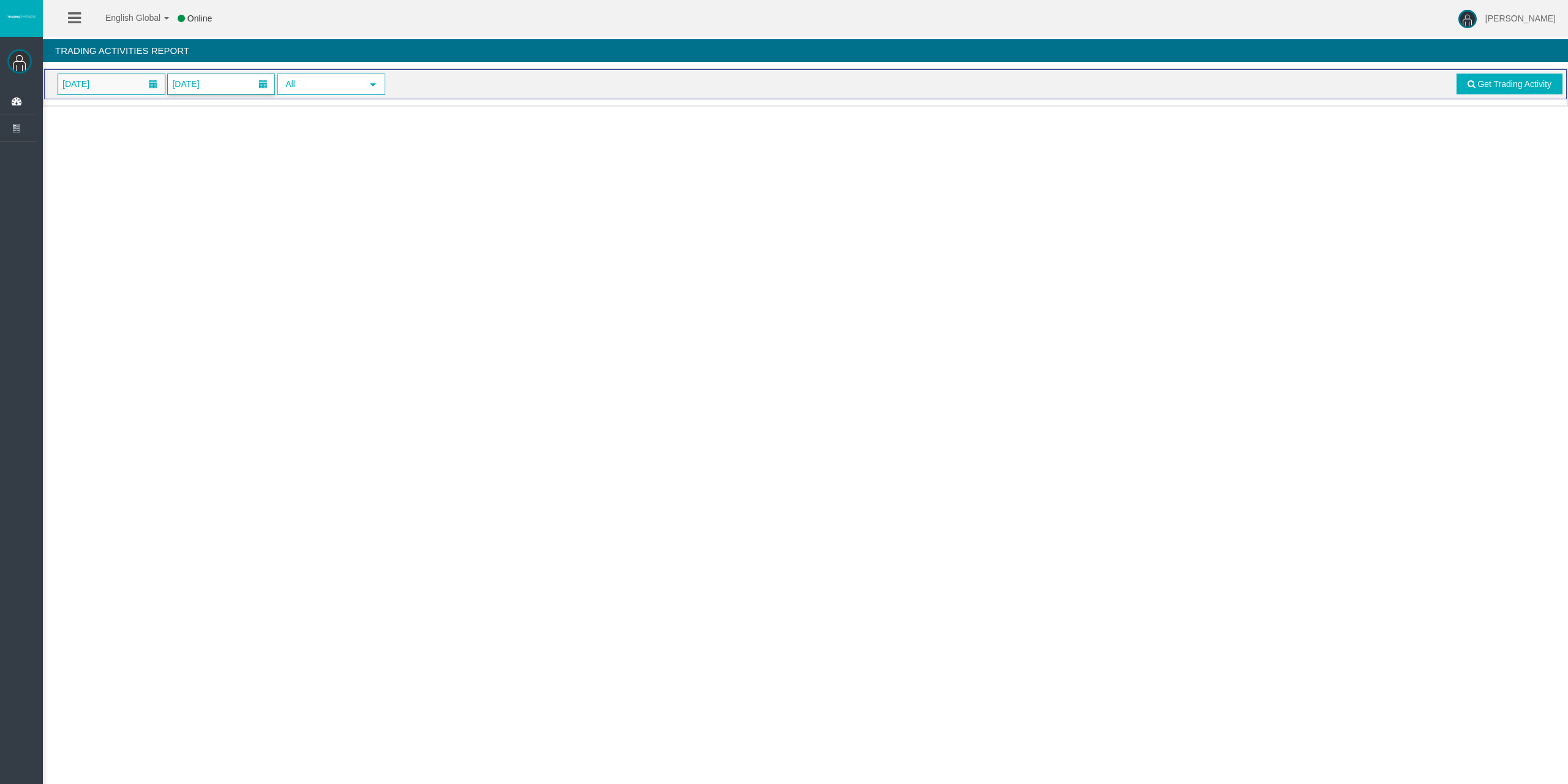
click at [234, 86] on span "01/09/2025" at bounding box center [220, 84] width 106 height 20
click at [228, 244] on link "30" at bounding box center [227, 249] width 23 height 22
click at [1474, 87] on span at bounding box center [1472, 84] width 8 height 8
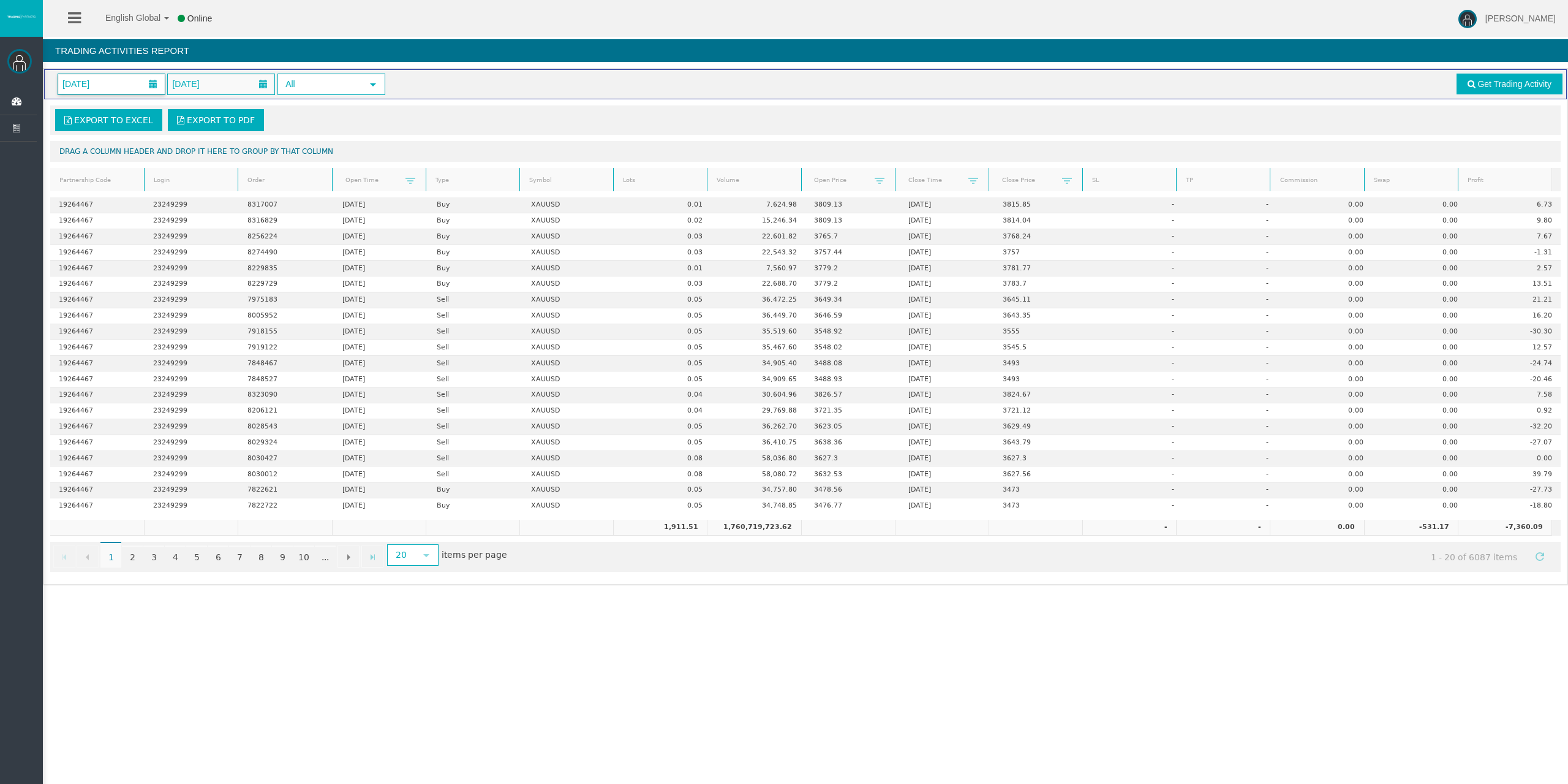
click at [139, 84] on span "01/09/2025" at bounding box center [111, 84] width 106 height 20
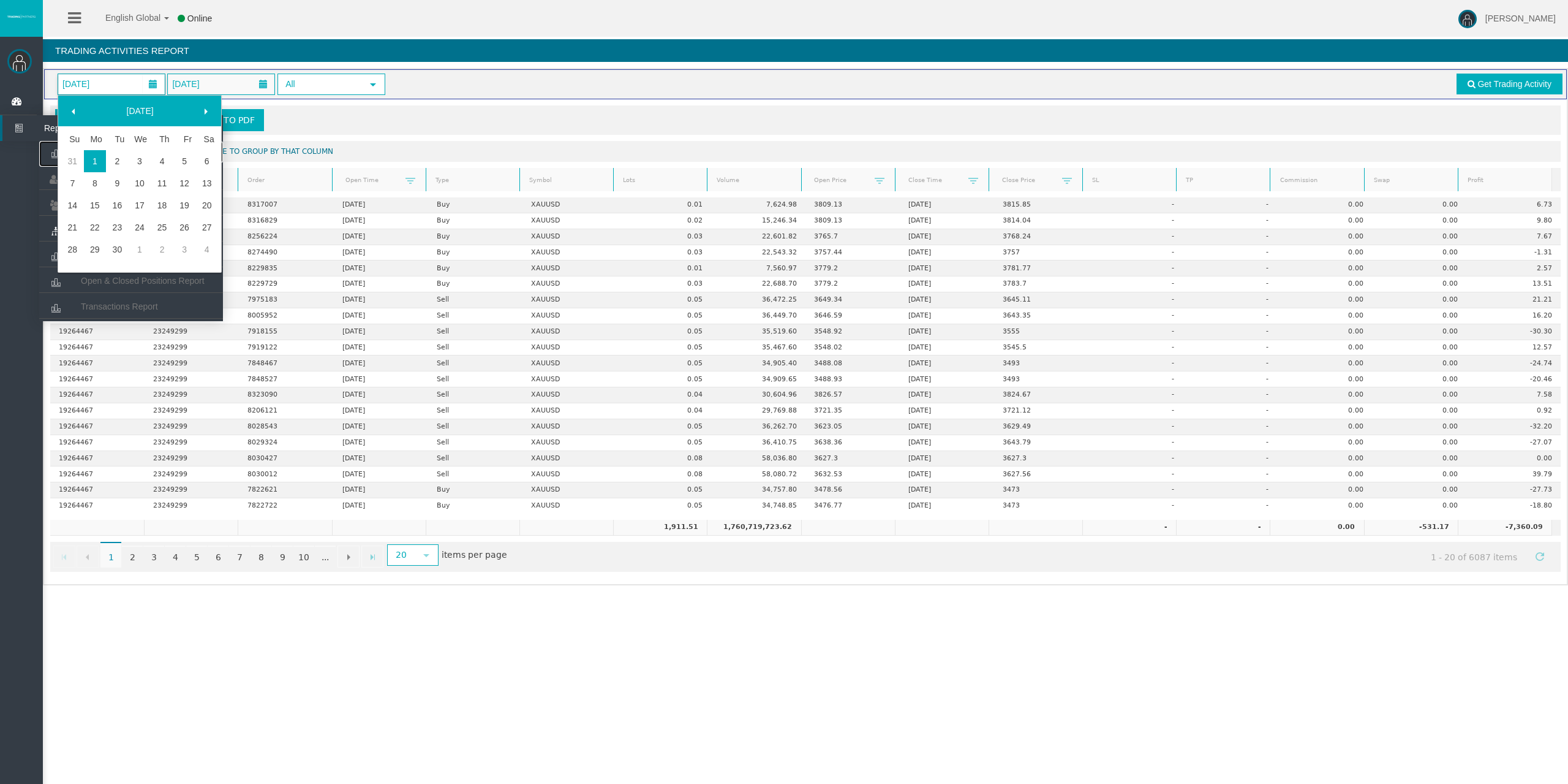
click at [54, 150] on icon at bounding box center [56, 154] width 32 height 26
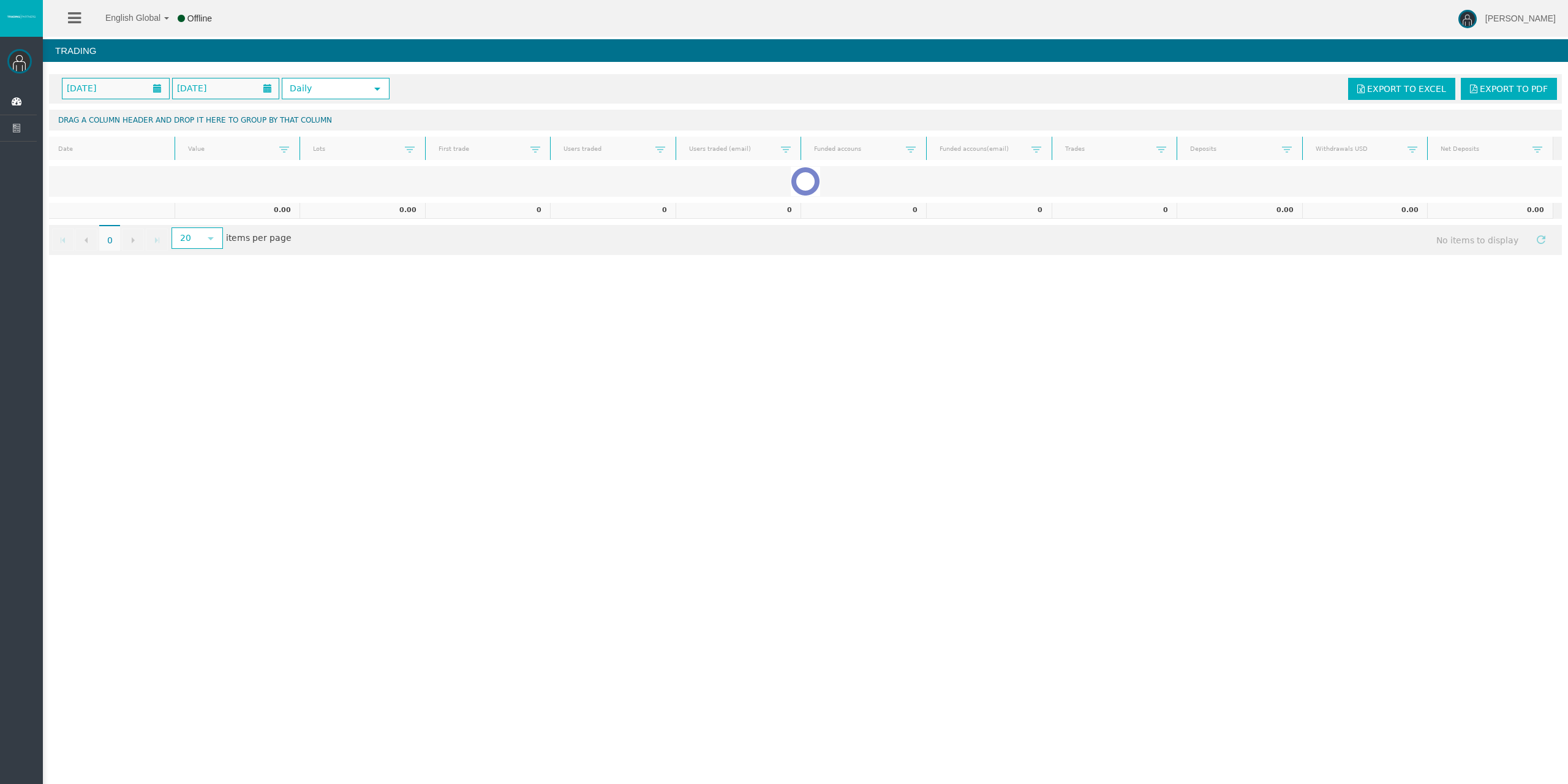
click at [535, 96] on div "October 2025 October 2025 Daily select" at bounding box center [501, 88] width 897 height 21
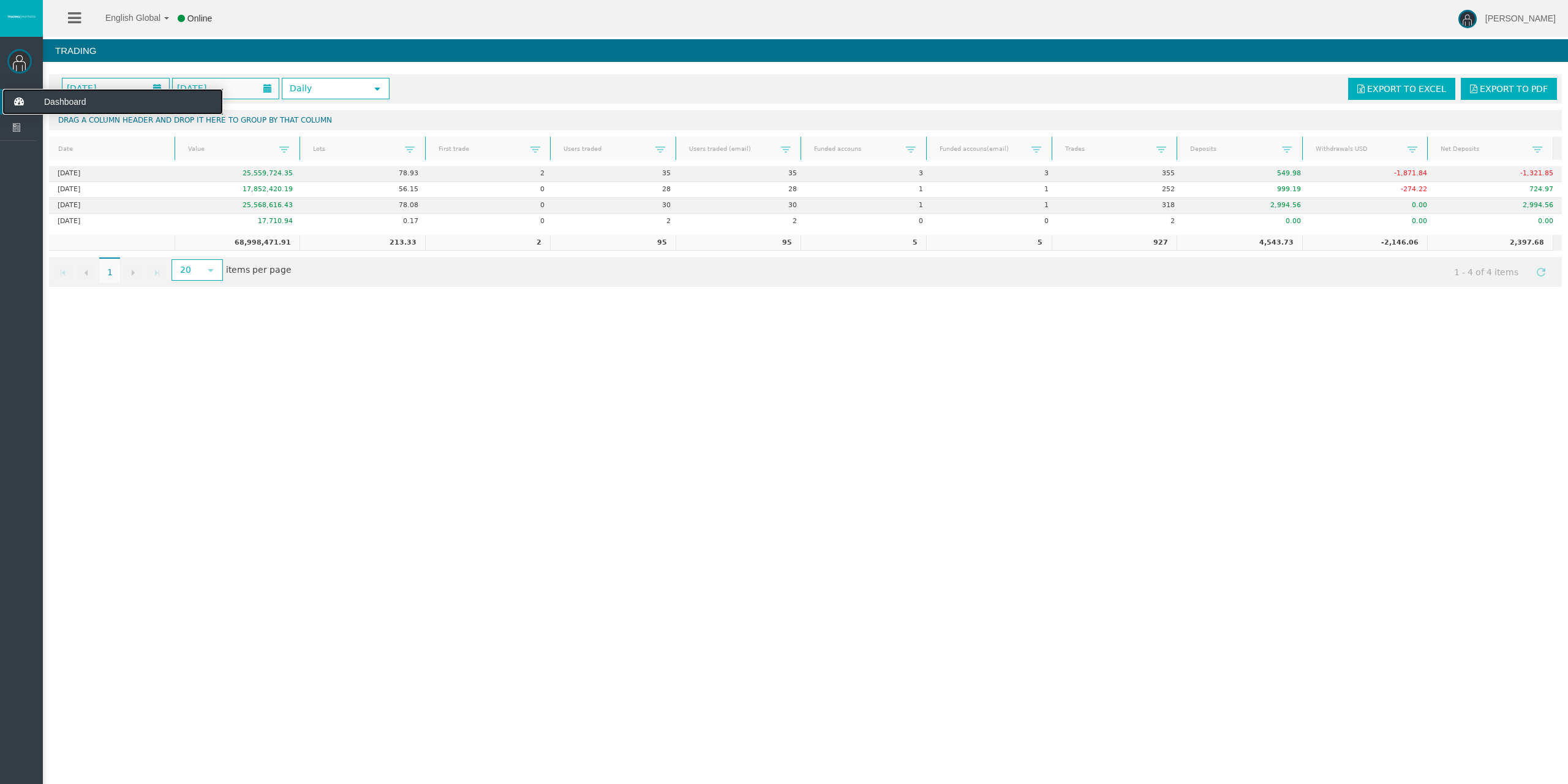
click at [8, 96] on icon at bounding box center [18, 101] width 32 height 26
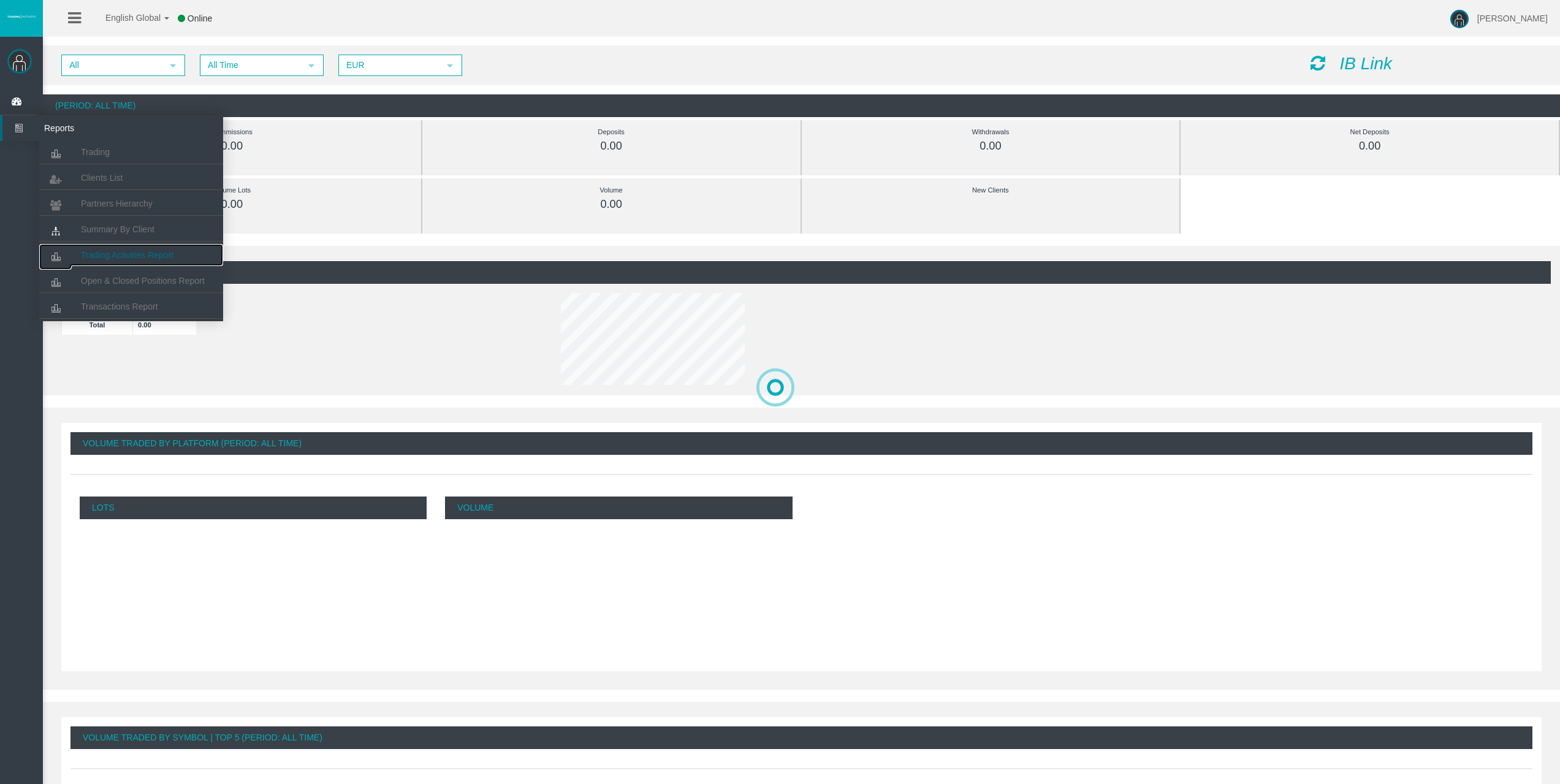
click at [128, 252] on span "Trading Activities Report" at bounding box center [127, 255] width 92 height 10
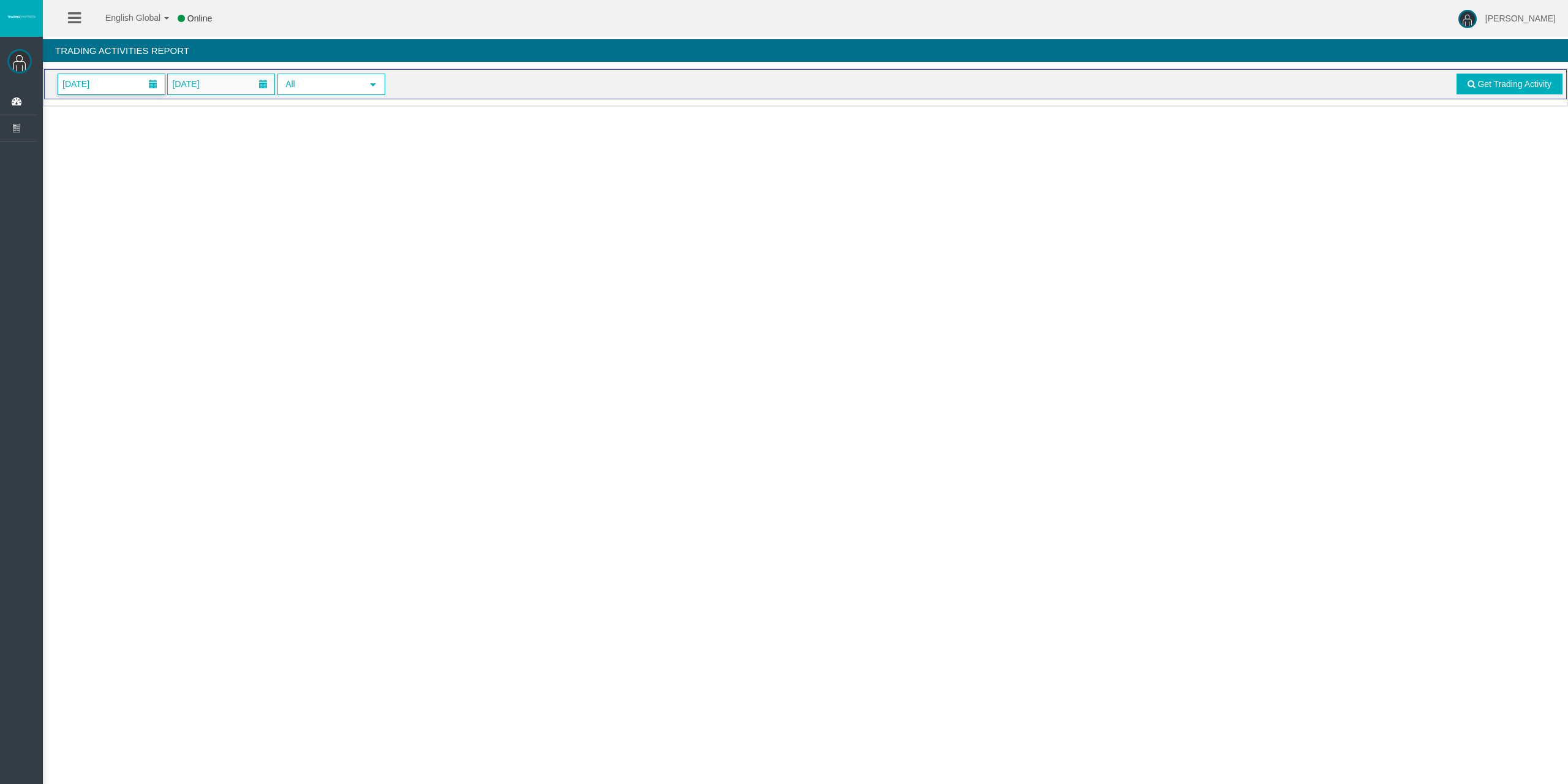
click at [133, 72] on div "01/10/2025 04/10/2025 All select Get Trading Activity" at bounding box center [805, 84] width 1523 height 30
click at [130, 89] on span "[DATE]" at bounding box center [111, 84] width 106 height 20
click at [70, 106] on link at bounding box center [73, 111] width 22 height 22
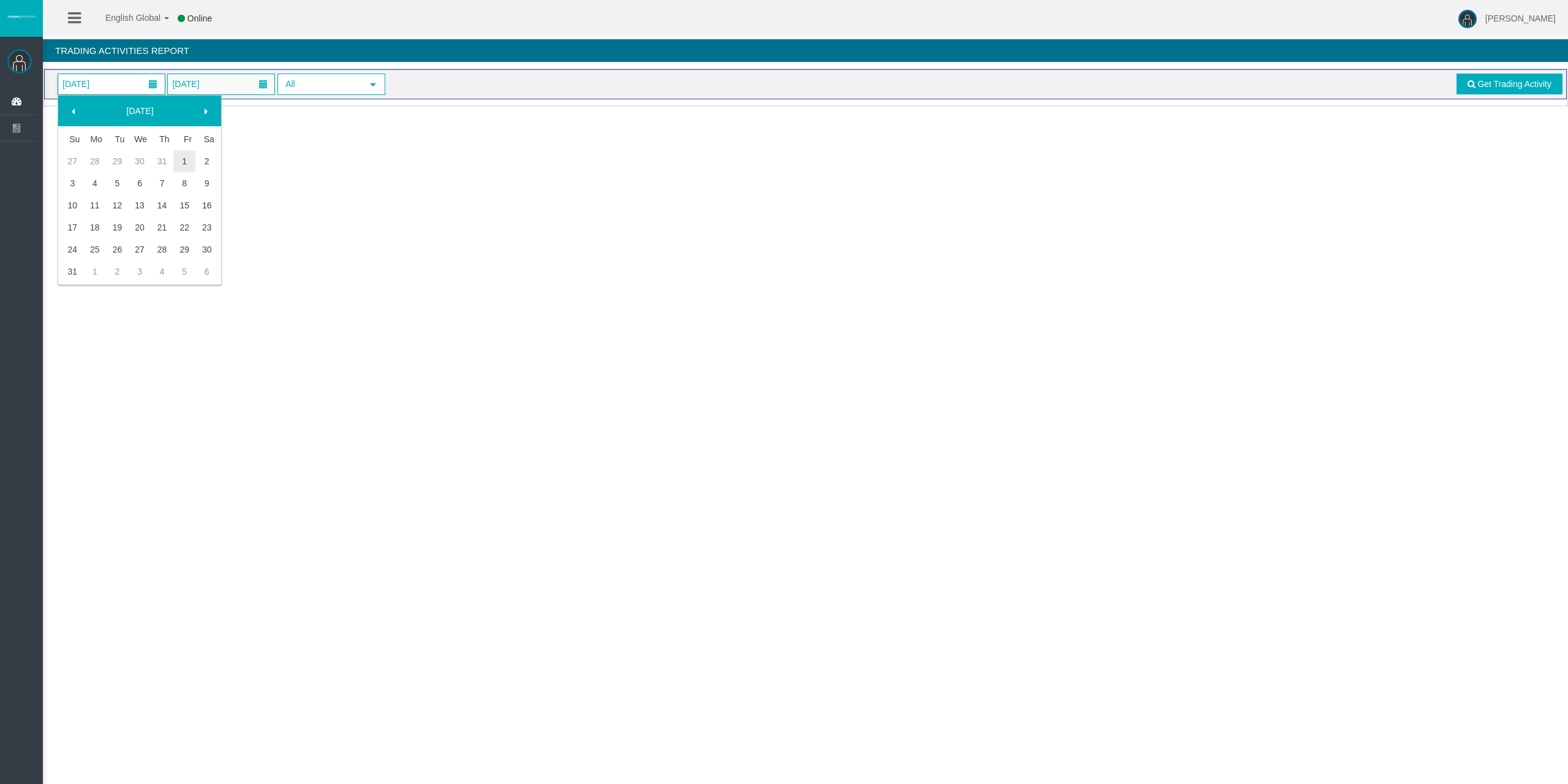
click at [70, 106] on link at bounding box center [73, 111] width 22 height 22
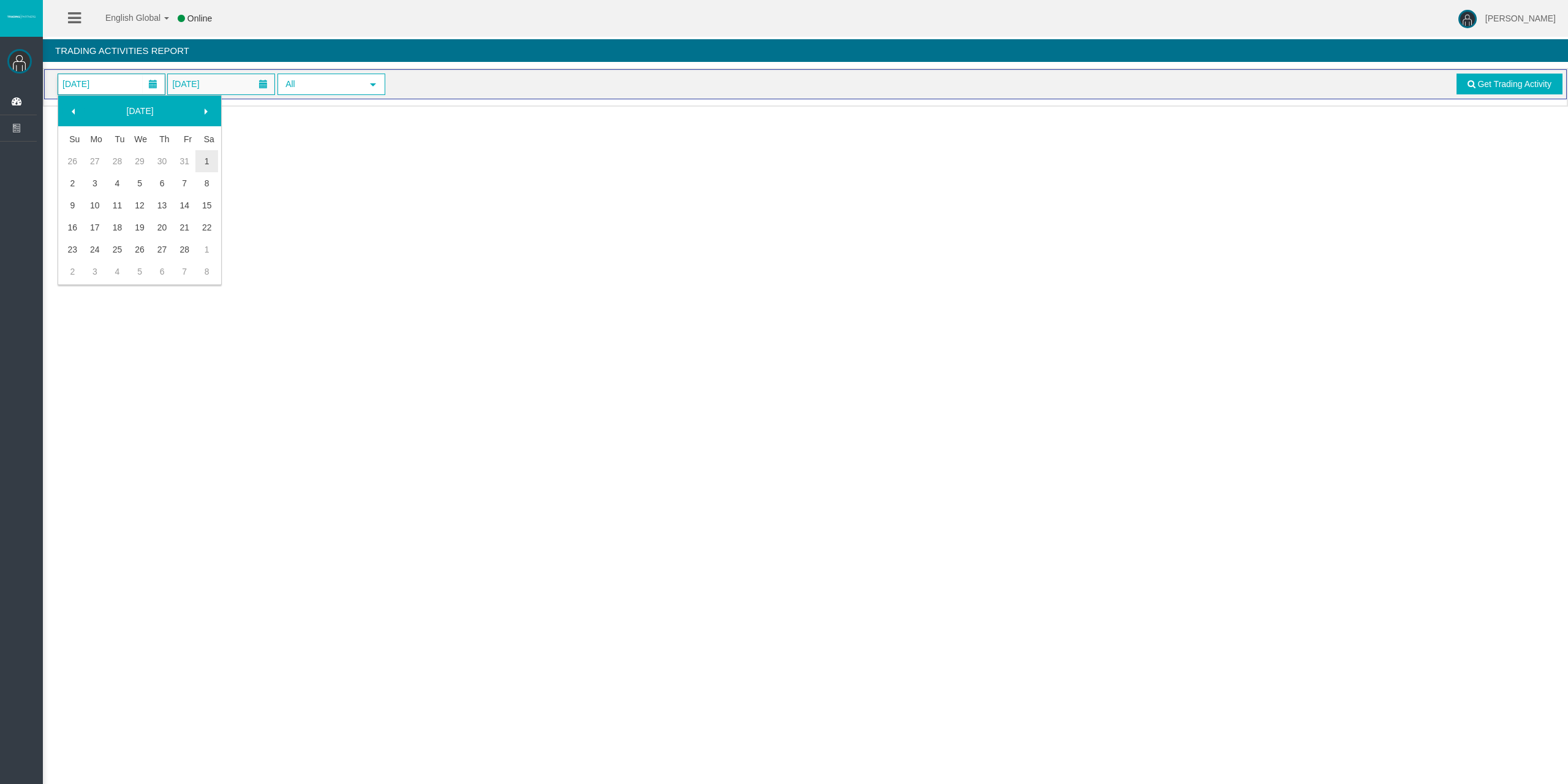
click at [70, 106] on link at bounding box center [73, 111] width 22 height 22
click at [189, 157] on link "1" at bounding box center [184, 161] width 23 height 22
click at [1541, 89] on link "Get Trading Activity" at bounding box center [1510, 84] width 106 height 21
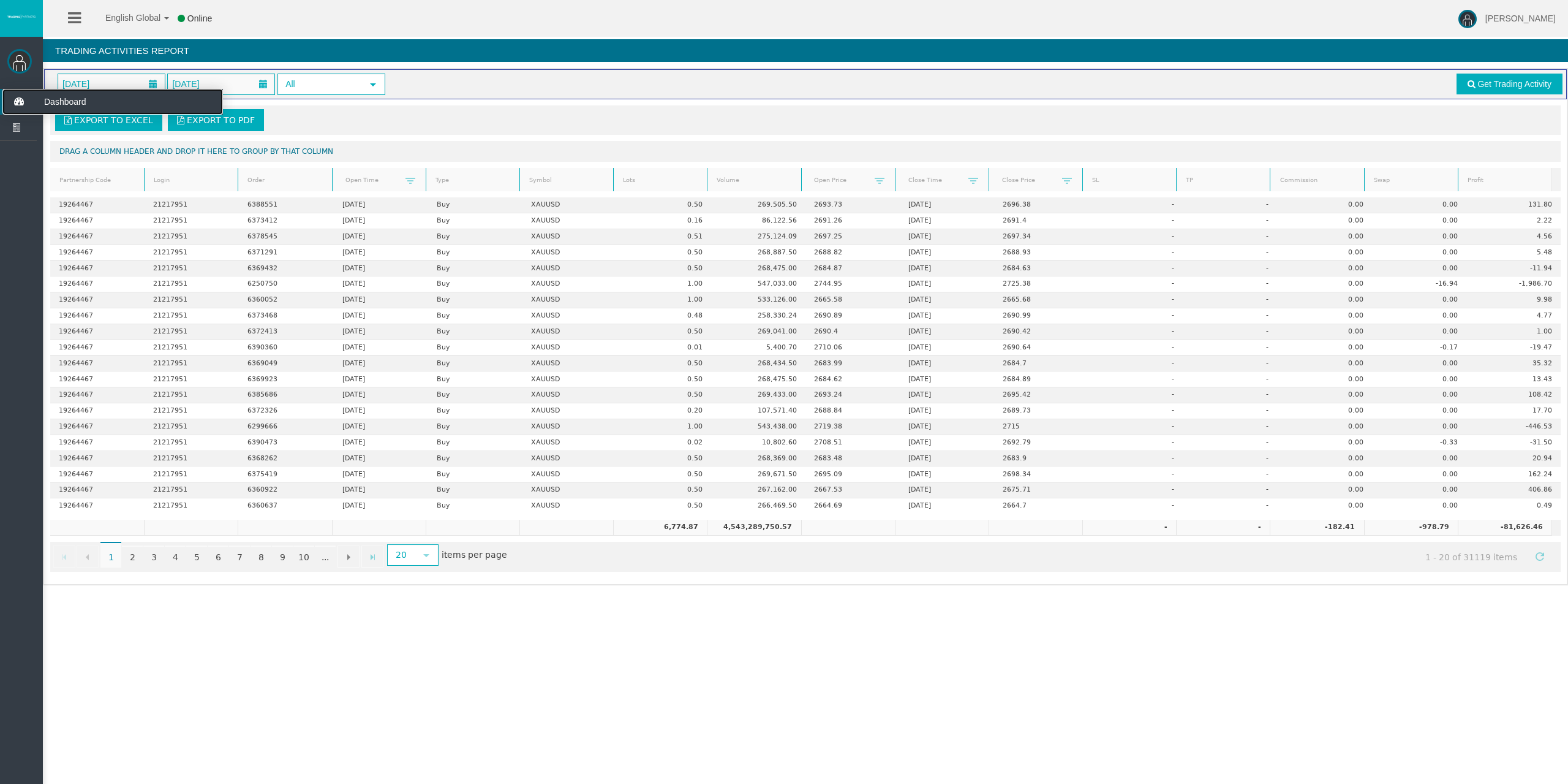
click at [12, 106] on icon at bounding box center [18, 101] width 32 height 26
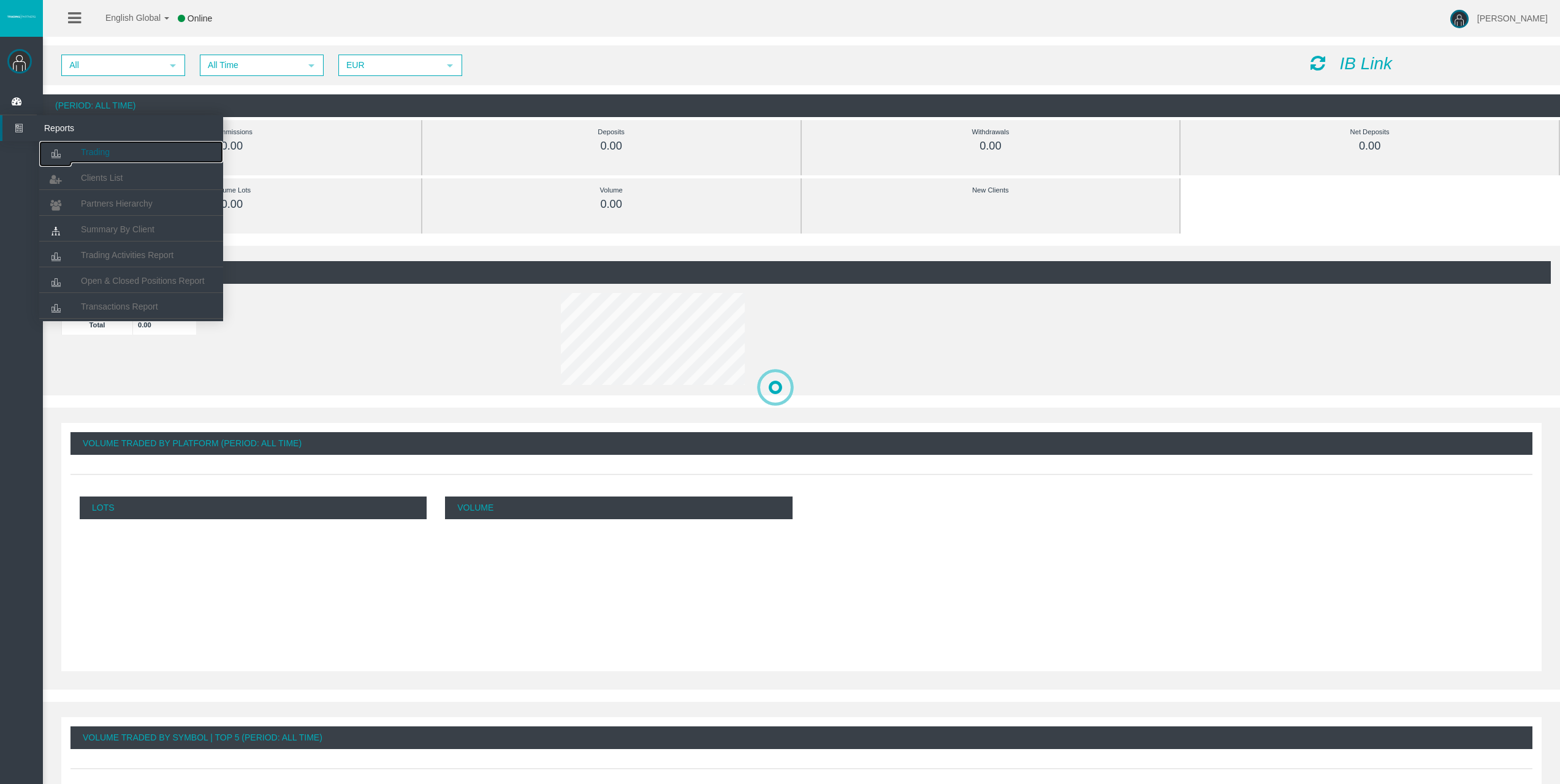
click at [99, 144] on link "Trading" at bounding box center [131, 151] width 184 height 22
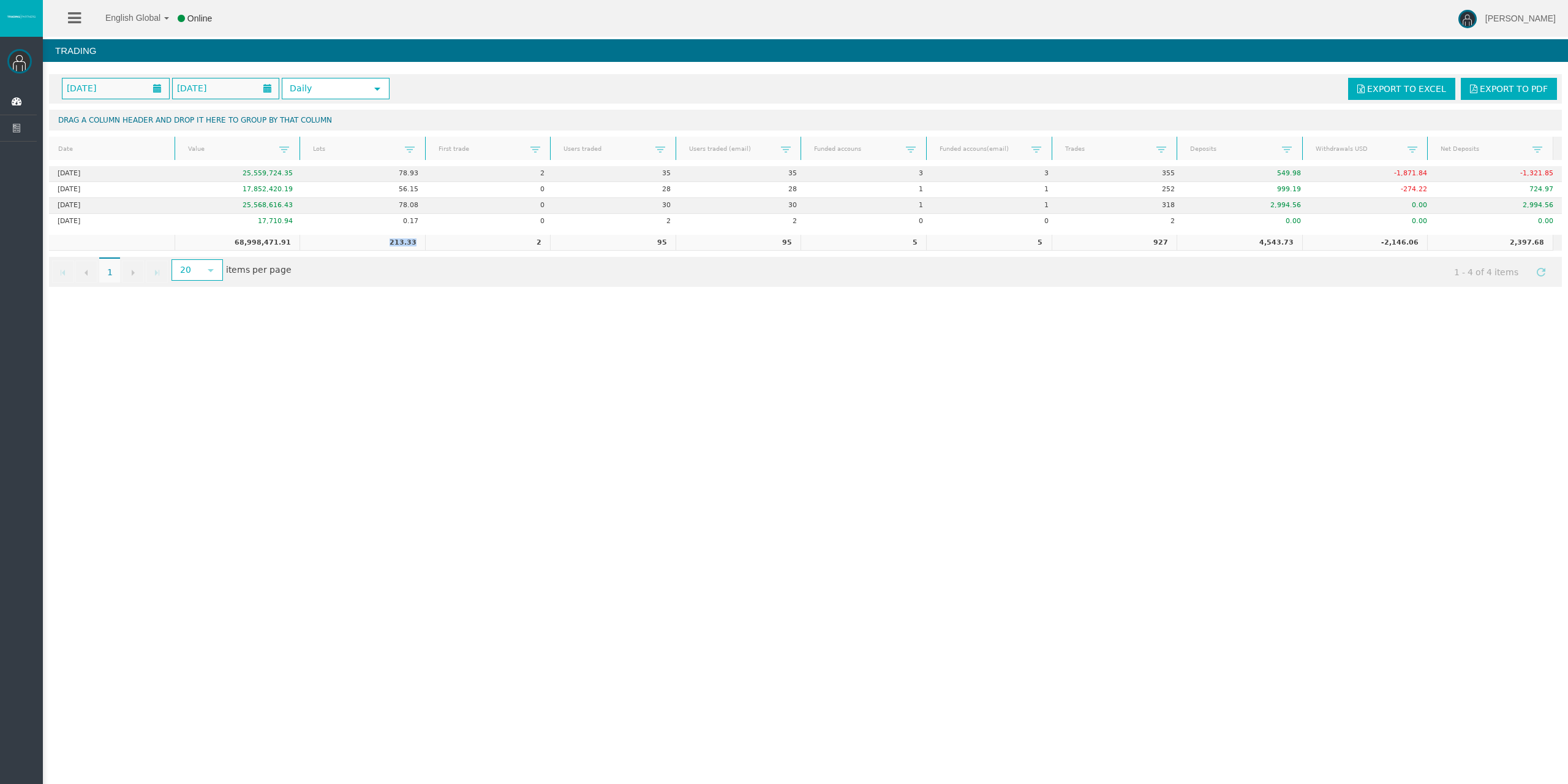
drag, startPoint x: 386, startPoint y: 242, endPoint x: 455, endPoint y: 240, distance: 69.0
click at [450, 239] on tr "68,998,471.91 213.33 2 95 95 5 5 927 4,543.73 -2,146.06 2,397.68" at bounding box center [801, 242] width 1504 height 16
click at [456, 279] on div "Go to the first page Go to the previous page 1 1 Go to the next page Go to the …" at bounding box center [805, 272] width 1513 height 30
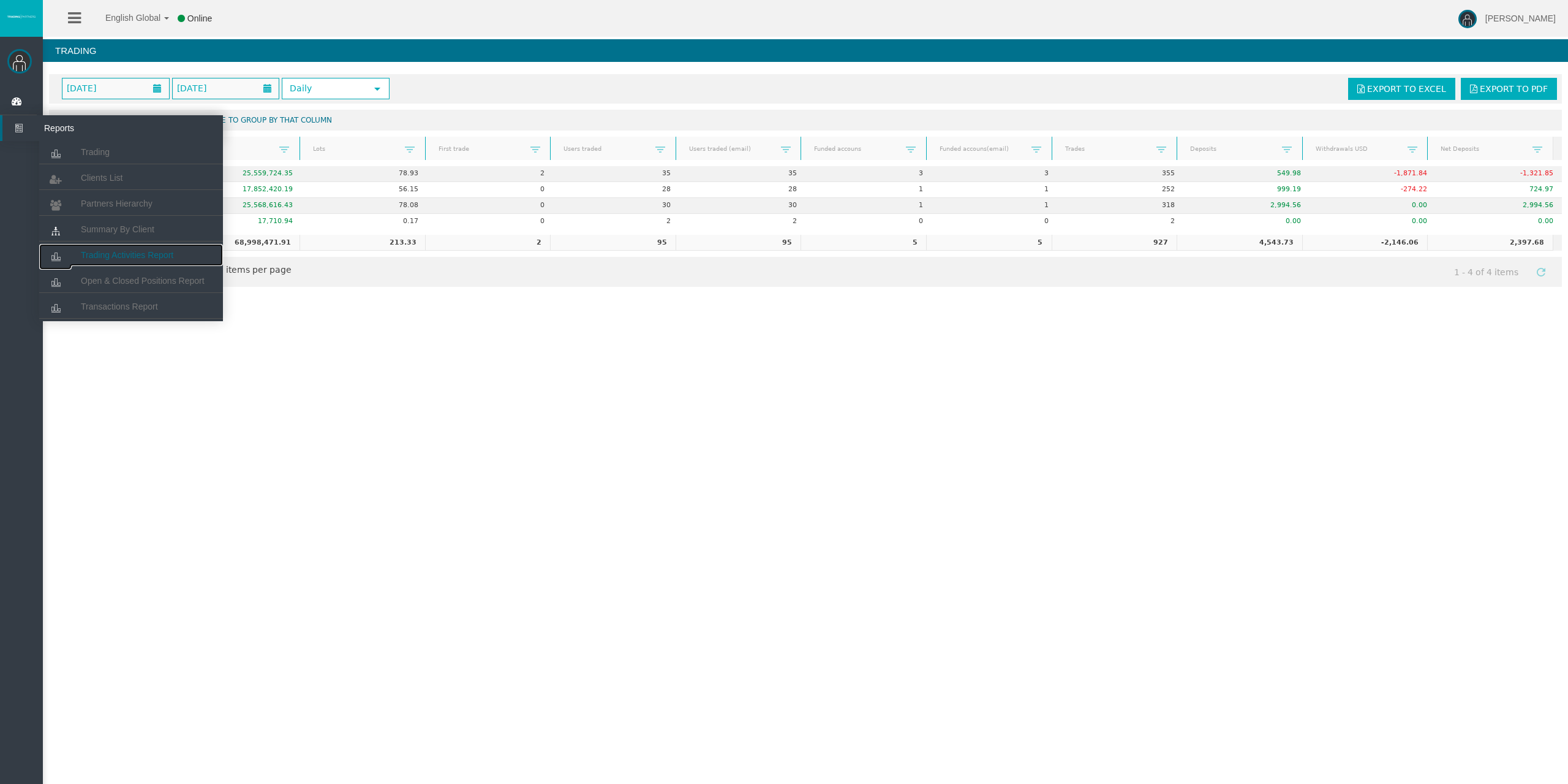
click at [164, 251] on span "Trading Activities Report" at bounding box center [127, 255] width 92 height 10
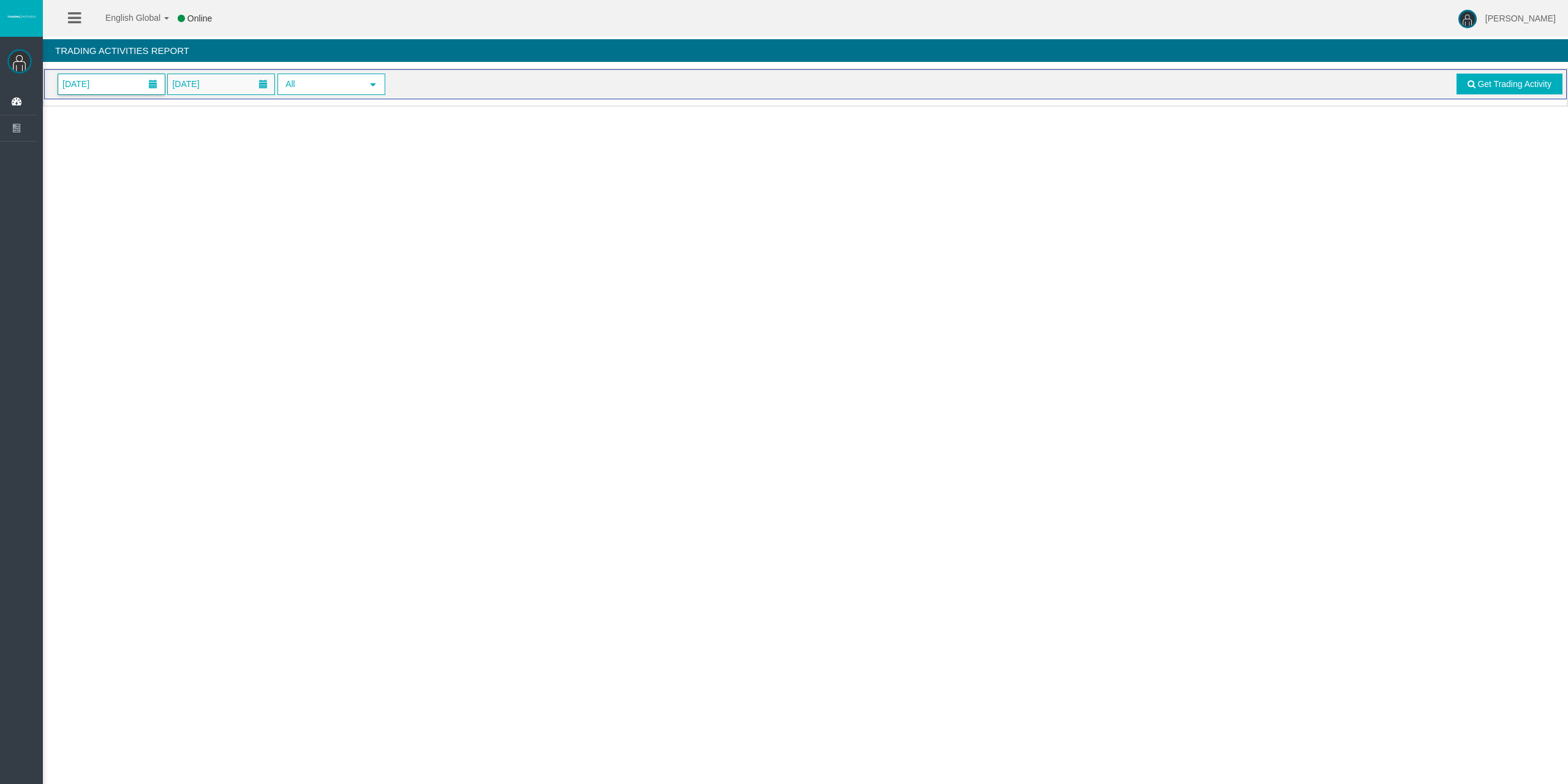
click at [129, 88] on span "[DATE]" at bounding box center [111, 84] width 106 height 20
click at [1457, 75] on link "Get Trading Activity" at bounding box center [1510, 84] width 106 height 21
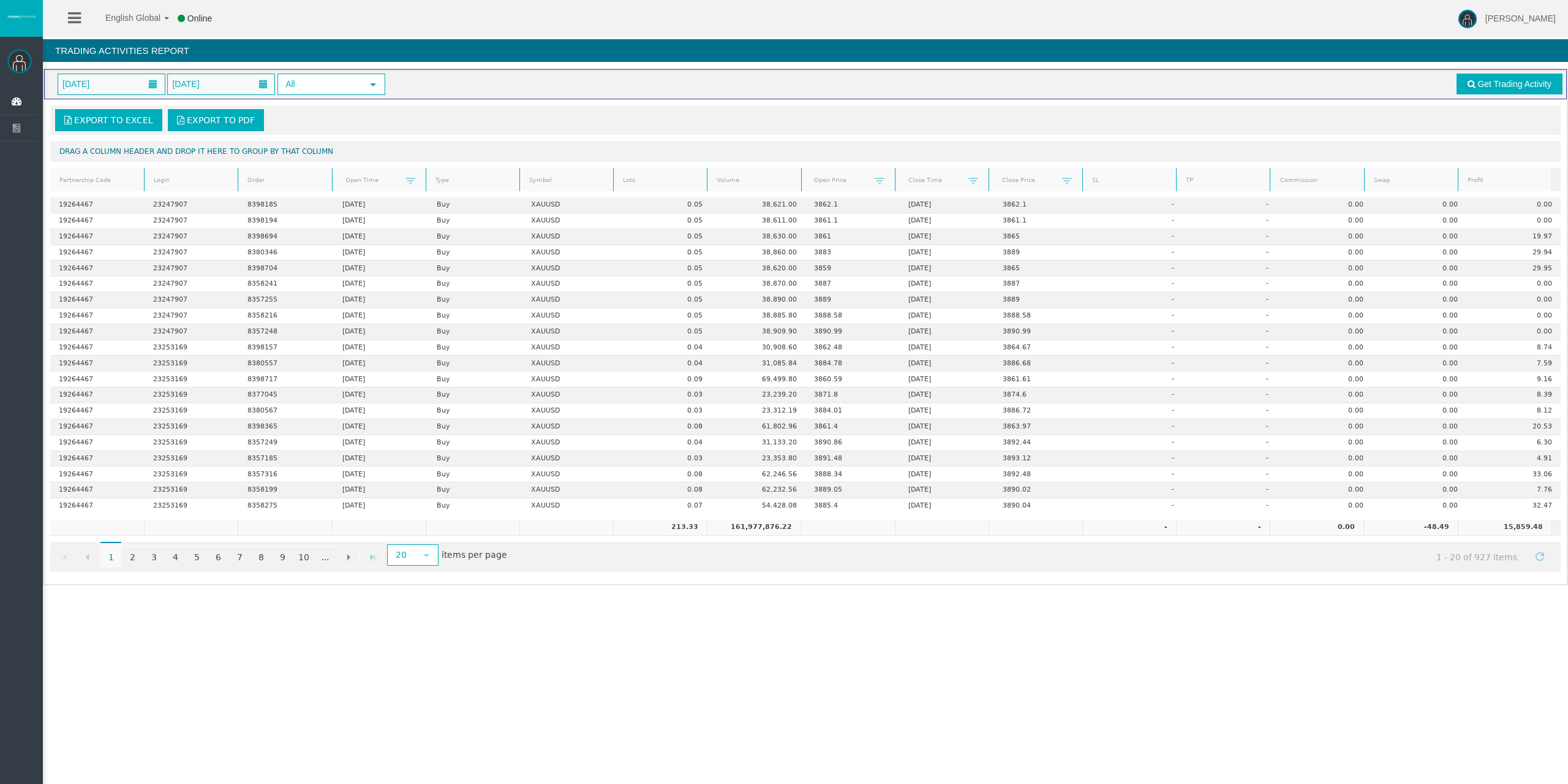
click at [1489, 527] on td "15,859.48" at bounding box center [1505, 528] width 94 height 16
drag, startPoint x: 1489, startPoint y: 527, endPoint x: 1535, endPoint y: 527, distance: 46.0
click at [1535, 527] on td "15,859.48" at bounding box center [1505, 528] width 94 height 16
click at [1489, 526] on td "15,859.48" at bounding box center [1505, 528] width 94 height 16
click at [1487, 525] on td "15,859.48" at bounding box center [1505, 528] width 94 height 16
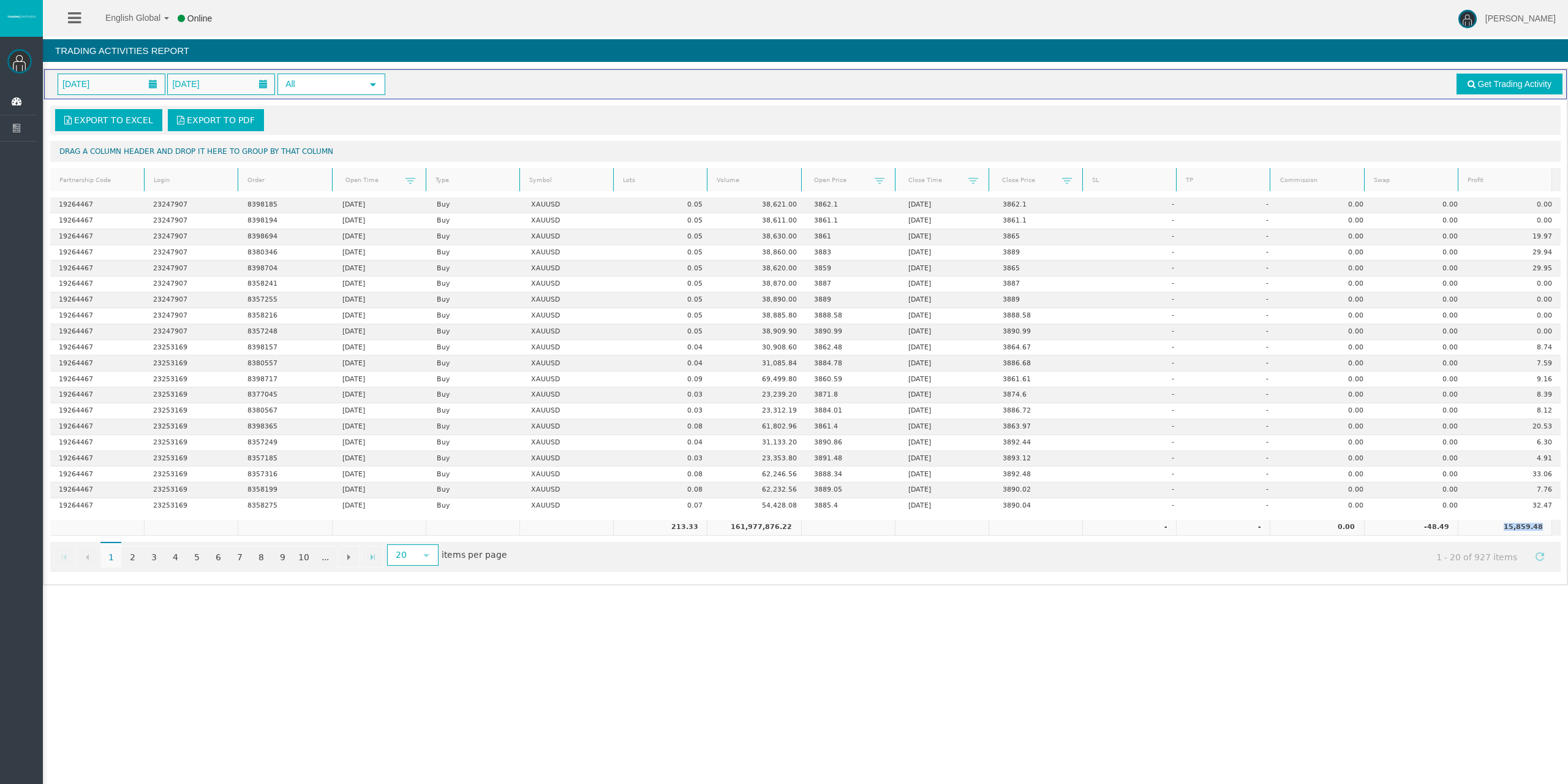
drag, startPoint x: 1510, startPoint y: 524, endPoint x: 1545, endPoint y: 523, distance: 35.0
click at [1545, 523] on div "213.33 161,977,876.22 - - 0.00 -48.49 15,859.48" at bounding box center [805, 528] width 1510 height 16
click at [1553, 528] on div "Export to Excel Export to PDF Drag a column header and drop it here to group by…" at bounding box center [805, 338] width 1523 height 478
click at [1543, 530] on div "213.33 161,977,876.22 - - 0.00 -48.49 15,859.48" at bounding box center [801, 528] width 1502 height 16
drag, startPoint x: 1543, startPoint y: 530, endPoint x: 1472, endPoint y: 515, distance: 72.6
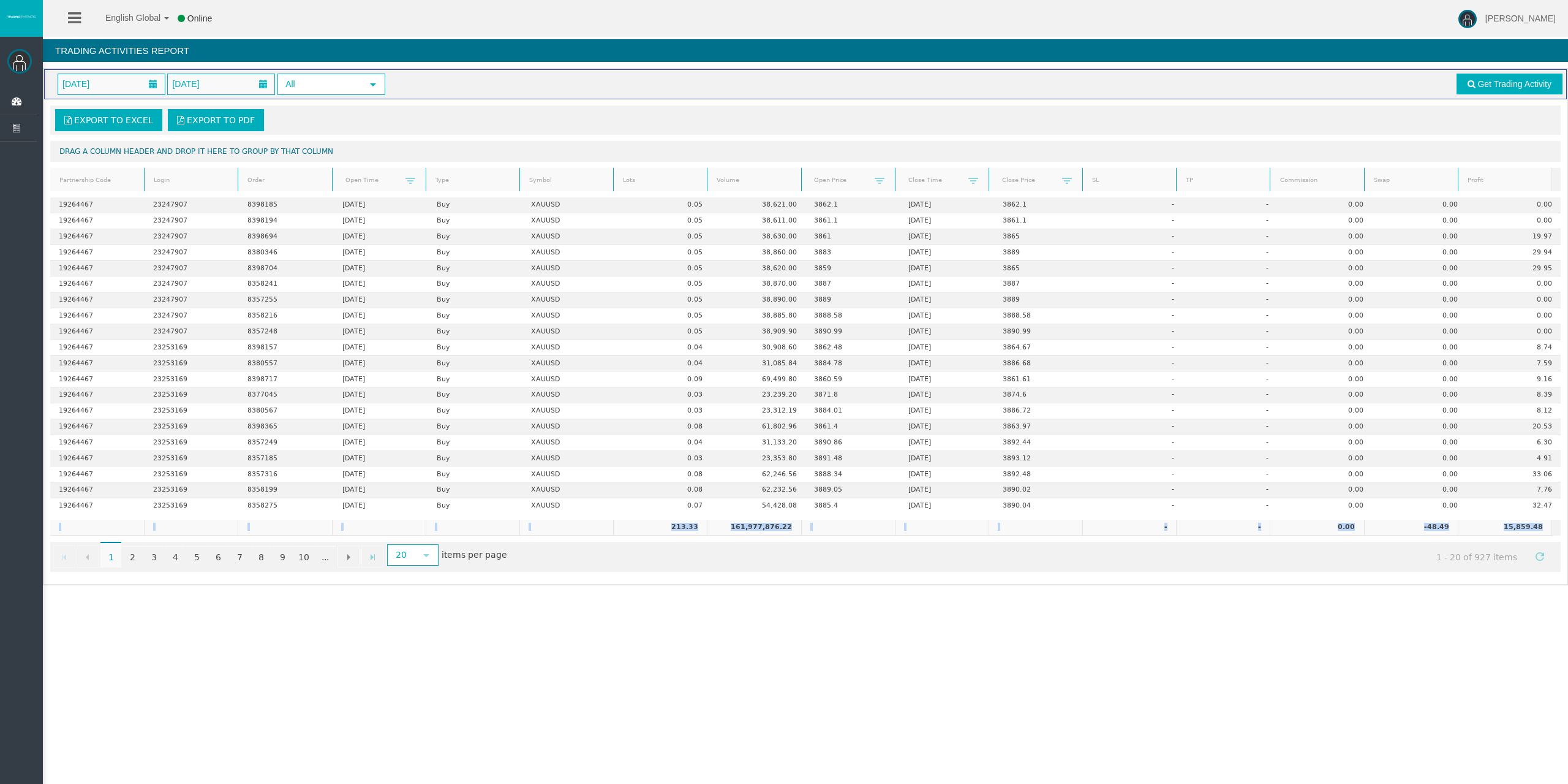
click at [1473, 515] on div "Export to Excel Export to PDF Drag a column header and drop it here to group by…" at bounding box center [805, 338] width 1523 height 478
drag, startPoint x: 1491, startPoint y: 527, endPoint x: 1552, endPoint y: 523, distance: 61.1
click at [1552, 523] on div "Export to Excel Export to PDF Drag a column header and drop it here to group by…" at bounding box center [805, 338] width 1523 height 478
click at [1482, 568] on div "Go to the first page Go to the previous page 1 1 2 3 4 5 6 7 8 9 10 ... Go to t…" at bounding box center [805, 556] width 1510 height 30
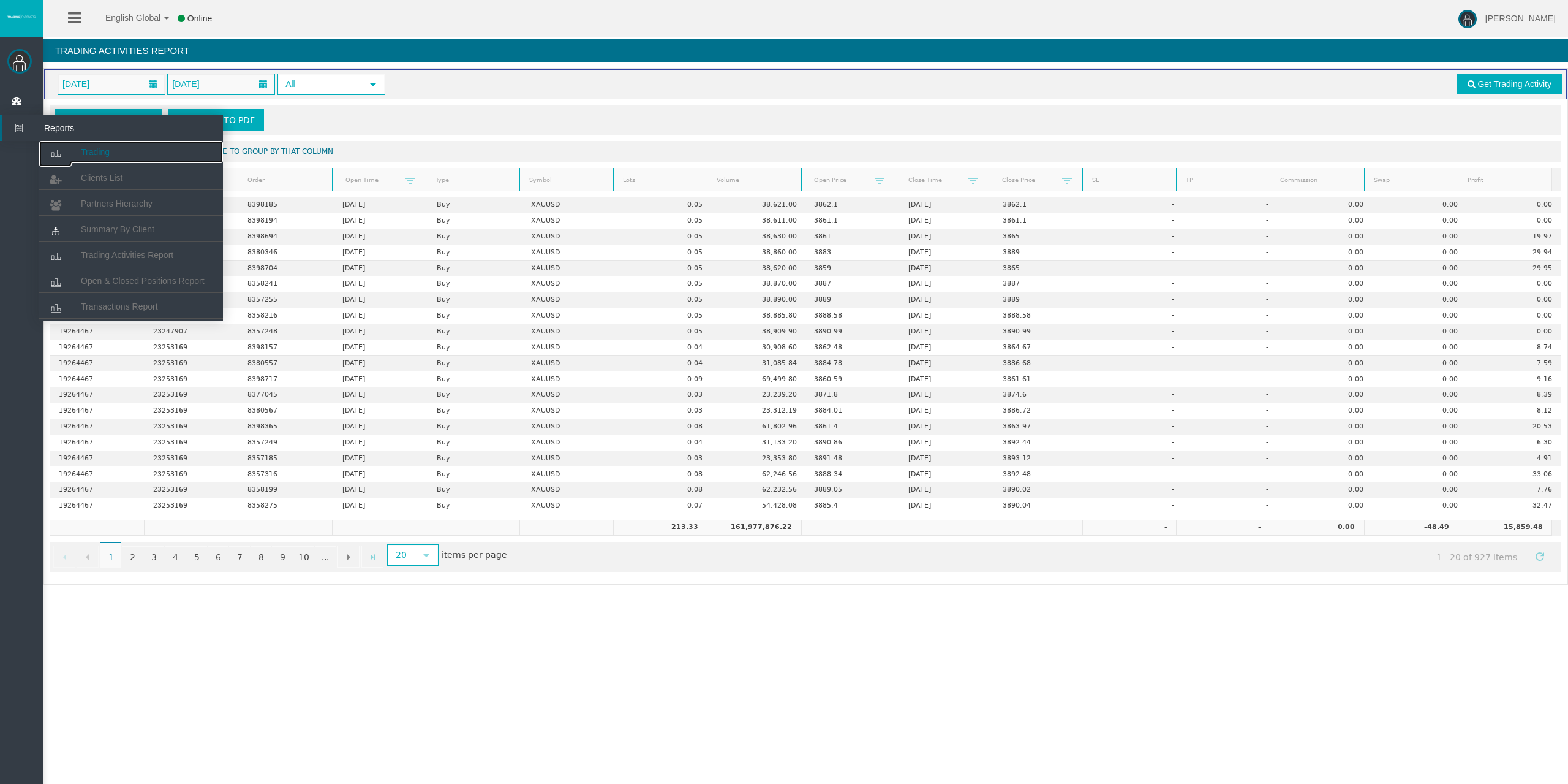
click at [92, 147] on link "Trading" at bounding box center [131, 151] width 184 height 22
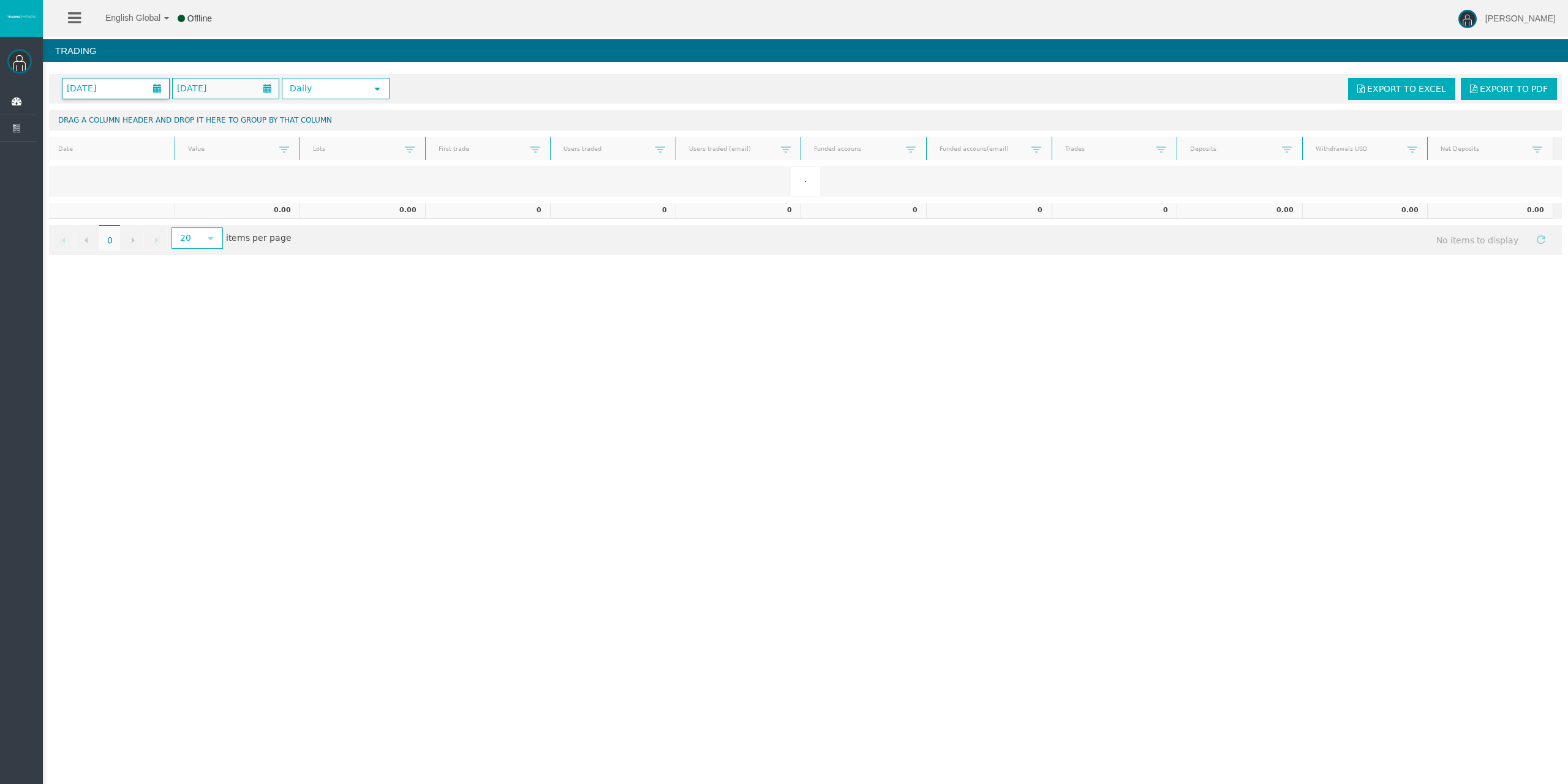
click at [100, 90] on span "[DATE]" at bounding box center [82, 88] width 37 height 17
click at [392, 371] on div "English Global 简体中文 English Global 日本語 한국어 Offline [PERSON_NAME] Help Log Out […" at bounding box center [784, 392] width 1568 height 784
click at [27, 108] on icon at bounding box center [18, 101] width 32 height 26
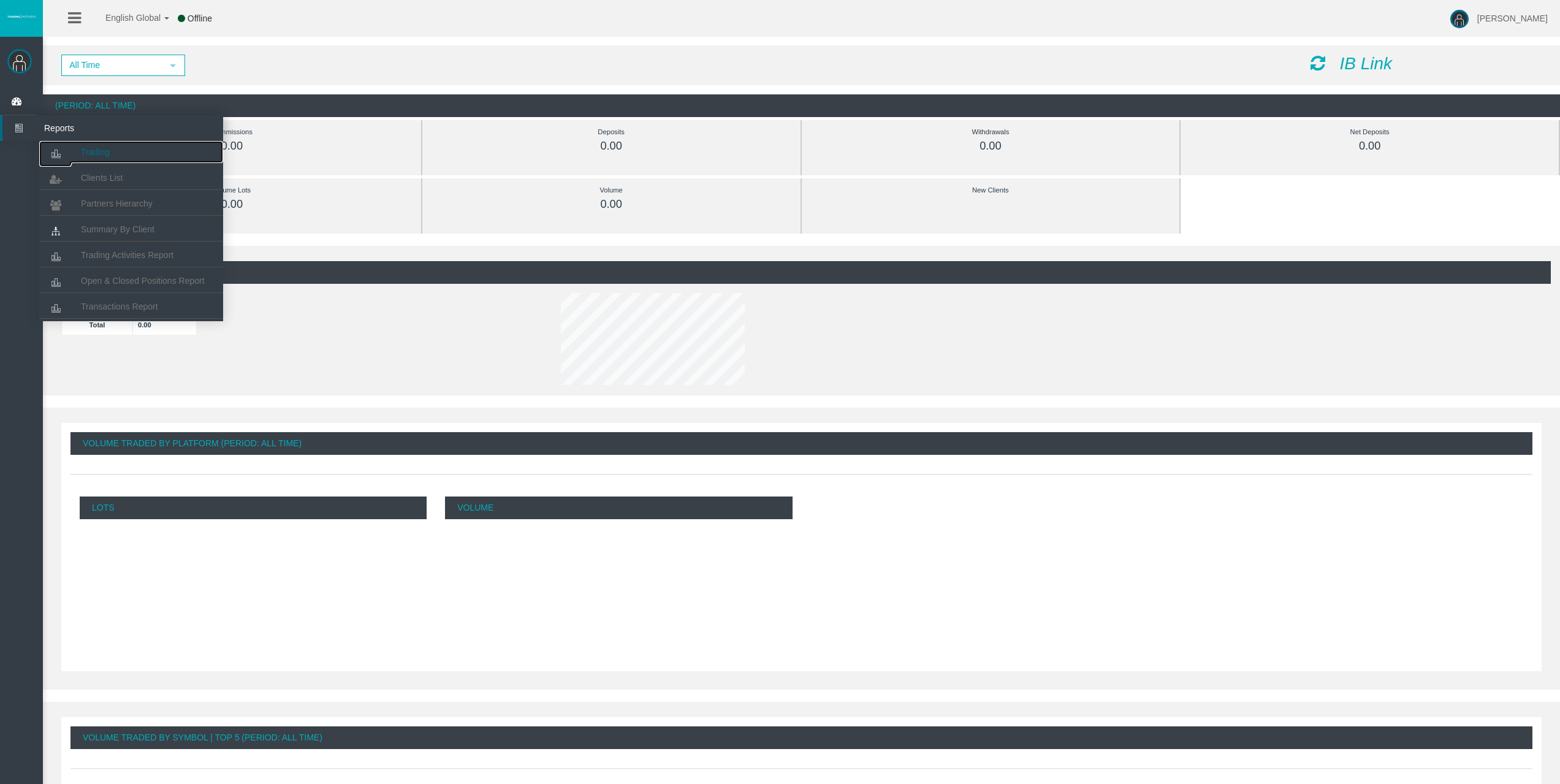
drag, startPoint x: 80, startPoint y: 148, endPoint x: 73, endPoint y: 149, distance: 7.1
click at [80, 149] on link "Trading" at bounding box center [131, 151] width 184 height 22
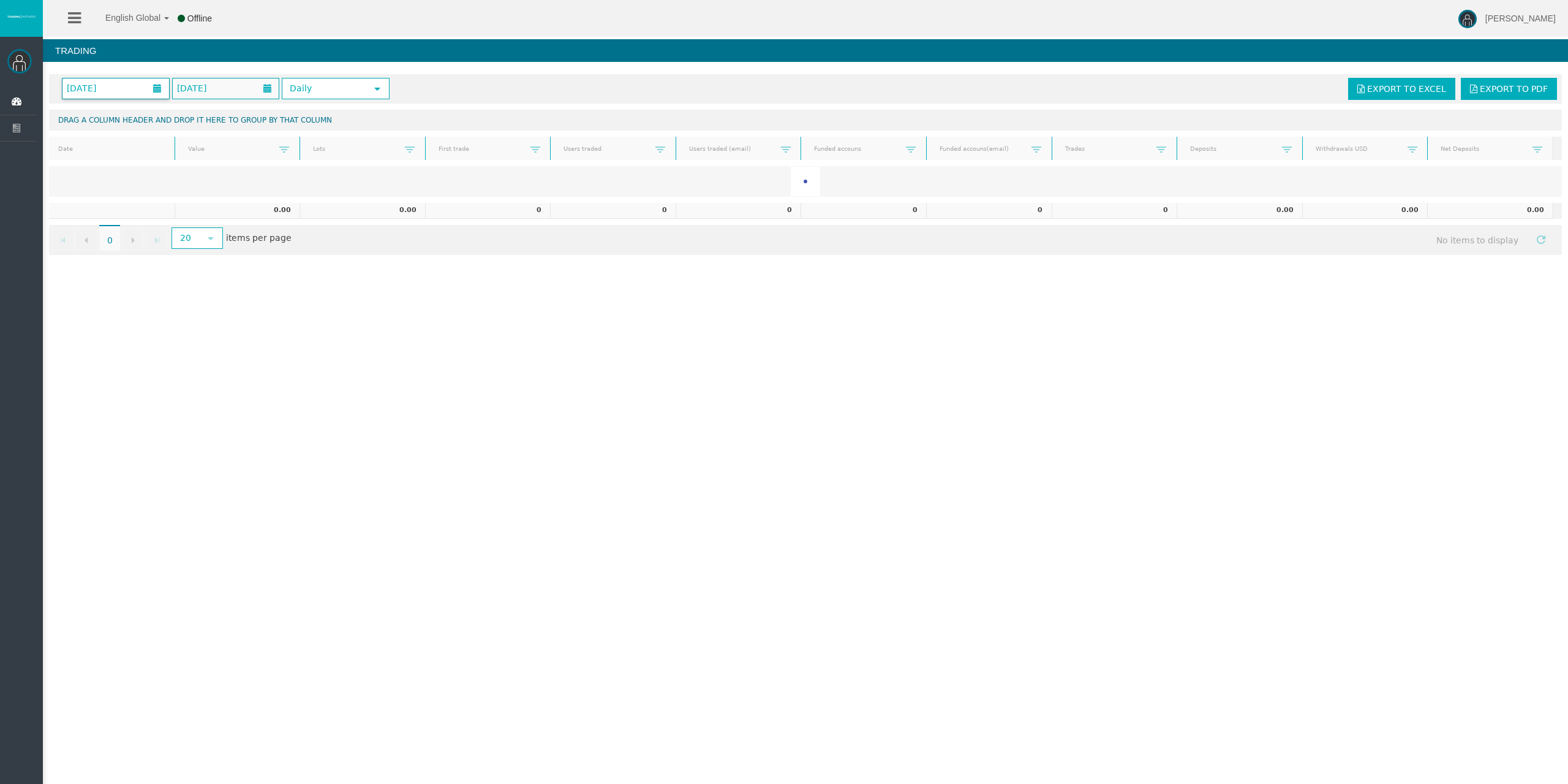
click at [99, 85] on span "[DATE]" at bounding box center [82, 88] width 37 height 17
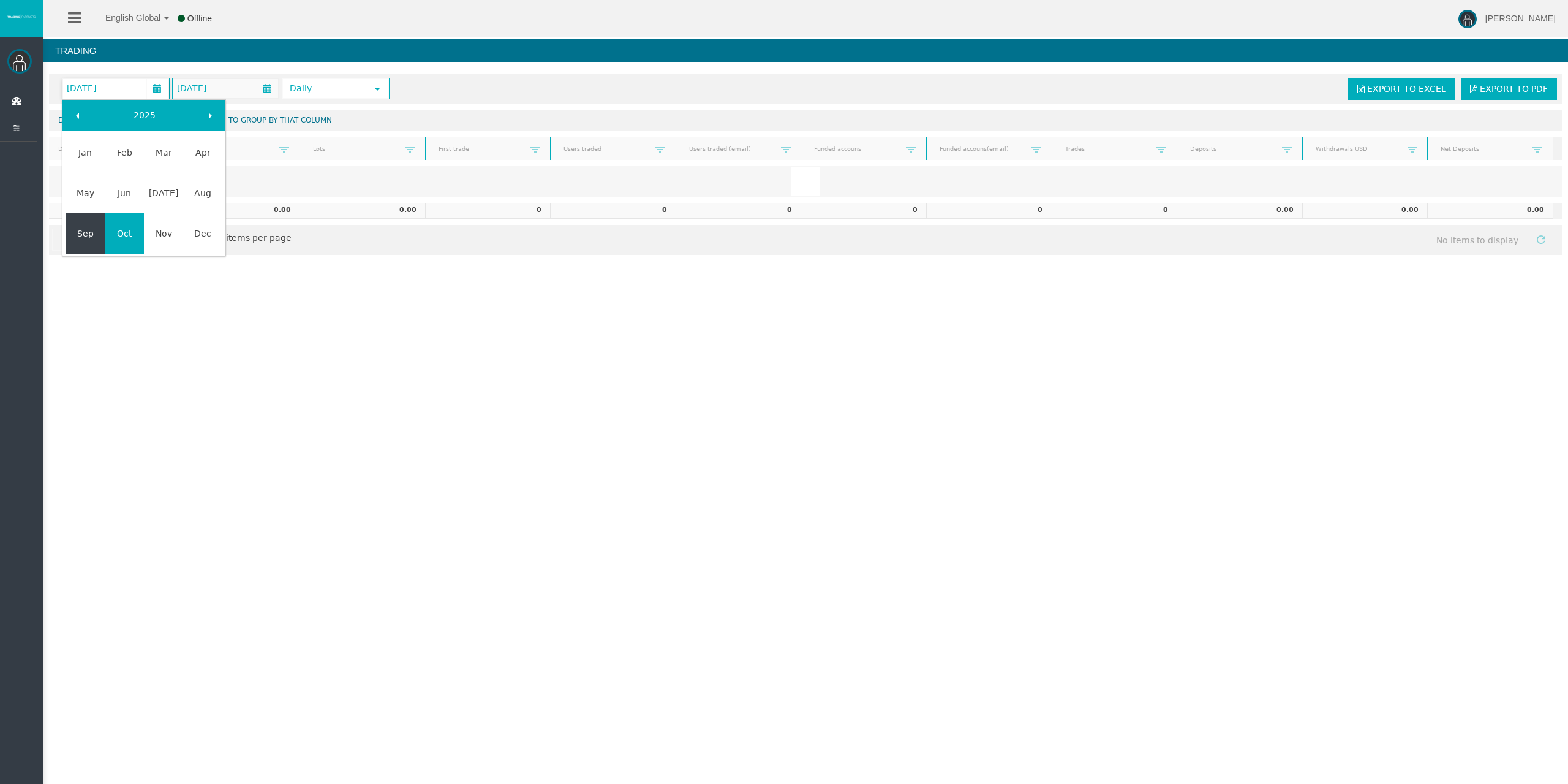
click at [88, 232] on link "Sep" at bounding box center [85, 233] width 39 height 22
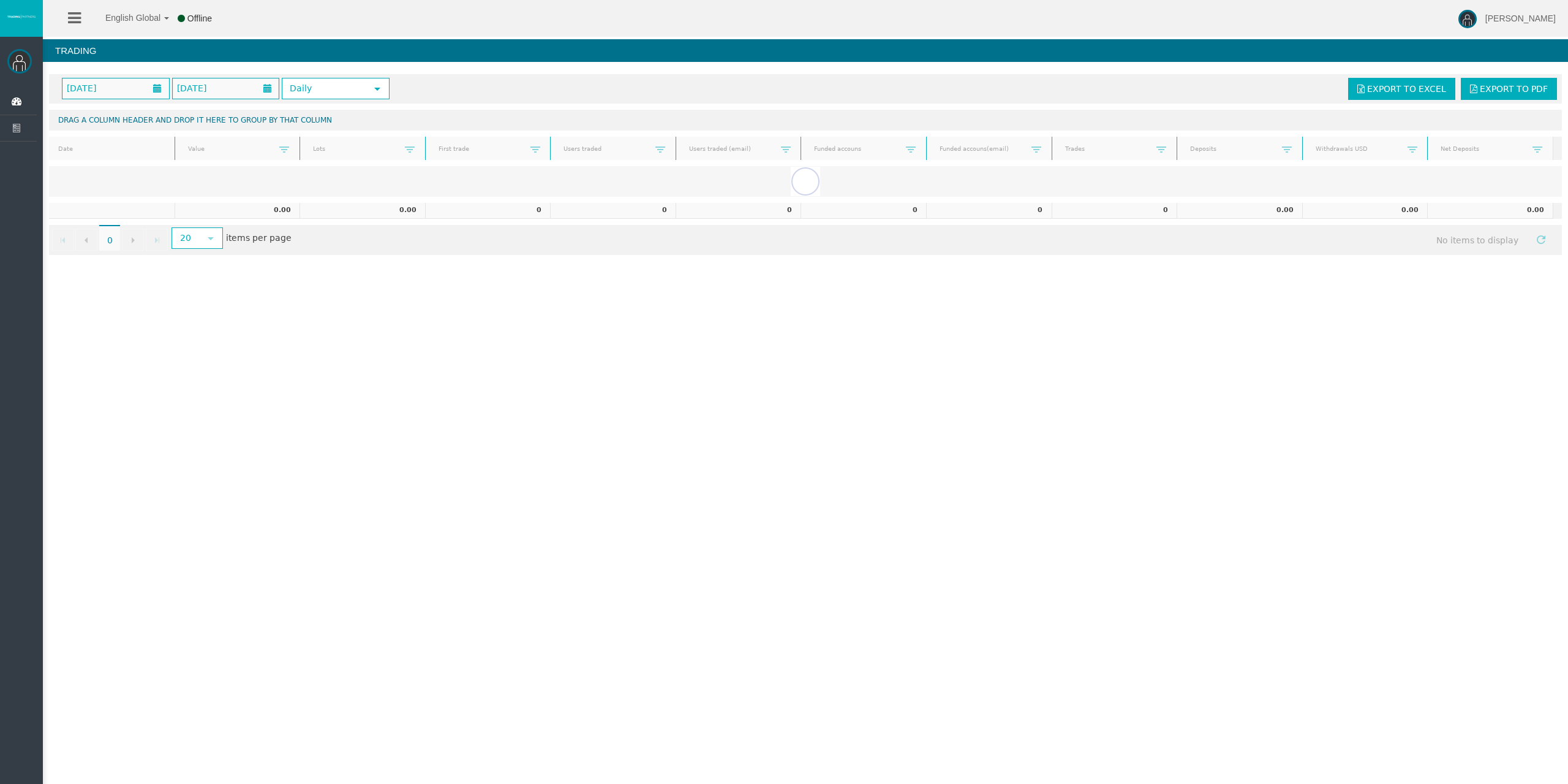
click at [818, 97] on div "[DATE] [DATE] Daily select" at bounding box center [501, 88] width 897 height 21
click at [16, 108] on icon at bounding box center [18, 101] width 32 height 26
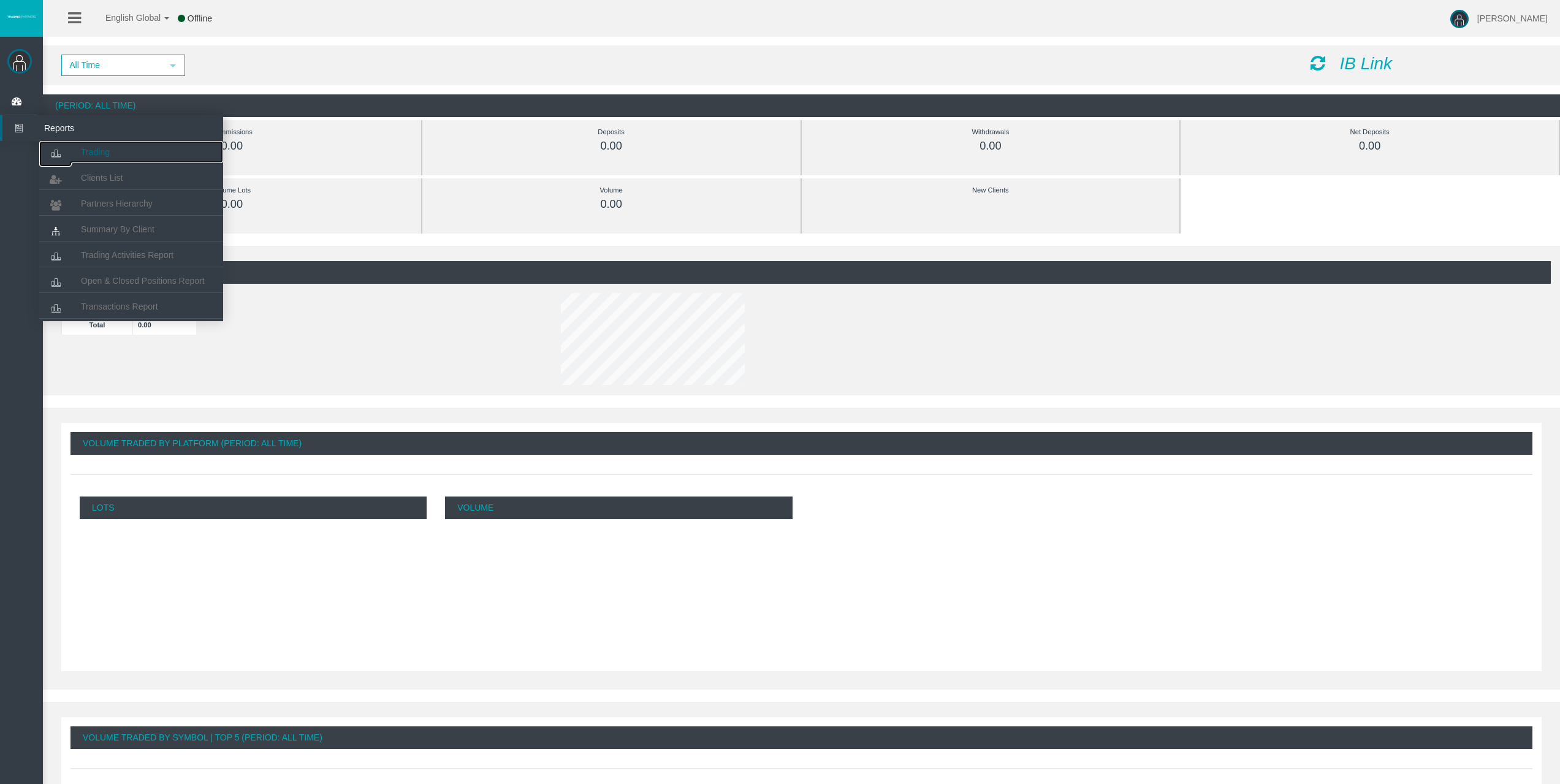
click at [92, 144] on link "Trading" at bounding box center [131, 151] width 184 height 22
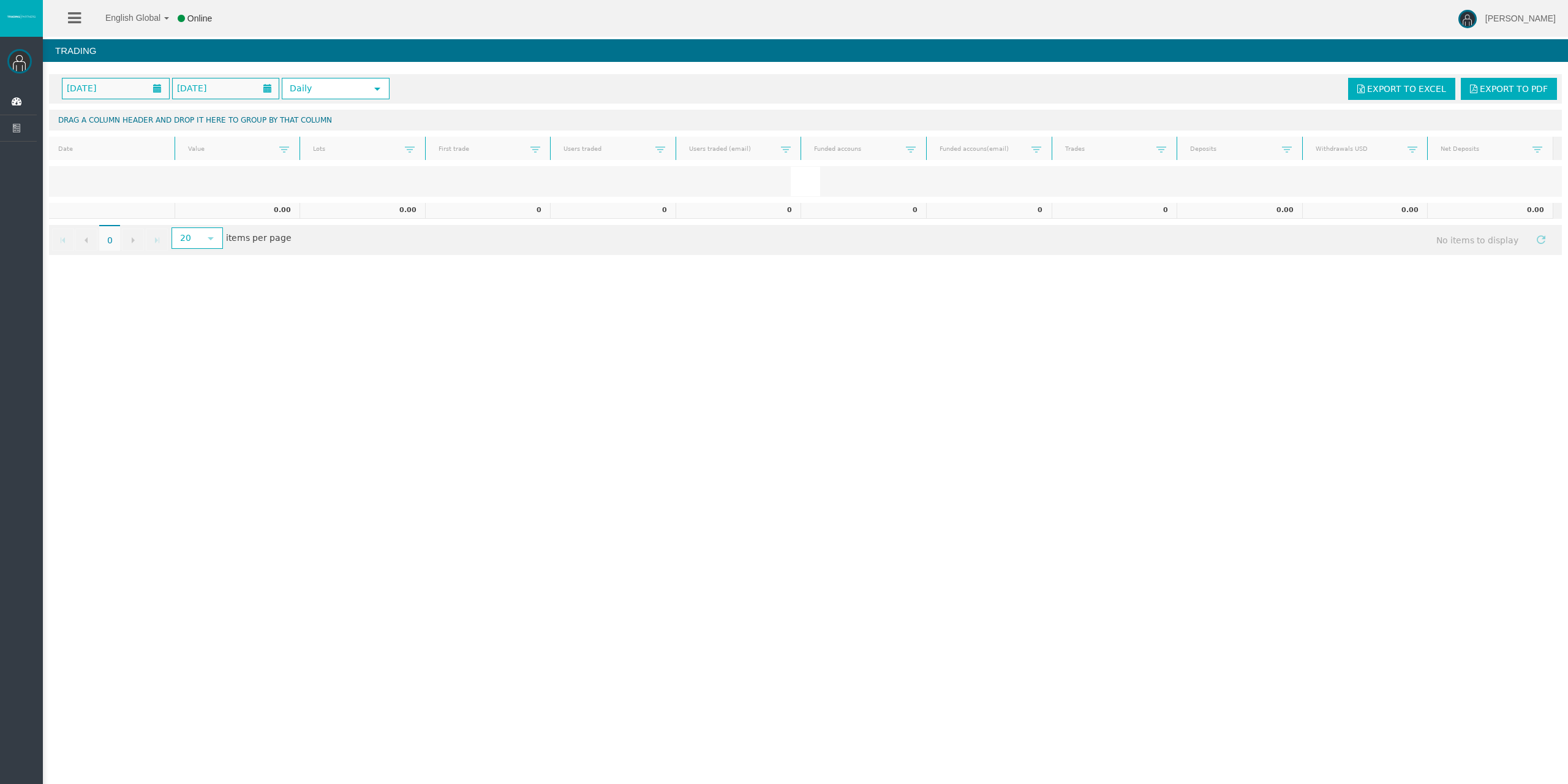
click at [100, 89] on span "[DATE]" at bounding box center [82, 88] width 37 height 17
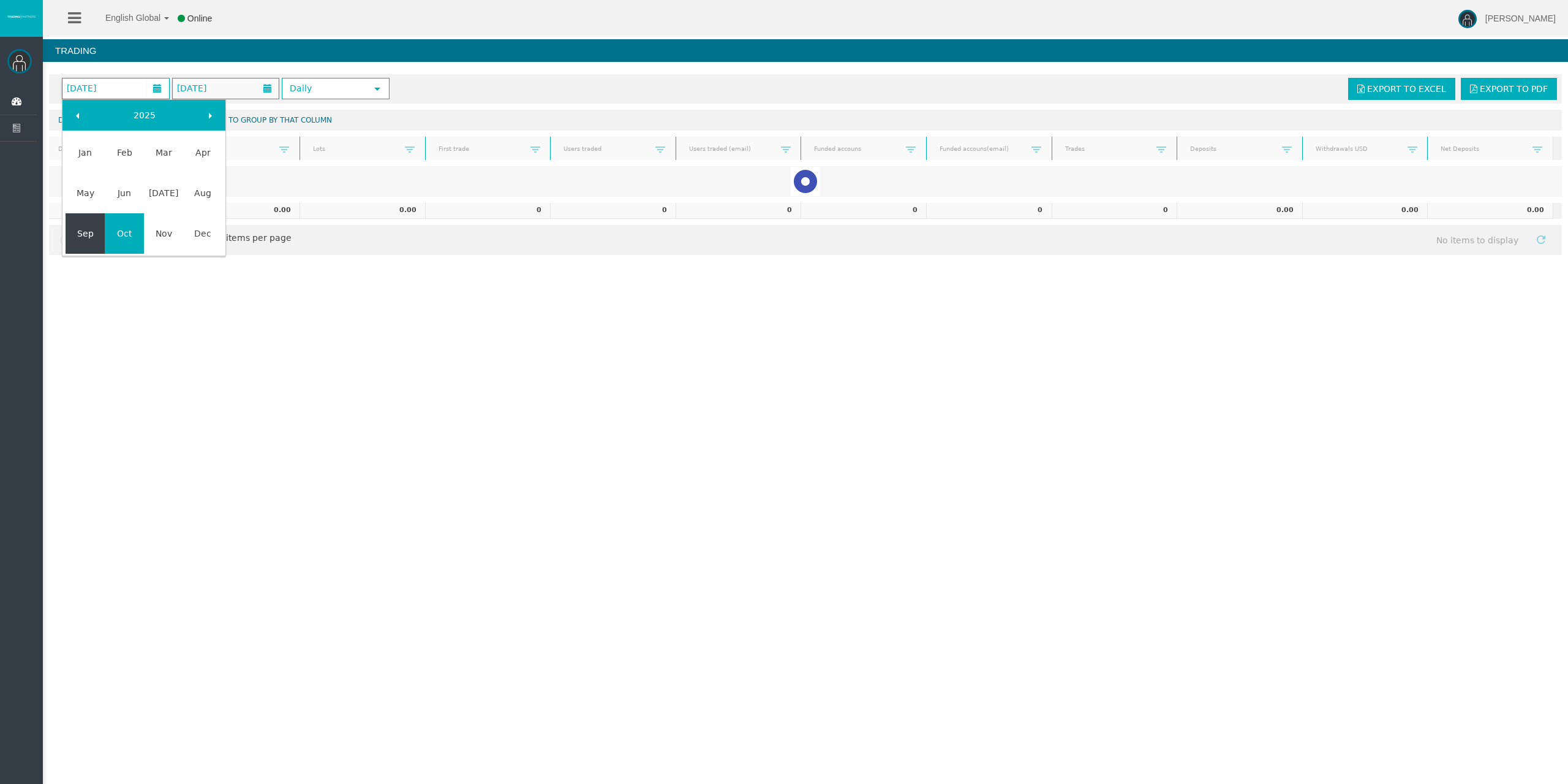
click at [77, 228] on link "Sep" at bounding box center [85, 233] width 39 height 22
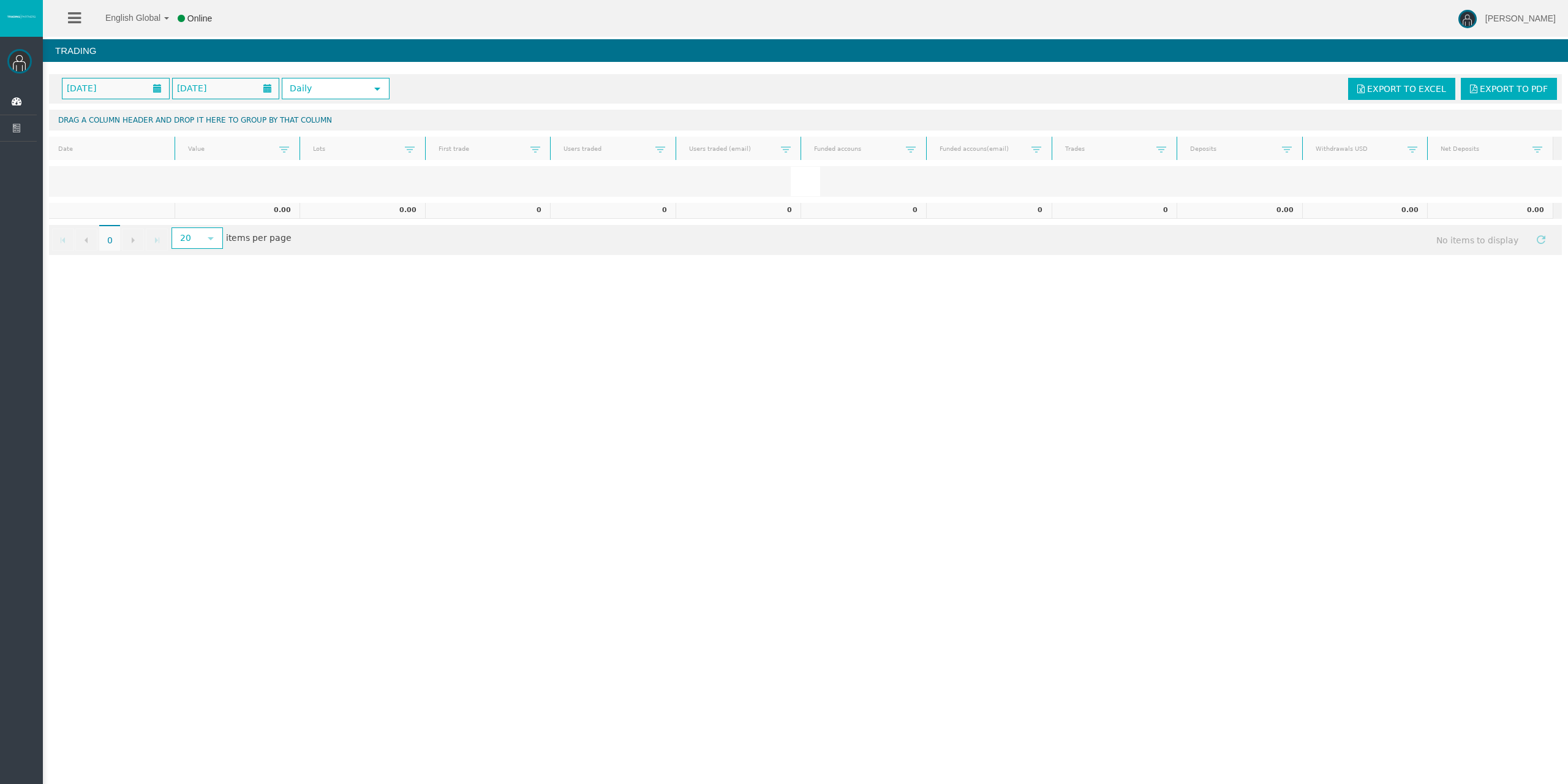
click at [1060, 93] on div "[DATE] [DATE] Daily select Export to Excel Export to PDF" at bounding box center [805, 88] width 1505 height 22
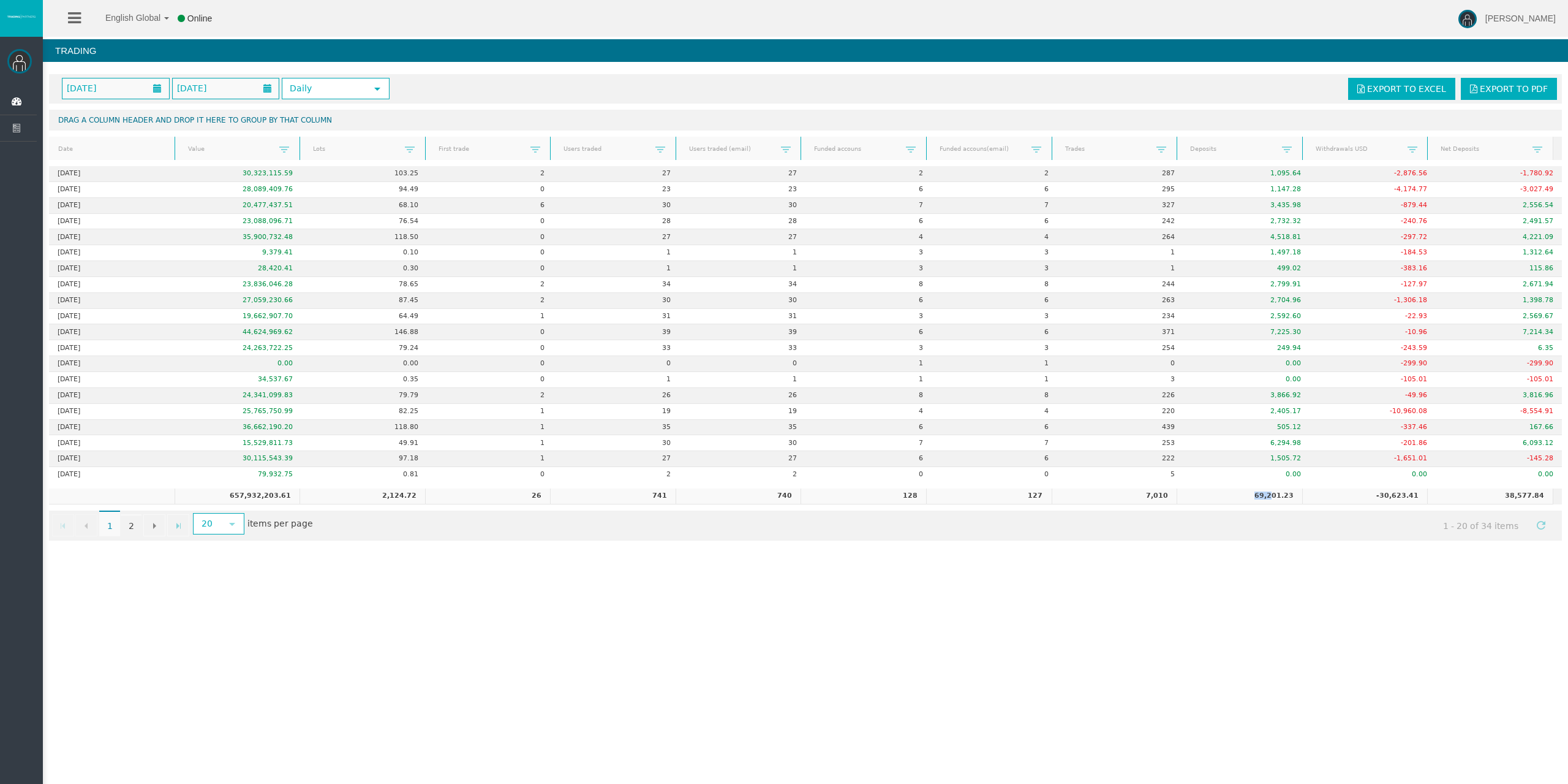
drag, startPoint x: 1229, startPoint y: 493, endPoint x: 1262, endPoint y: 497, distance: 33.2
click at [1262, 497] on td "69,201.23" at bounding box center [1239, 496] width 125 height 16
click at [1268, 505] on div "[DATE] [DATE] Daily select Export to Excel Export to PDF Drag a column header a…" at bounding box center [805, 307] width 1525 height 478
drag, startPoint x: 1243, startPoint y: 493, endPoint x: 1297, endPoint y: 497, distance: 54.1
click at [1297, 497] on tr "657,932,203.61 2,124.72 26 741 740 128 127 7,010 69,201.23 -30,623.41 38,577.84" at bounding box center [801, 496] width 1504 height 16
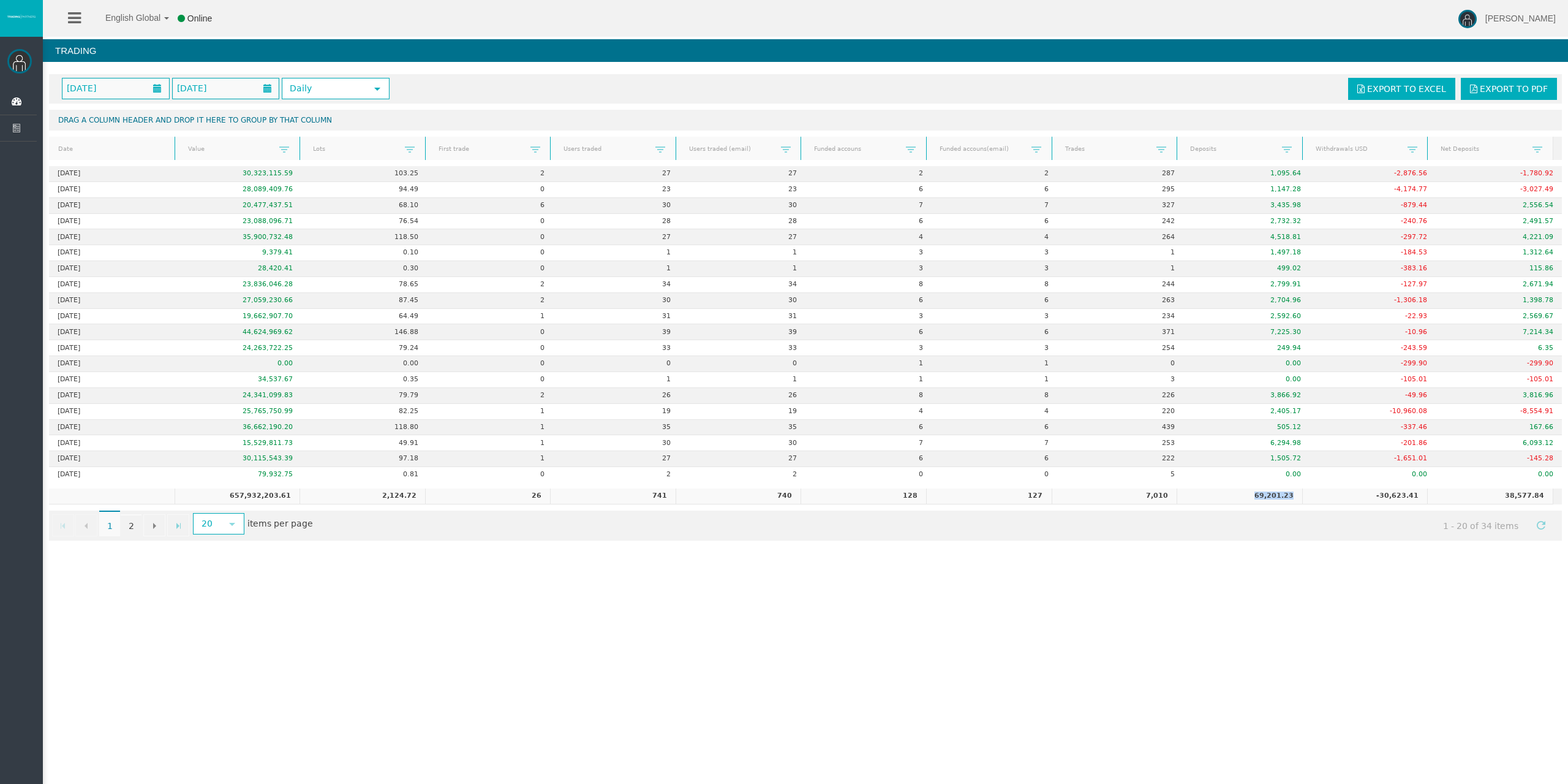
click at [1243, 497] on td "69,201.23" at bounding box center [1239, 496] width 125 height 16
drag, startPoint x: 1242, startPoint y: 494, endPoint x: 1294, endPoint y: 499, distance: 52.2
click at [1294, 499] on tr "657,932,203.61 2,124.72 26 741 740 128 127 7,010 69,201.23 -30,623.41 38,577.84" at bounding box center [801, 496] width 1504 height 16
click at [1275, 494] on td "69,201.23" at bounding box center [1239, 496] width 125 height 16
drag, startPoint x: 1291, startPoint y: 492, endPoint x: 1239, endPoint y: 493, distance: 52.0
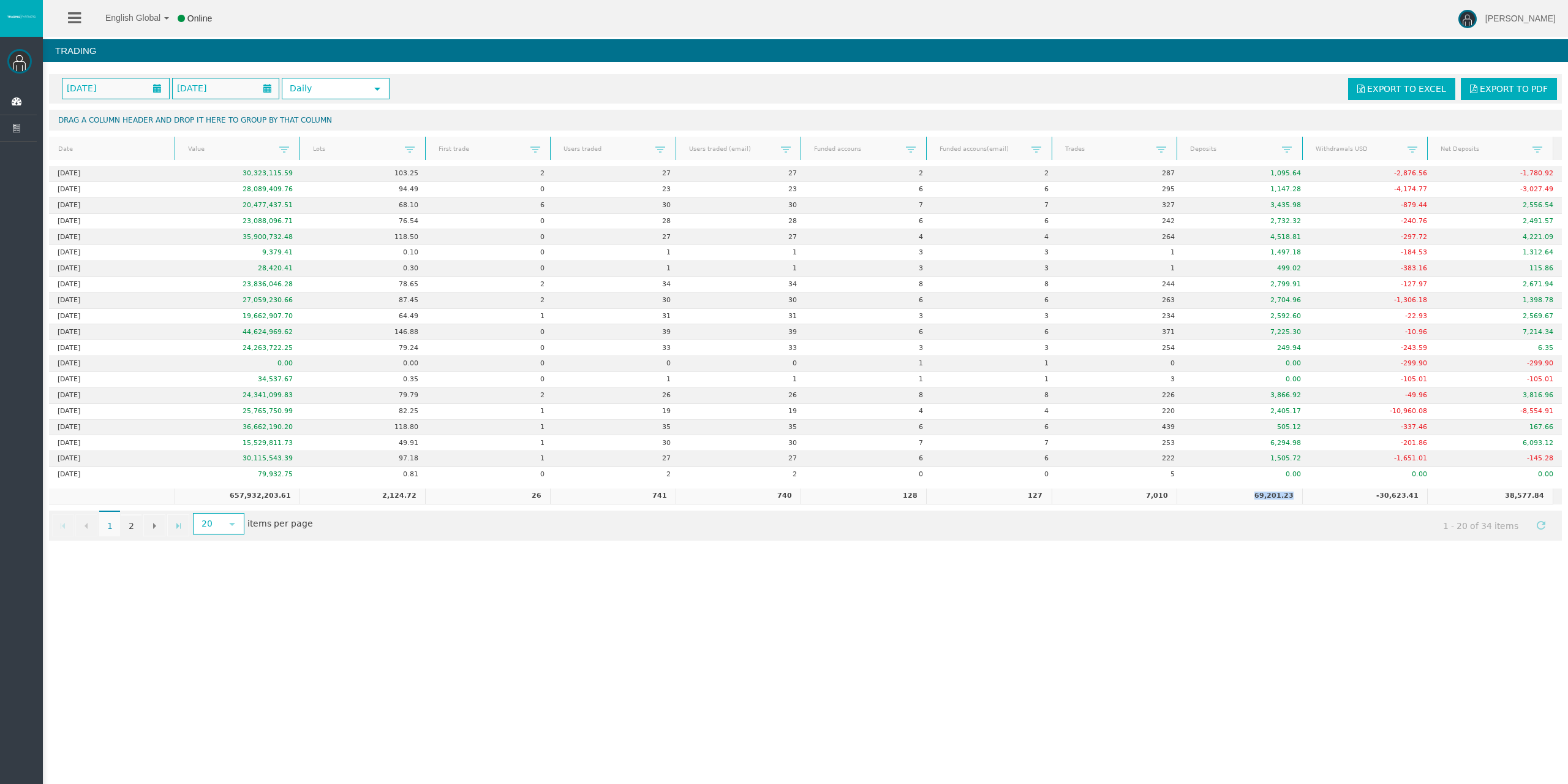
click at [1239, 493] on td "69,201.23" at bounding box center [1239, 496] width 125 height 16
click at [1291, 490] on td "69,201.23" at bounding box center [1239, 496] width 125 height 16
drag, startPoint x: 1371, startPoint y: 494, endPoint x: 1420, endPoint y: 497, distance: 49.1
click at [1420, 497] on tr "657,932,203.61 2,124.72 26 741 740 128 127 7,010 69,201.23 -30,623.41 38,577.84" at bounding box center [801, 496] width 1504 height 16
click at [1427, 495] on td "38,577.84" at bounding box center [1490, 496] width 125 height 16
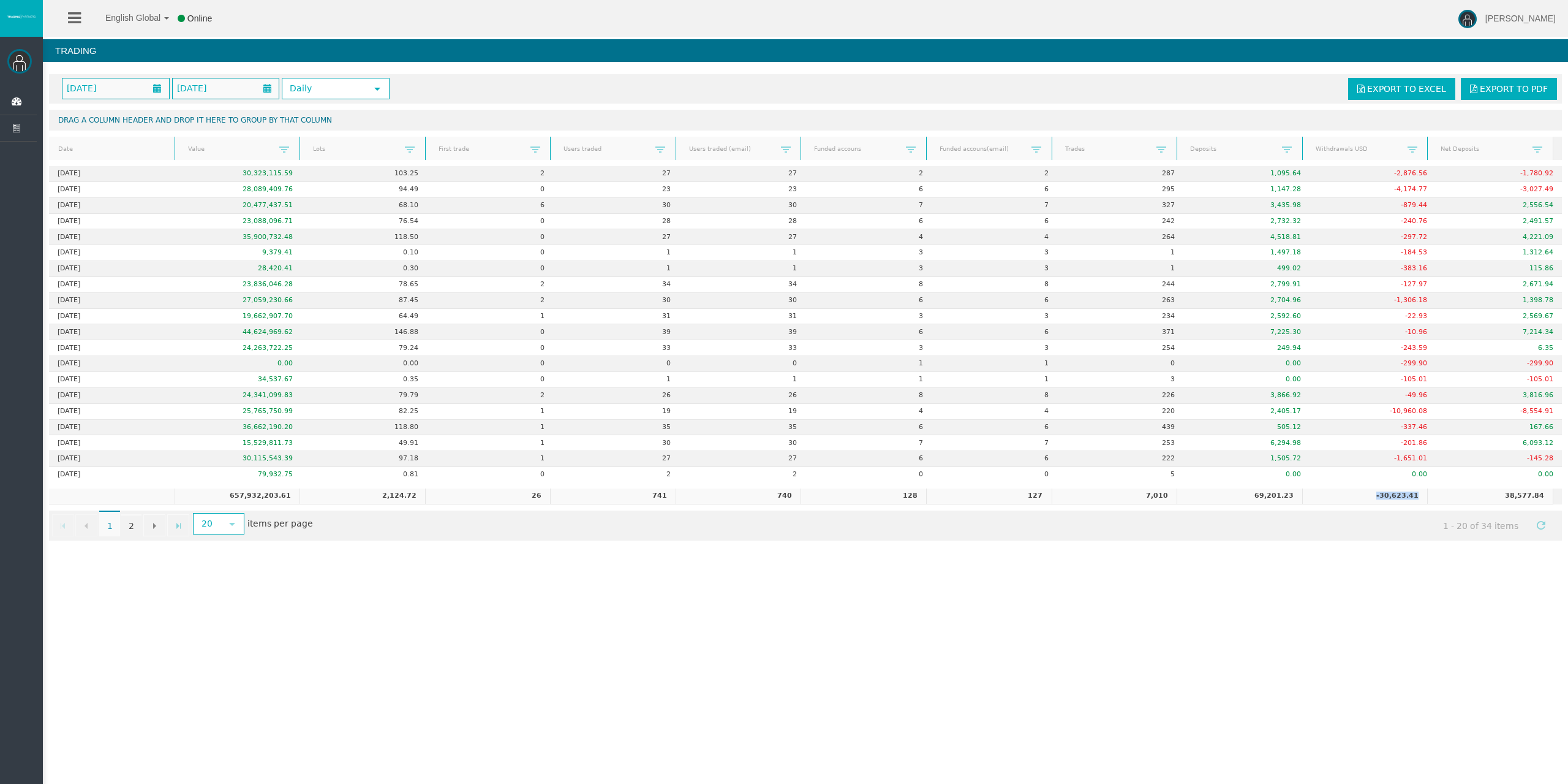
drag, startPoint x: 1367, startPoint y: 495, endPoint x: 1430, endPoint y: 497, distance: 63.0
click at [1429, 497] on tr "657,932,203.61 2,124.72 26 741 740 128 127 7,010 69,201.23 -30,623.41 38,577.84" at bounding box center [801, 496] width 1504 height 16
click at [1431, 496] on td "38,577.84" at bounding box center [1490, 496] width 125 height 16
drag, startPoint x: 1371, startPoint y: 493, endPoint x: 1430, endPoint y: 494, distance: 59.0
click at [1430, 494] on tr "657,932,203.61 2,124.72 26 741 740 128 127 7,010 69,201.23 -30,623.41 38,577.84" at bounding box center [801, 496] width 1504 height 16
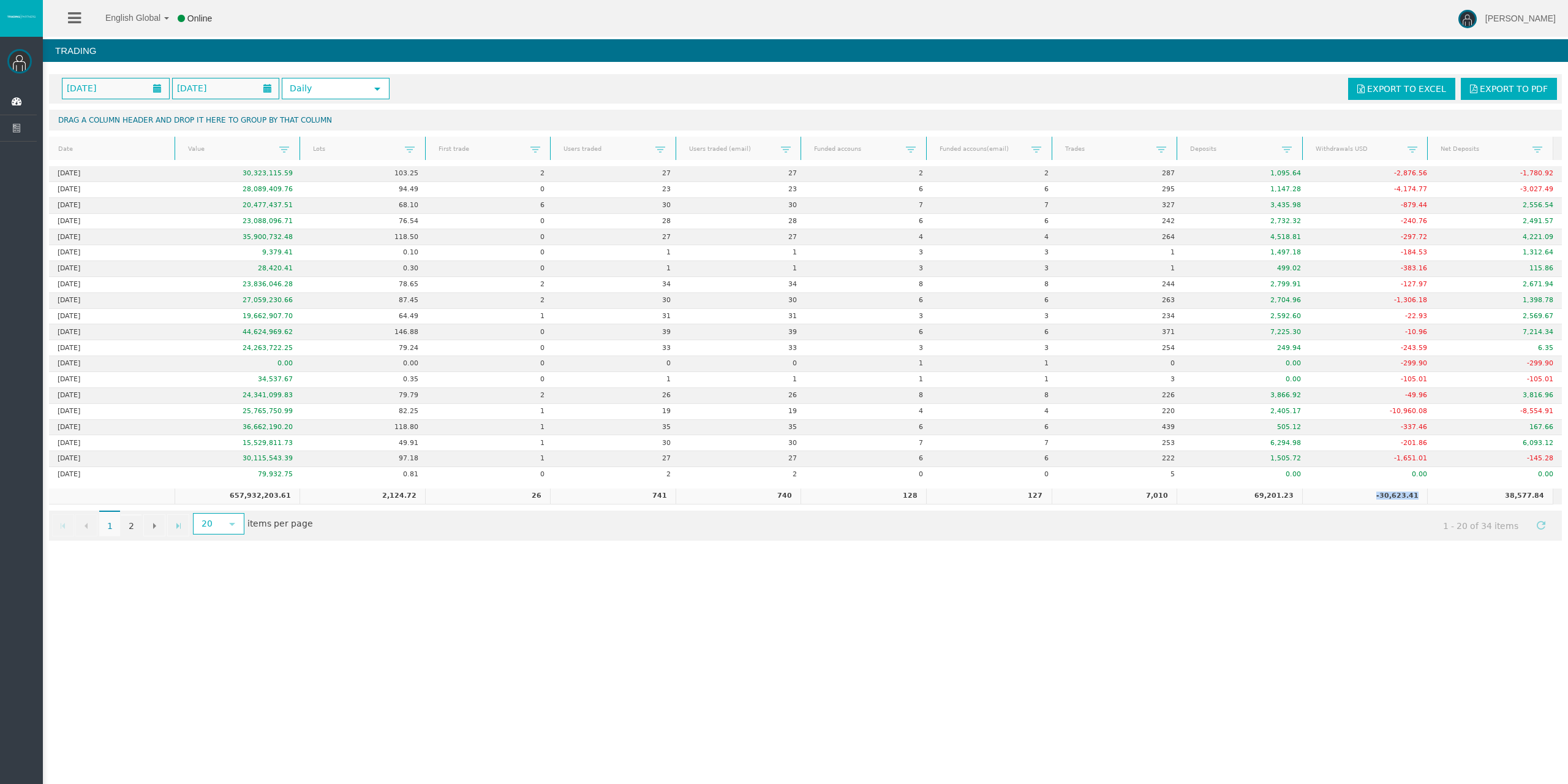
click at [1432, 494] on td "38,577.84" at bounding box center [1490, 496] width 125 height 16
drag, startPoint x: 1417, startPoint y: 494, endPoint x: 1354, endPoint y: 492, distance: 63.0
click at [1354, 492] on td "-30,623.41" at bounding box center [1365, 496] width 125 height 16
click at [1444, 488] on td "38,577.84" at bounding box center [1490, 496] width 125 height 16
drag, startPoint x: 1486, startPoint y: 495, endPoint x: 1559, endPoint y: 501, distance: 73.2
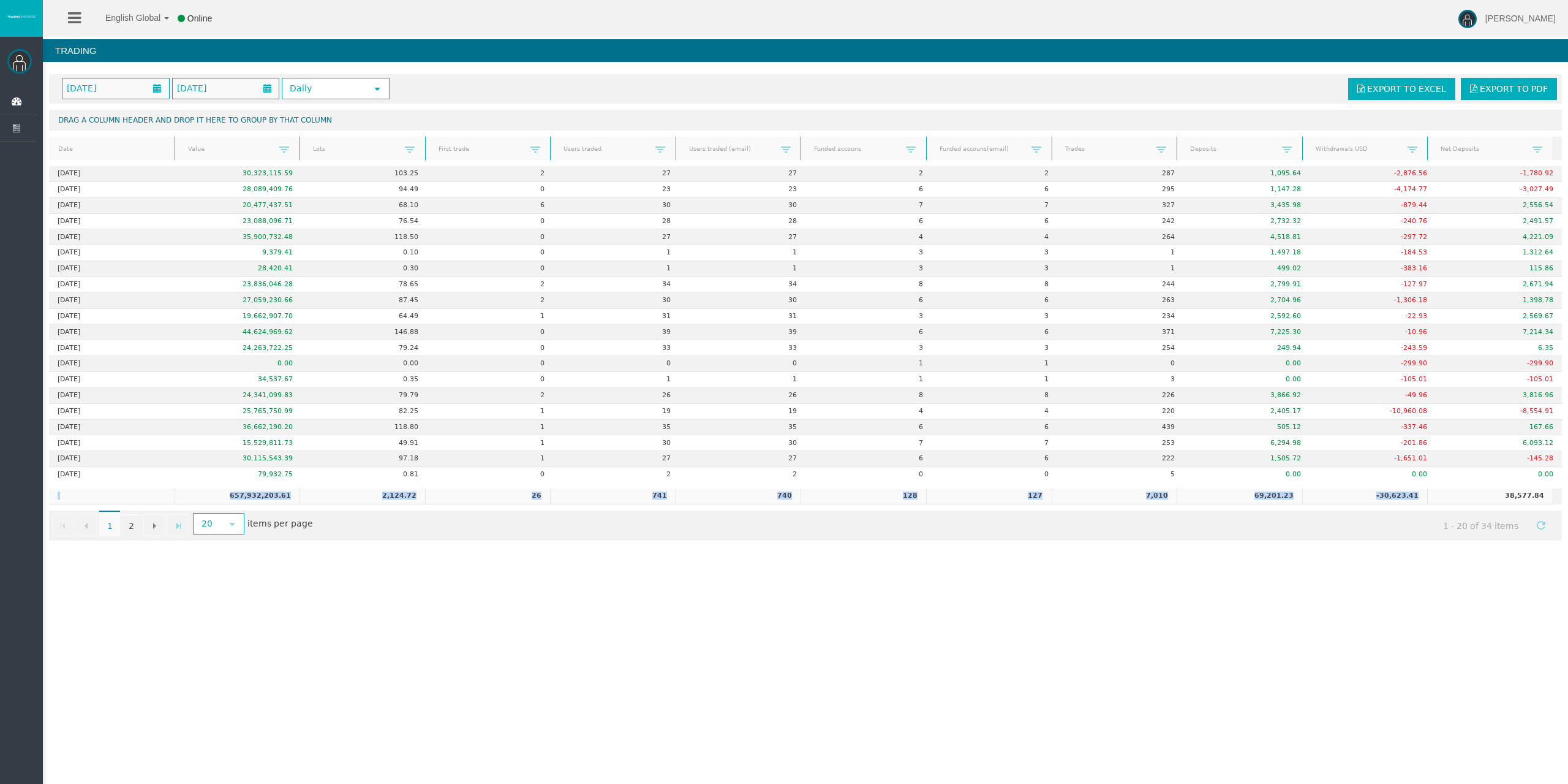
click at [1559, 501] on div "[DATE] [DATE] Daily select Export to Excel Export to PDF Drag a column header a…" at bounding box center [805, 307] width 1525 height 478
click at [1550, 495] on div "657,932,203.61 2,124.72 26 741 740 128 127 7,010 69,201.23 -30,623.41 38,577.84" at bounding box center [805, 496] width 1513 height 16
drag, startPoint x: 1550, startPoint y: 495, endPoint x: 1517, endPoint y: 488, distance: 33.7
click at [1481, 501] on div "657,932,203.61 2,124.72 26 741 740 128 127 7,010 69,201.23 -30,623.41 38,577.84" at bounding box center [805, 496] width 1513 height 16
drag, startPoint x: 1538, startPoint y: 489, endPoint x: 1482, endPoint y: 499, distance: 56.9
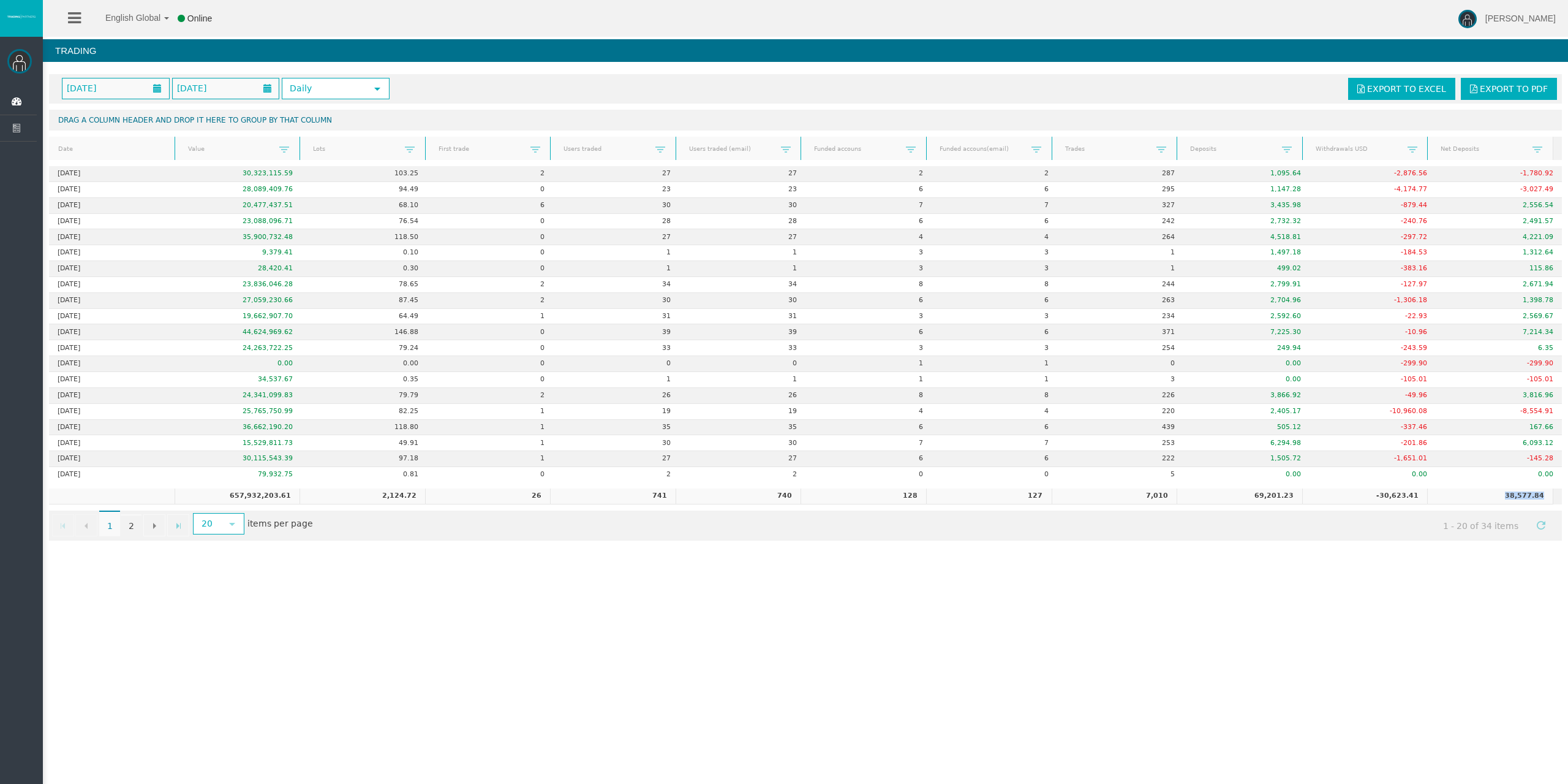
click at [1482, 499] on td "38,577.84" at bounding box center [1490, 496] width 125 height 16
click at [949, 588] on div "English Global 简体中文 English Global 日本語 한국어 Online [PERSON_NAME] Help Log Out [P…" at bounding box center [784, 392] width 1568 height 784
drag, startPoint x: 1242, startPoint y: 494, endPoint x: 1290, endPoint y: 497, distance: 48.1
click at [1290, 497] on td "69,201.23" at bounding box center [1239, 496] width 125 height 16
click at [1293, 497] on td "69,201.23" at bounding box center [1239, 496] width 125 height 16
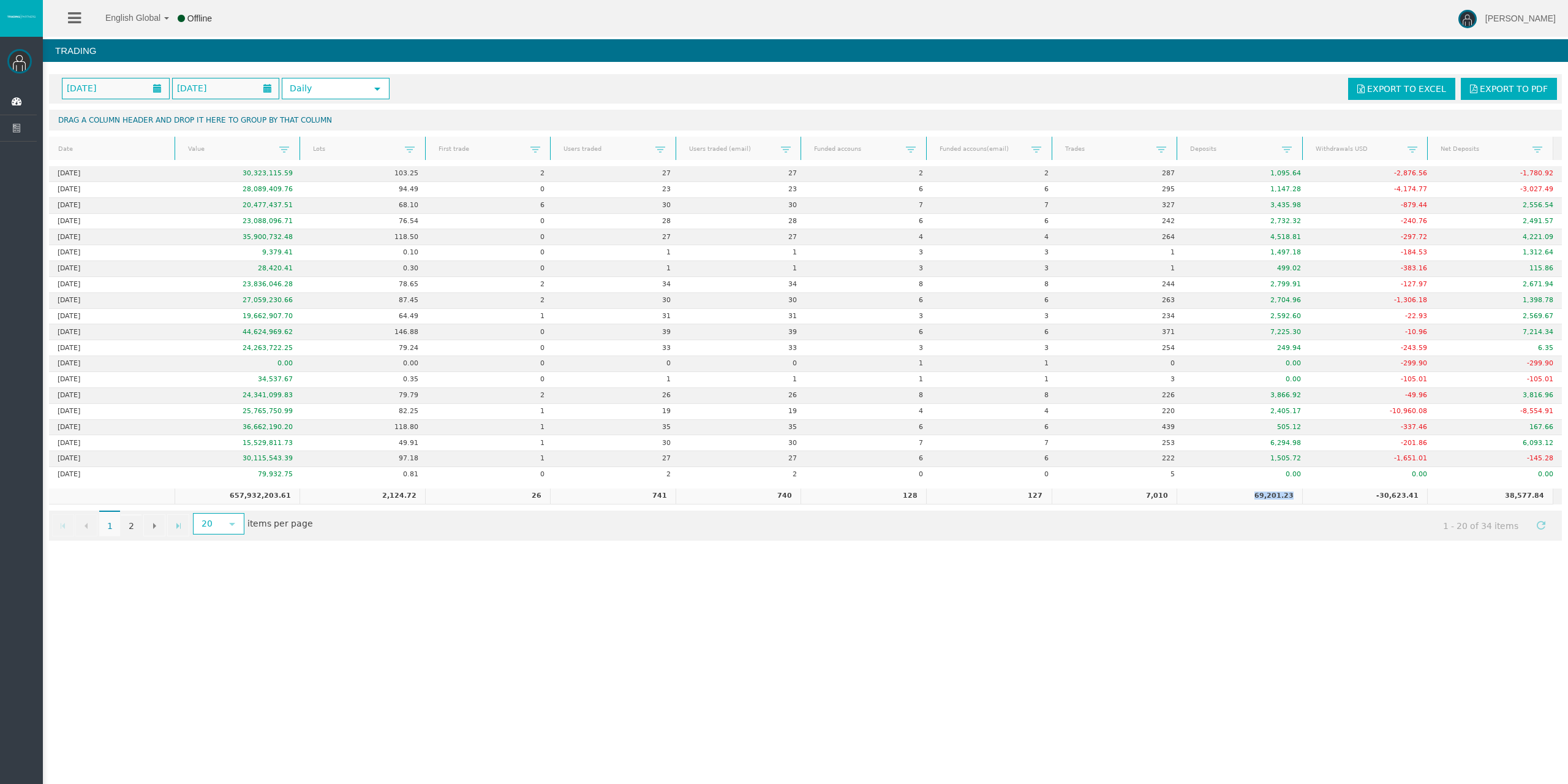
drag, startPoint x: 1248, startPoint y: 491, endPoint x: 1303, endPoint y: 494, distance: 55.1
click at [1303, 494] on tr "657,932,203.61 2,124.72 26 741 740 128 127 7,010 69,201.23 -30,623.41 38,577.84" at bounding box center [801, 496] width 1504 height 16
click at [1259, 499] on td "69,201.23" at bounding box center [1239, 496] width 125 height 16
drag, startPoint x: 1375, startPoint y: 496, endPoint x: 1421, endPoint y: 494, distance: 46.0
click at [1421, 494] on tr "657,932,203.61 2,124.72 26 741 740 128 127 7,010 69,201.23 -30,623.41 38,577.84" at bounding box center [801, 496] width 1504 height 16
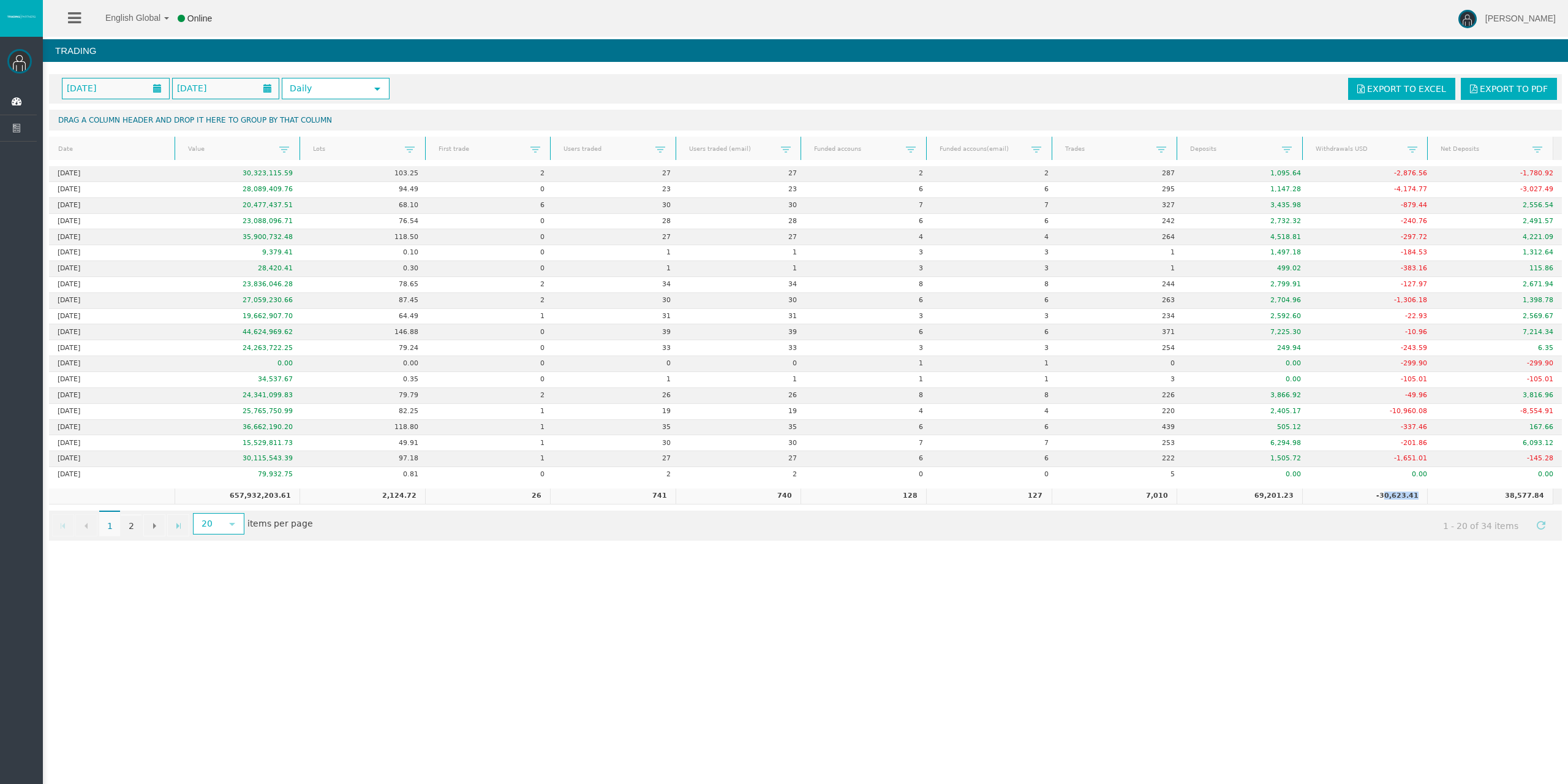
click at [1427, 494] on td "38,577.84" at bounding box center [1490, 496] width 125 height 16
drag, startPoint x: 1411, startPoint y: 496, endPoint x: 1346, endPoint y: 492, distance: 65.1
click at [1346, 492] on tr "657,932,203.61 2,124.72 26 741 740 128 127 7,010 69,201.23 -30,623.41 38,577.84" at bounding box center [801, 496] width 1504 height 16
click at [1393, 500] on td "-30,623.41" at bounding box center [1365, 496] width 125 height 16
drag, startPoint x: 1478, startPoint y: 493, endPoint x: 1541, endPoint y: 494, distance: 63.0
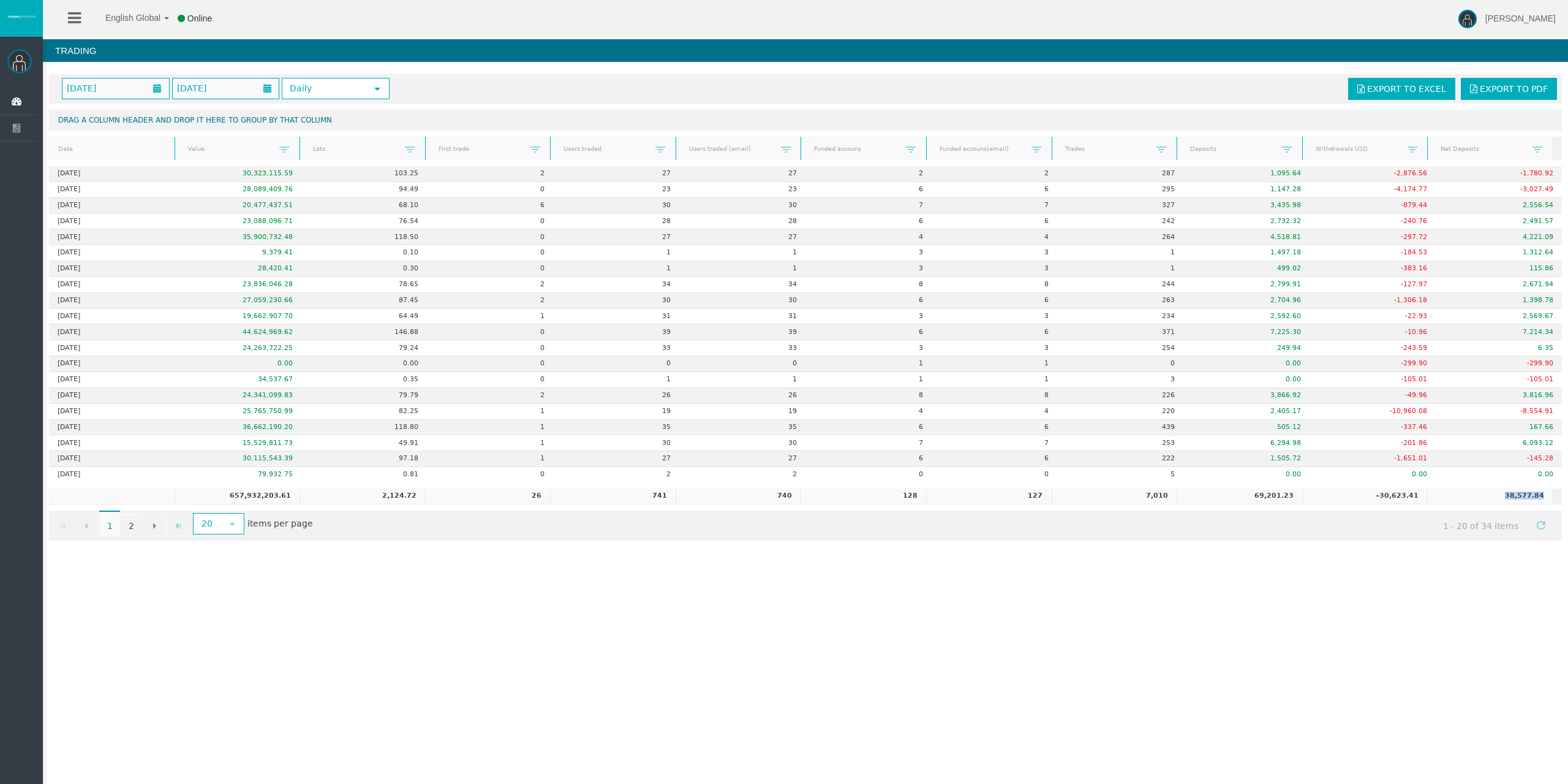
click at [1541, 494] on td "38,577.84" at bounding box center [1490, 496] width 125 height 16
click at [1444, 610] on div "English Global 简体中文 English Global 日本語 한국어 Online [PERSON_NAME] Help Log Out [P…" at bounding box center [784, 392] width 1568 height 784
drag, startPoint x: 1444, startPoint y: 492, endPoint x: 1346, endPoint y: 497, distance: 98.1
click at [1346, 497] on tr "657,932,203.61 2,124.72 26 741 740 128 127 7,010 69,201.23 -30,623.41 38,577.84" at bounding box center [801, 496] width 1504 height 16
click at [1326, 565] on div "English Global 简体中文 English Global 日本語 한국어 Online [PERSON_NAME] Help Log Out [P…" at bounding box center [784, 392] width 1568 height 784
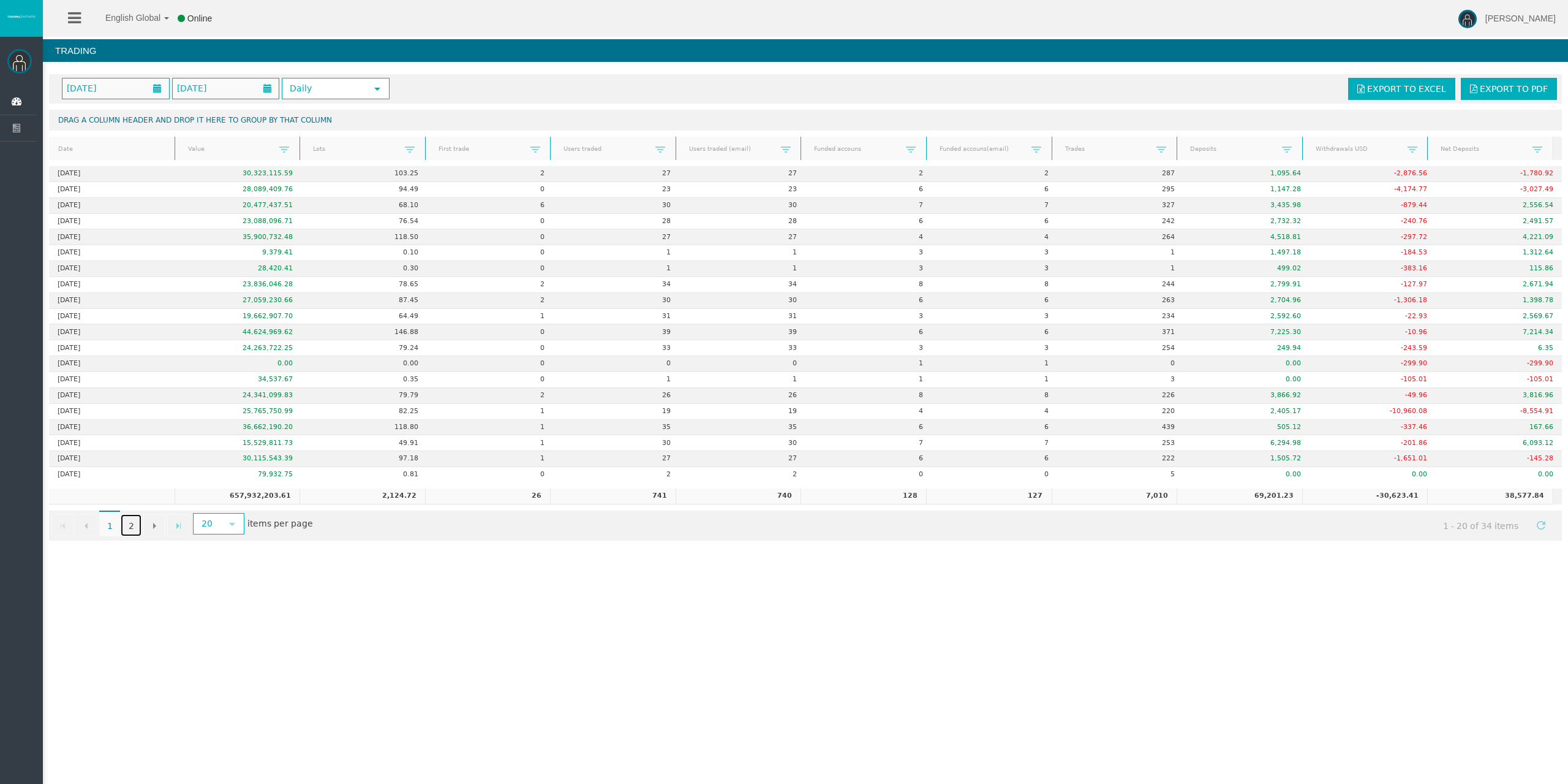
click at [127, 520] on link "2" at bounding box center [131, 525] width 21 height 22
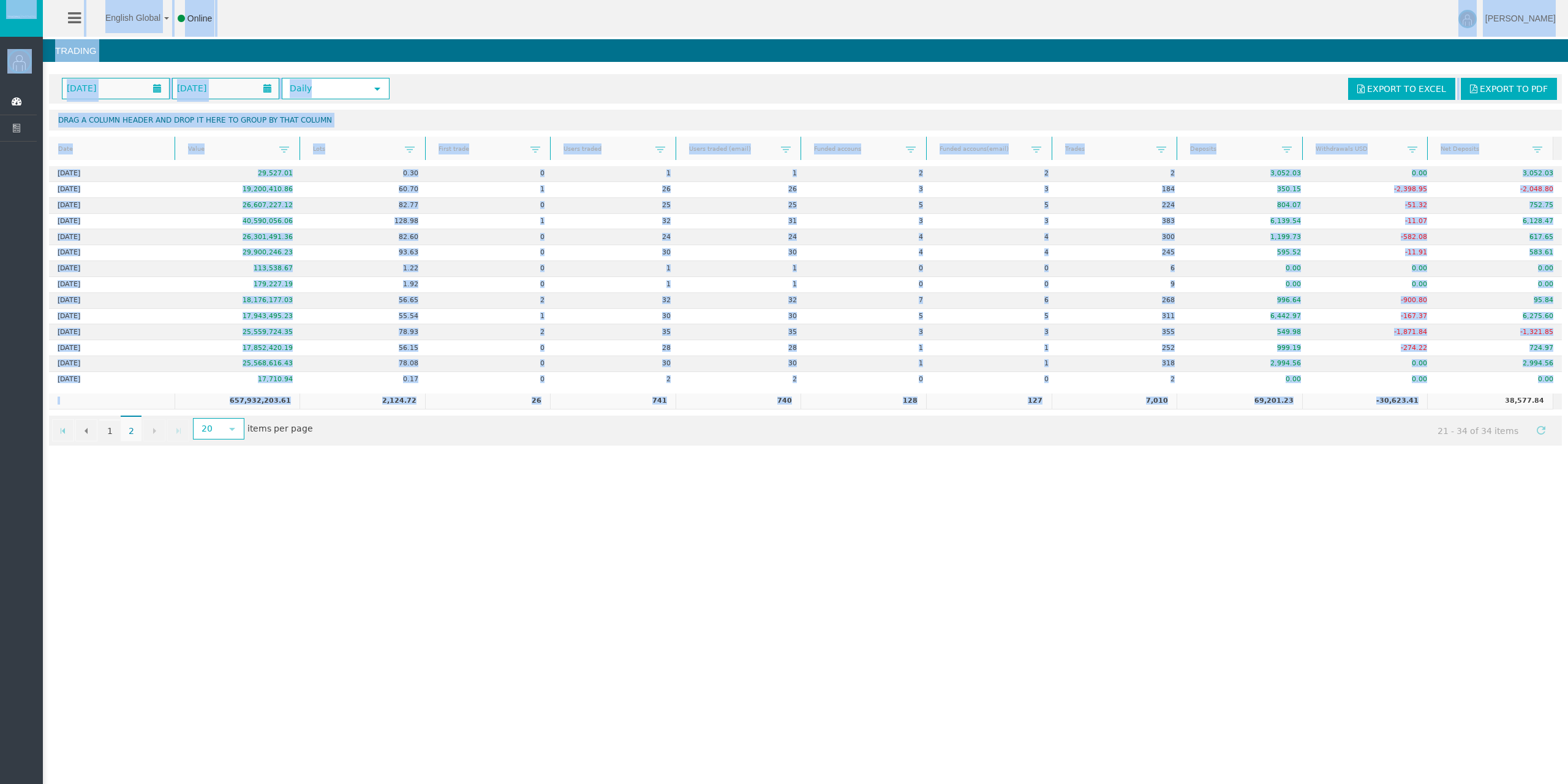
drag, startPoint x: 1465, startPoint y: 398, endPoint x: 1576, endPoint y: 395, distance: 111.0
click at [1567, 395] on html "English Global 简体中文 English Global 日本語 한국어 Online [PERSON_NAME] Help Log Out [P…" at bounding box center [784, 392] width 1568 height 784
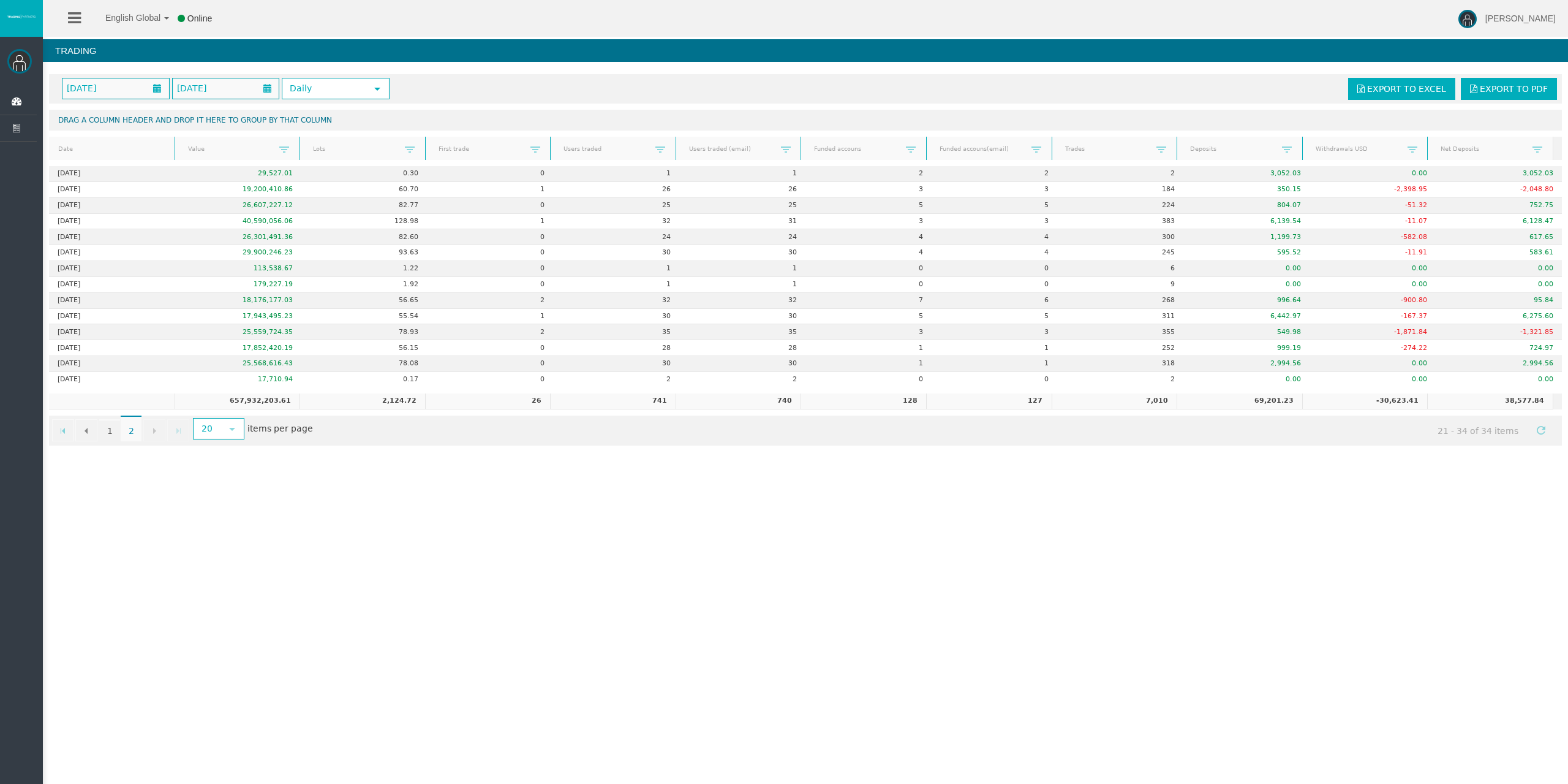
click at [1397, 540] on div "English Global 简体中文 English Global 日本語 한국어 Online [PERSON_NAME] Help Log Out [P…" at bounding box center [784, 392] width 1568 height 784
drag, startPoint x: 1488, startPoint y: 402, endPoint x: 1556, endPoint y: 415, distance: 69.2
click at [1557, 402] on div "[DATE] [DATE] Daily select Export to Excel Export to PDF Drag a column header a…" at bounding box center [805, 260] width 1525 height 384
click at [1405, 568] on div "English Global 简体中文 English Global 日本語 한국어 Online [PERSON_NAME] Help Log Out [P…" at bounding box center [784, 392] width 1568 height 784
